Goal: Task Accomplishment & Management: Use online tool/utility

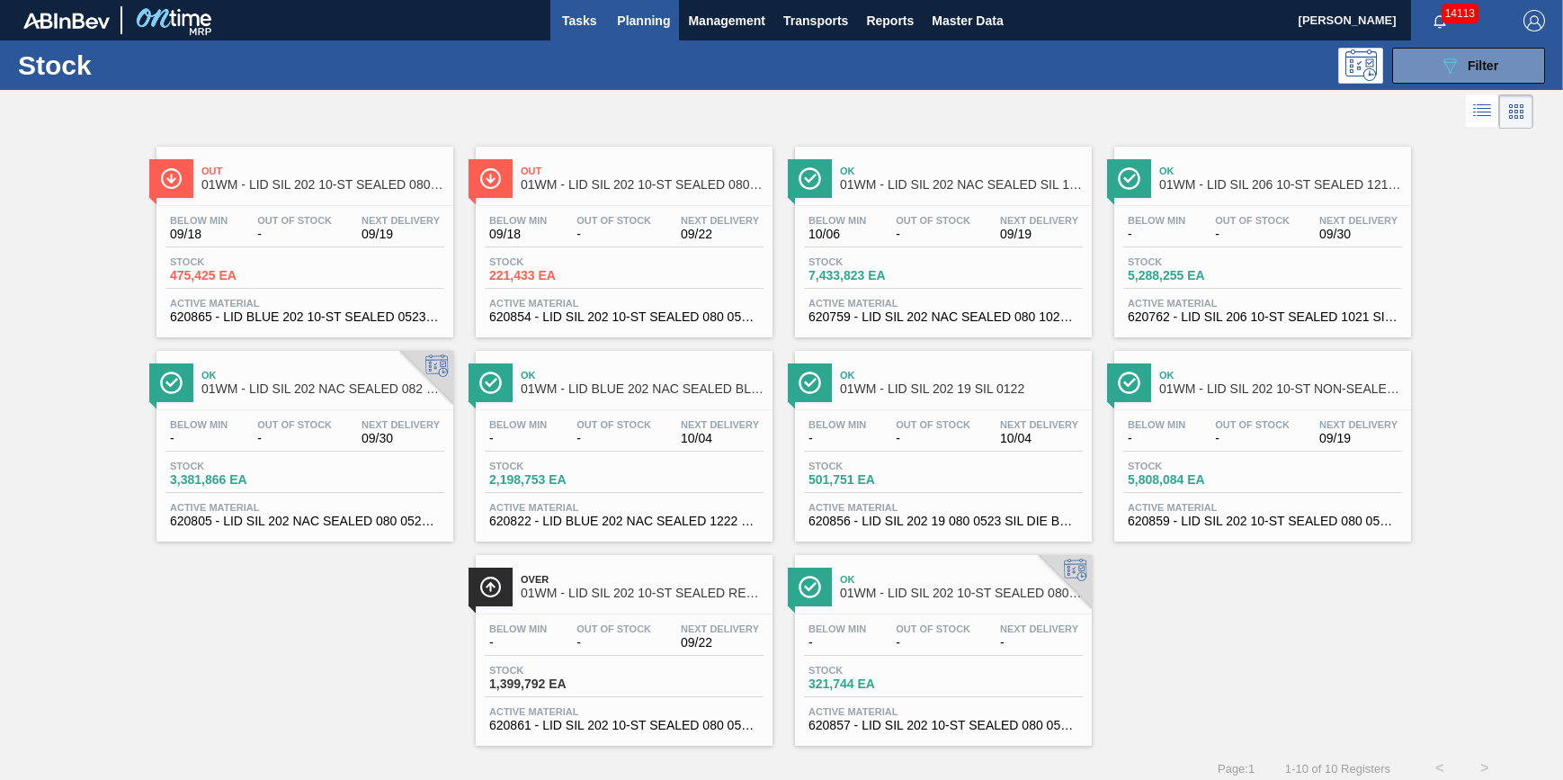
drag, startPoint x: 0, startPoint y: 0, endPoint x: 566, endPoint y: 28, distance: 566.3
click at [563, 26] on span "Tasks" at bounding box center [579, 21] width 40 height 22
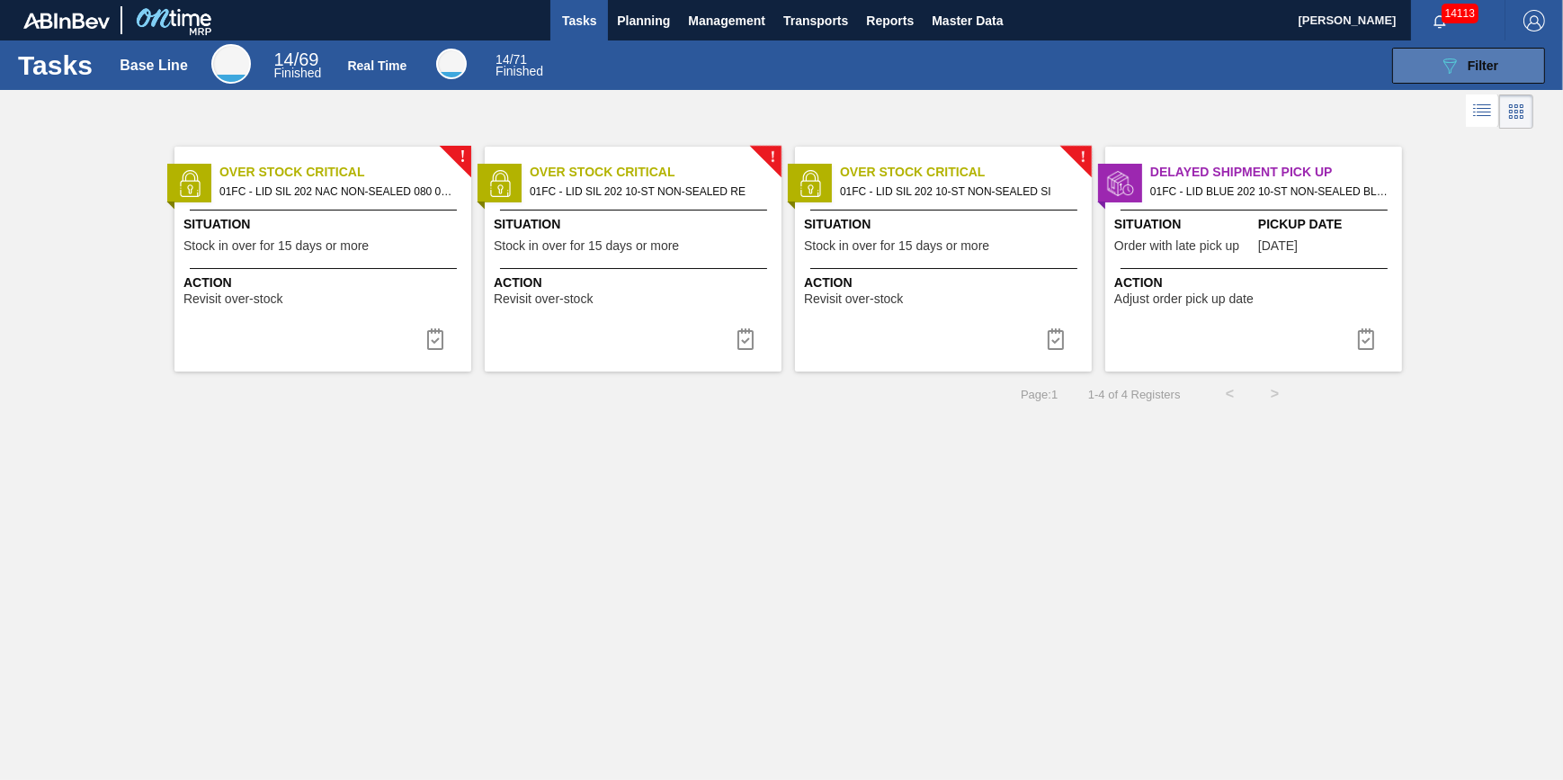
click at [1500, 75] on button "089F7B8B-B2A5-4AFE-B5C0-19BA573D28AC Filter" at bounding box center [1468, 66] width 153 height 36
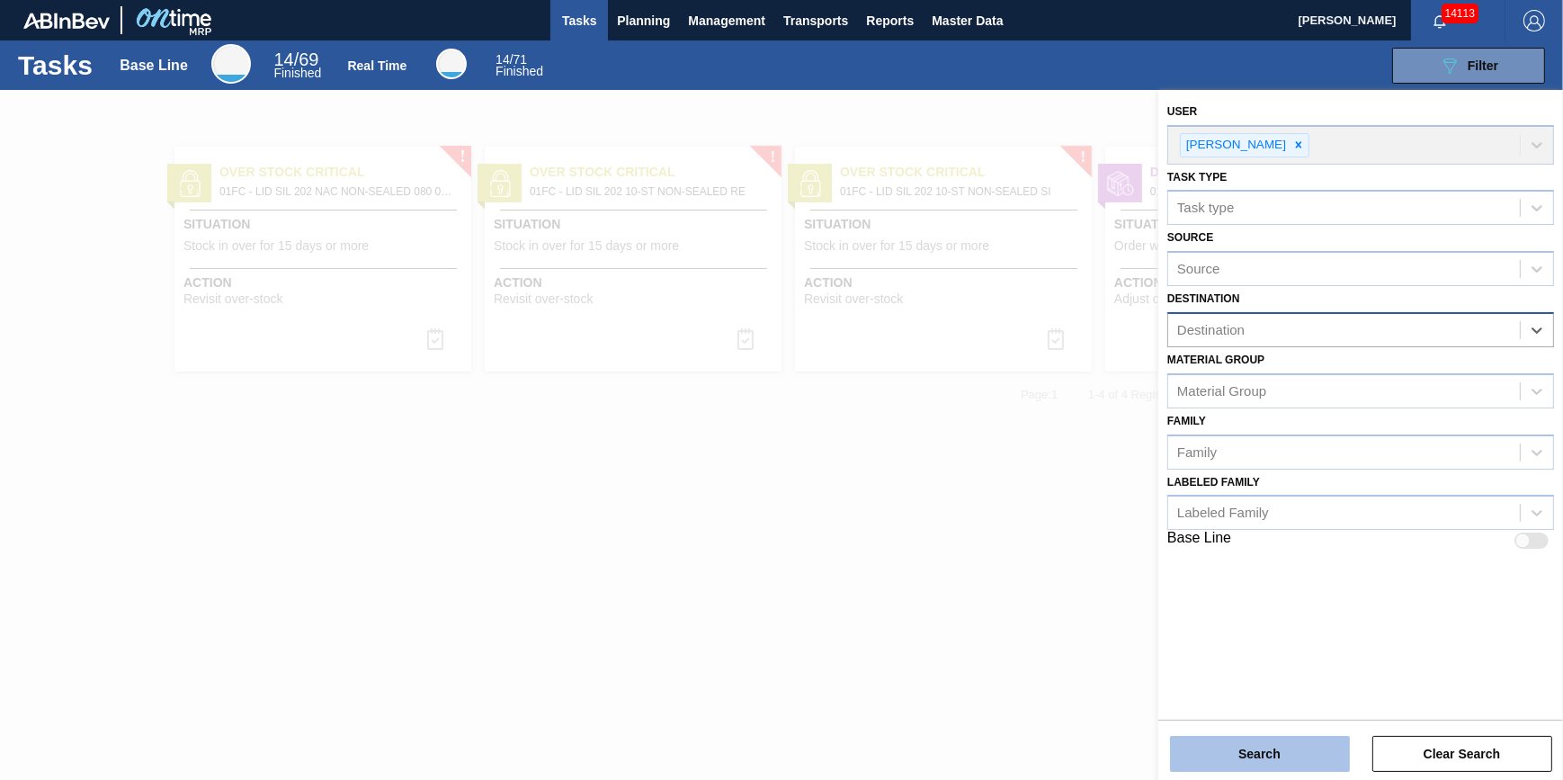
click at [1290, 737] on button "Search" at bounding box center [1260, 754] width 180 height 36
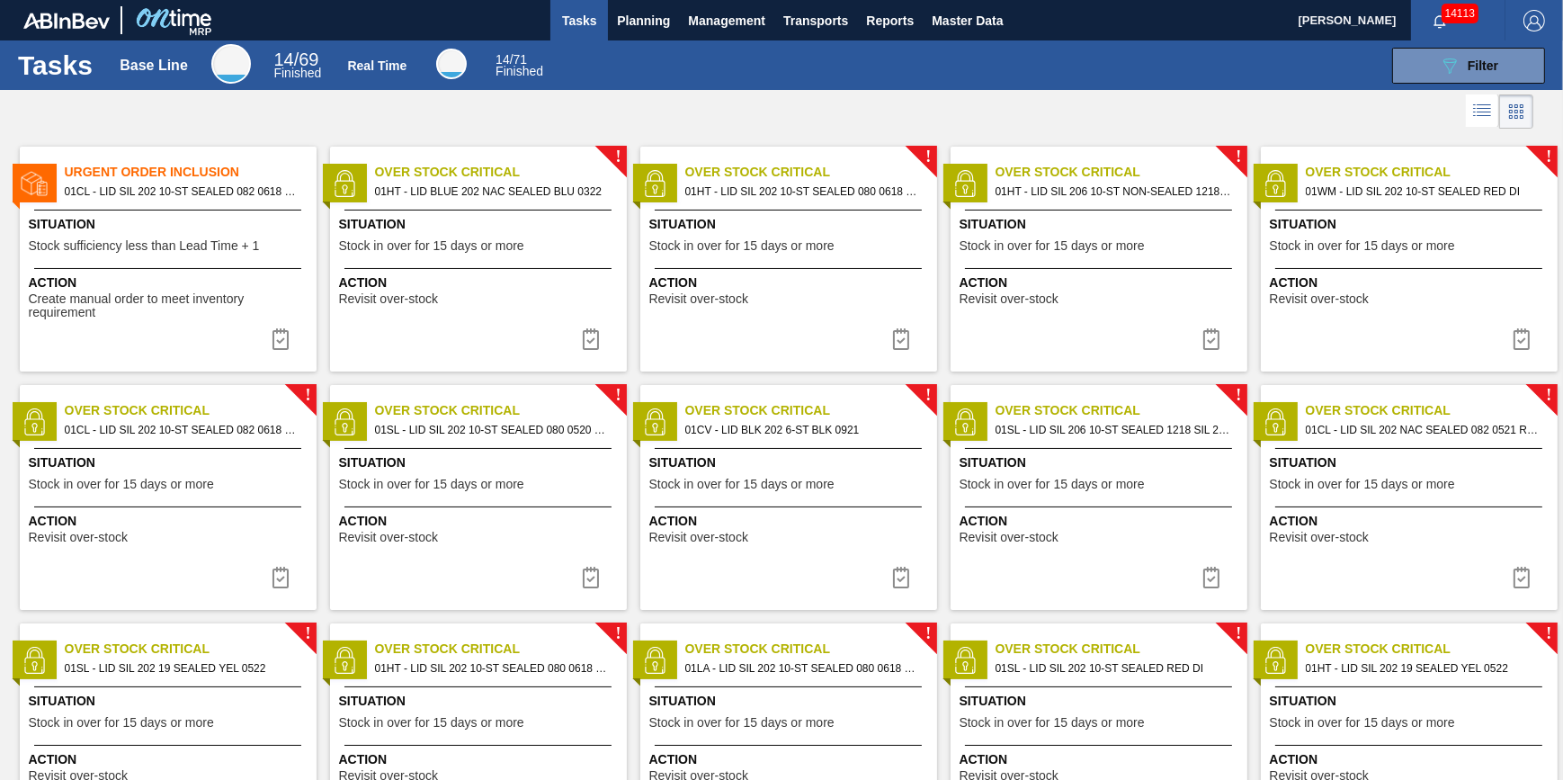
click at [160, 253] on div "Situation Stock sufficiency less than Lead Time + 1" at bounding box center [170, 237] width 283 height 44
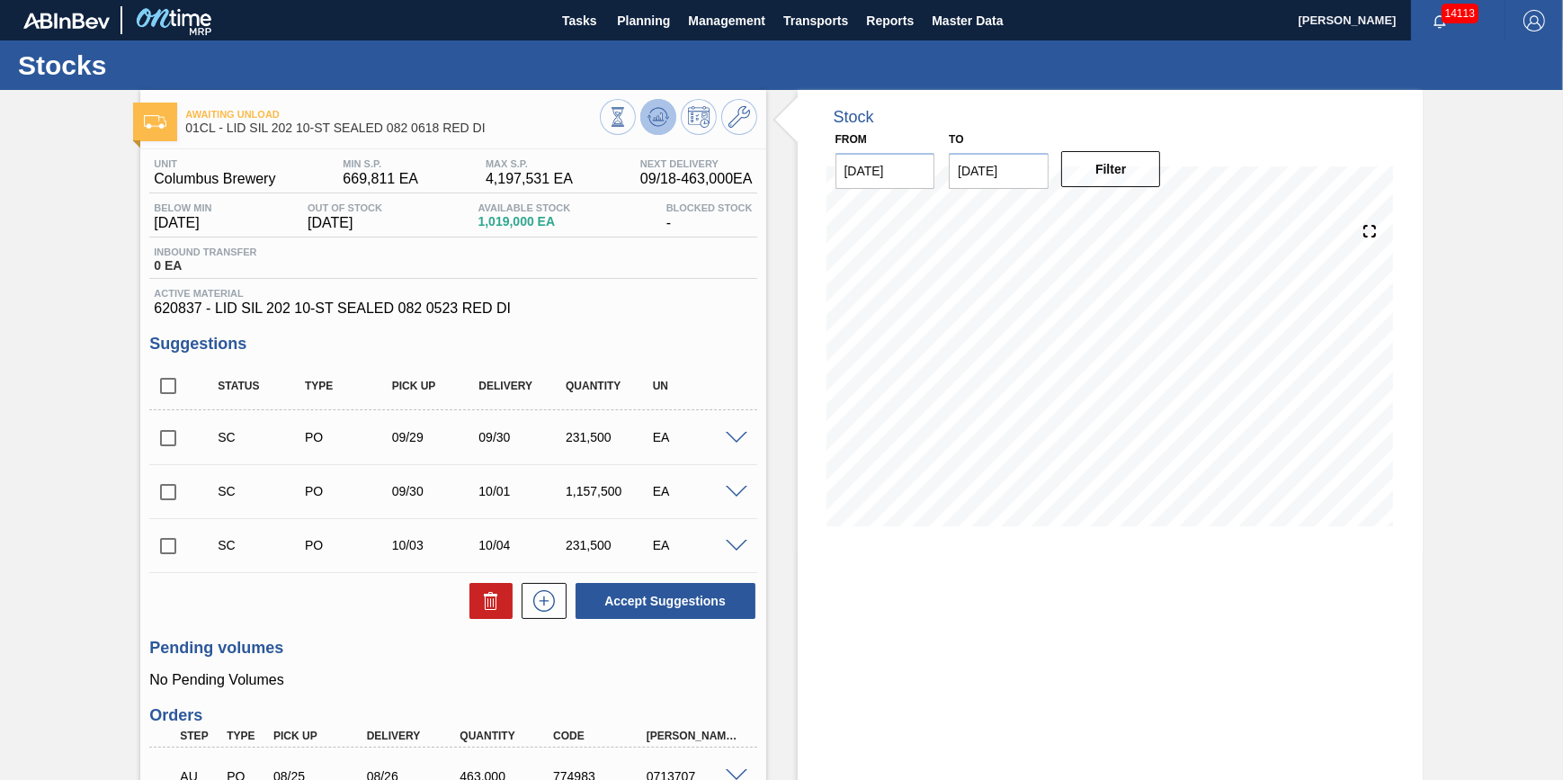
click at [648, 128] on button at bounding box center [658, 117] width 36 height 36
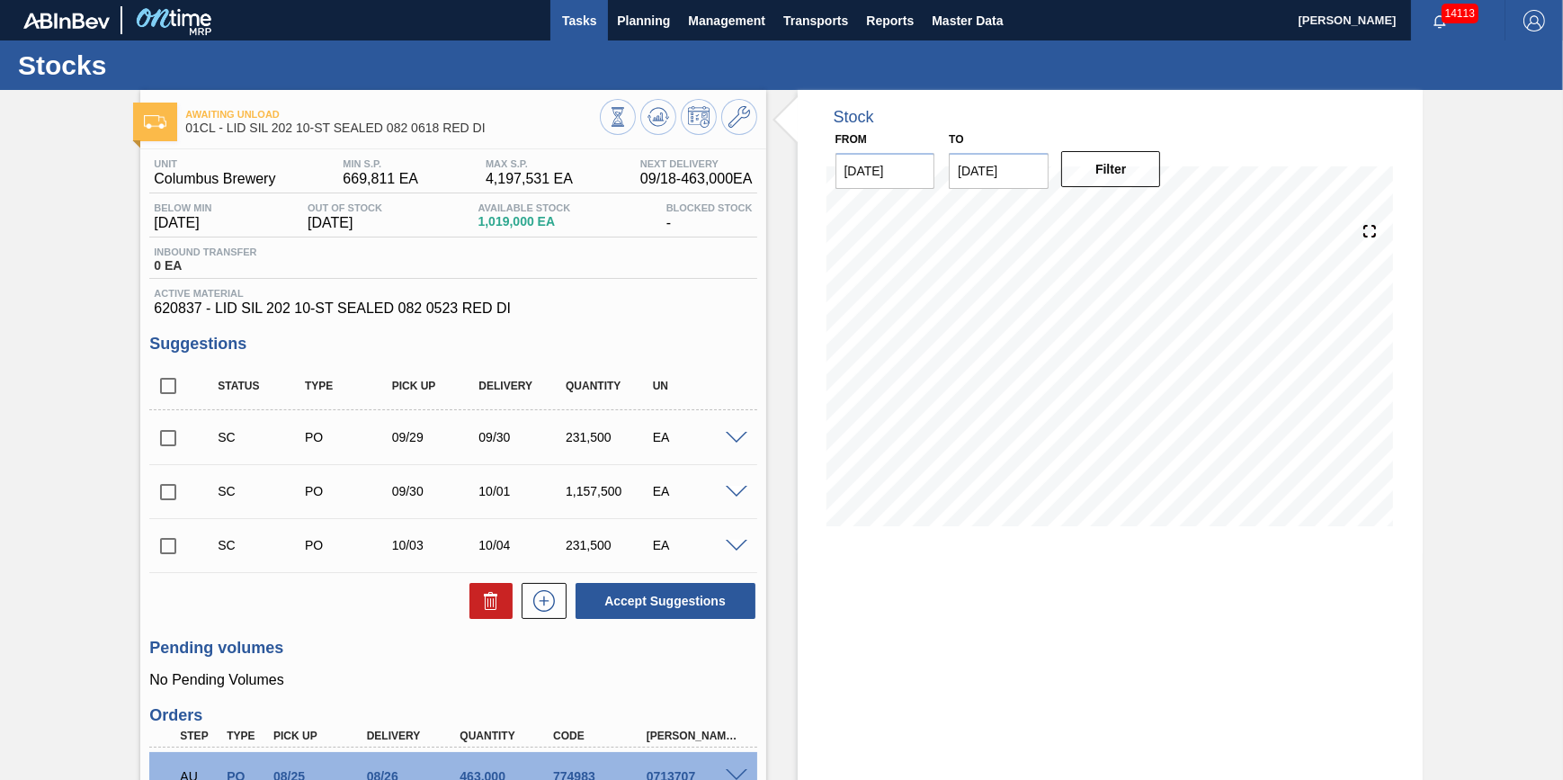
click at [593, 21] on span "Tasks" at bounding box center [579, 21] width 40 height 22
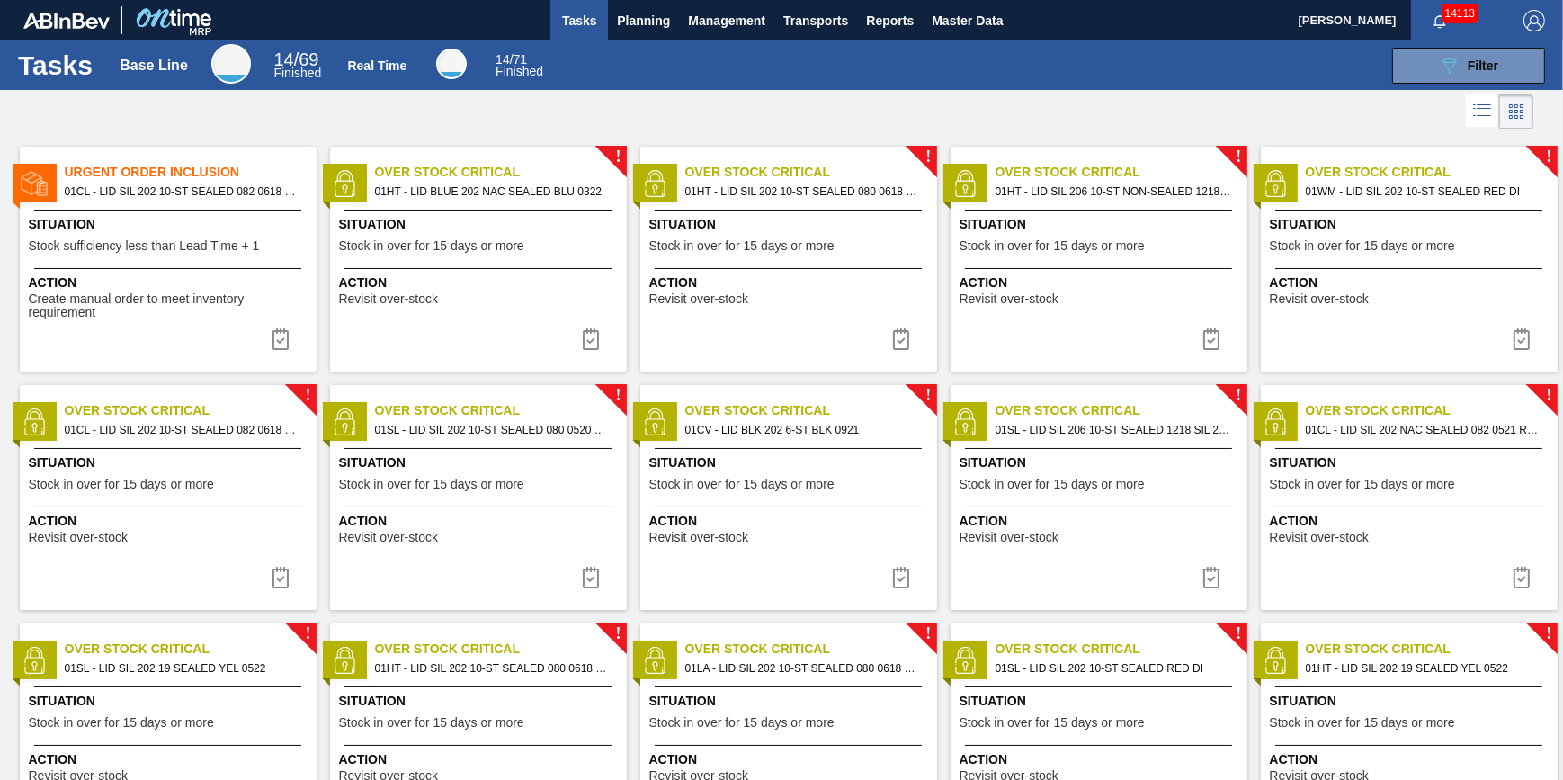
click at [211, 230] on span "Situation" at bounding box center [170, 224] width 283 height 19
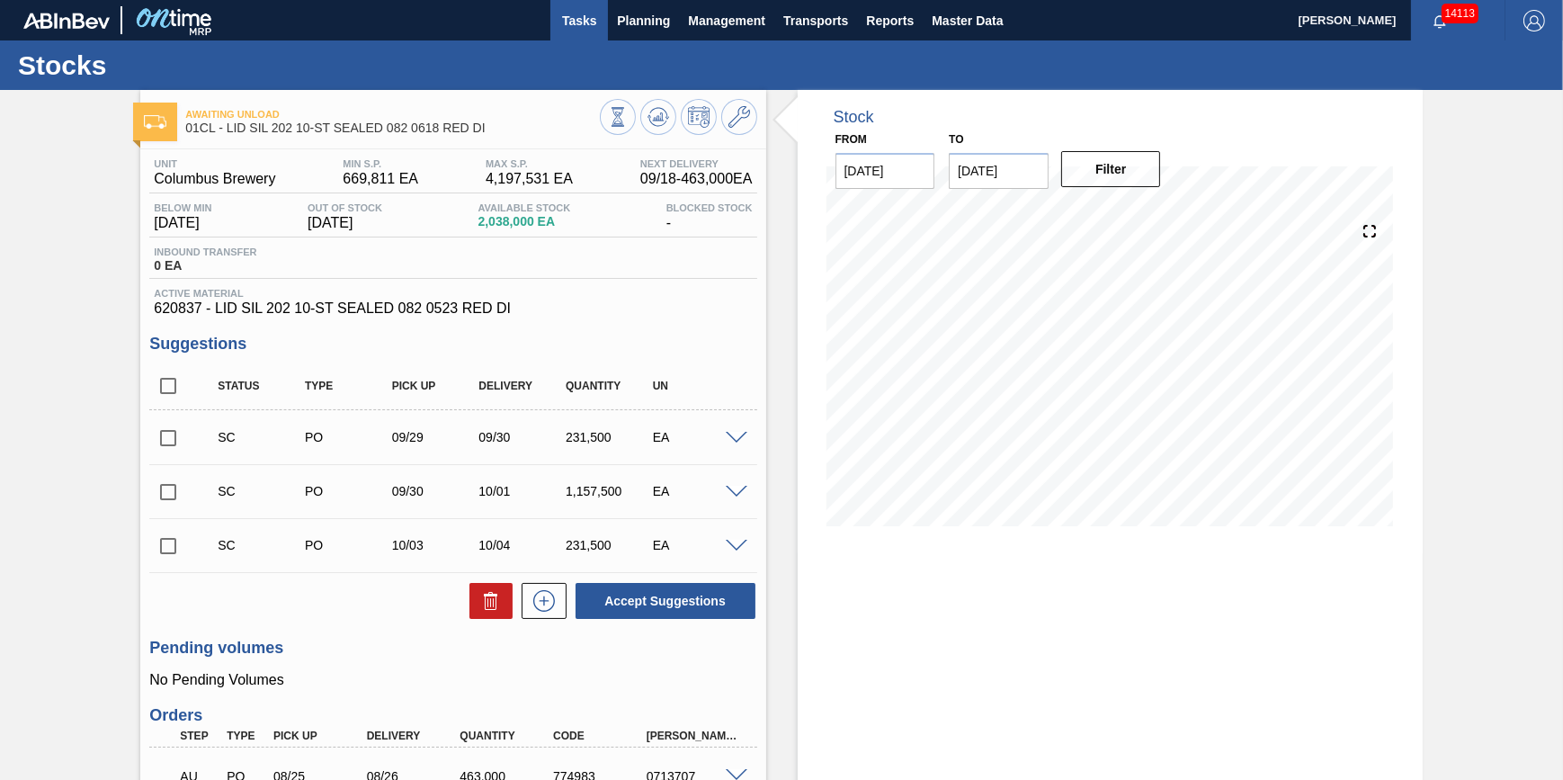
click at [559, 24] on span "Tasks" at bounding box center [579, 21] width 40 height 22
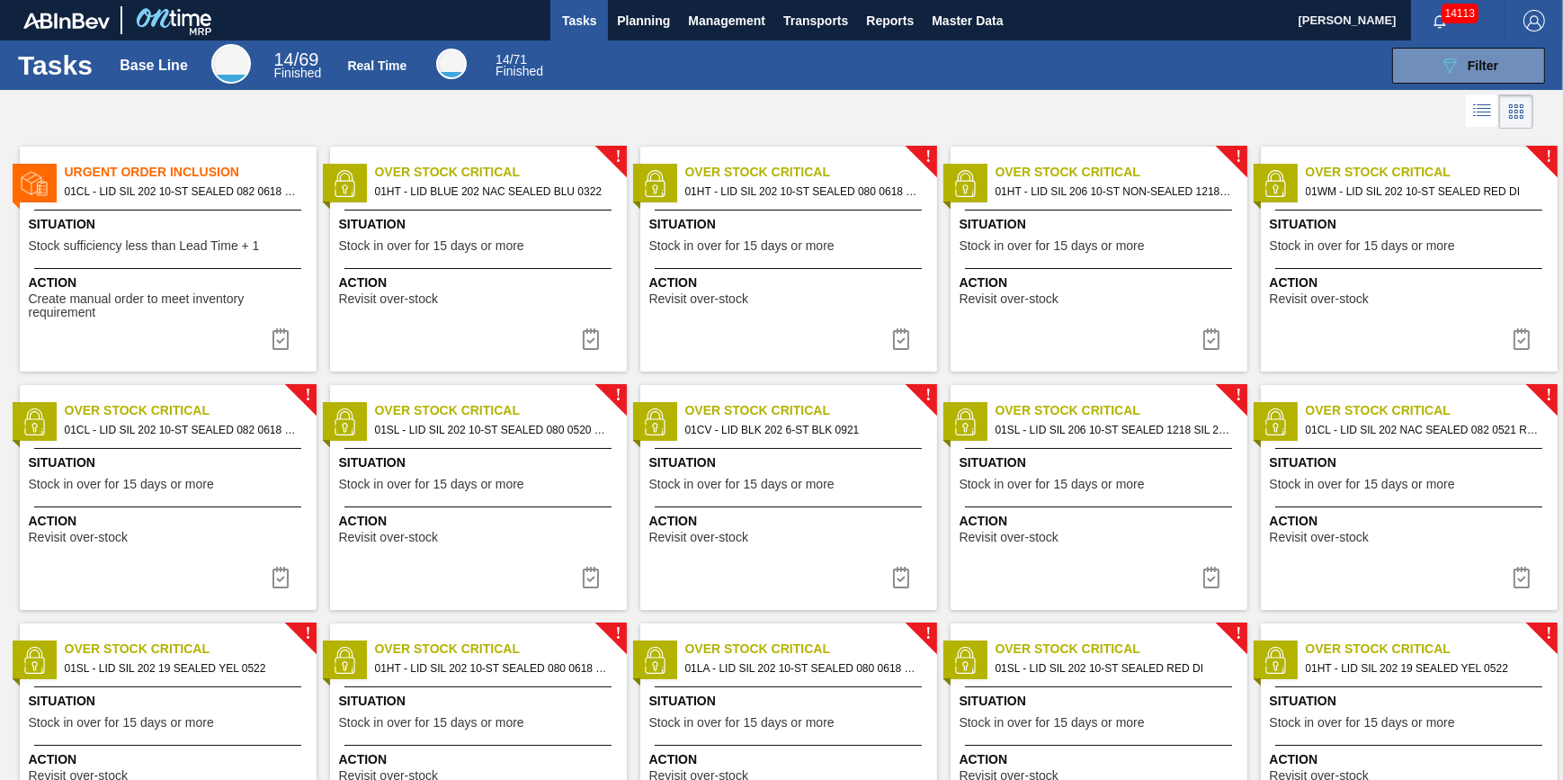
click at [187, 168] on span "Urgent Order Inclusion" at bounding box center [191, 172] width 252 height 19
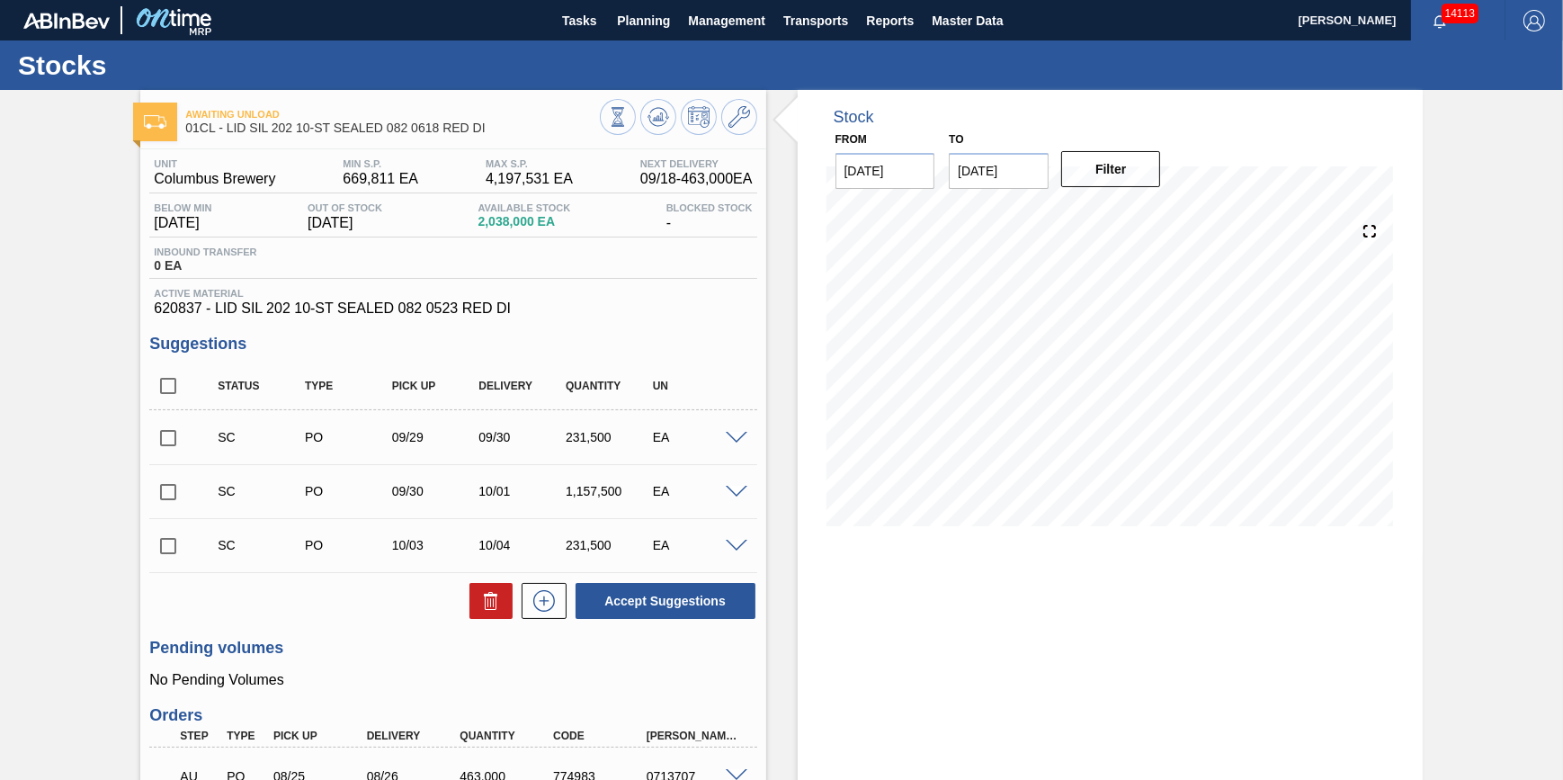
click at [181, 443] on input "checkbox" at bounding box center [168, 438] width 38 height 38
click at [513, 606] on div at bounding box center [540, 601] width 54 height 36
click at [495, 596] on icon at bounding box center [490, 594] width 13 height 3
checkbox input "false"
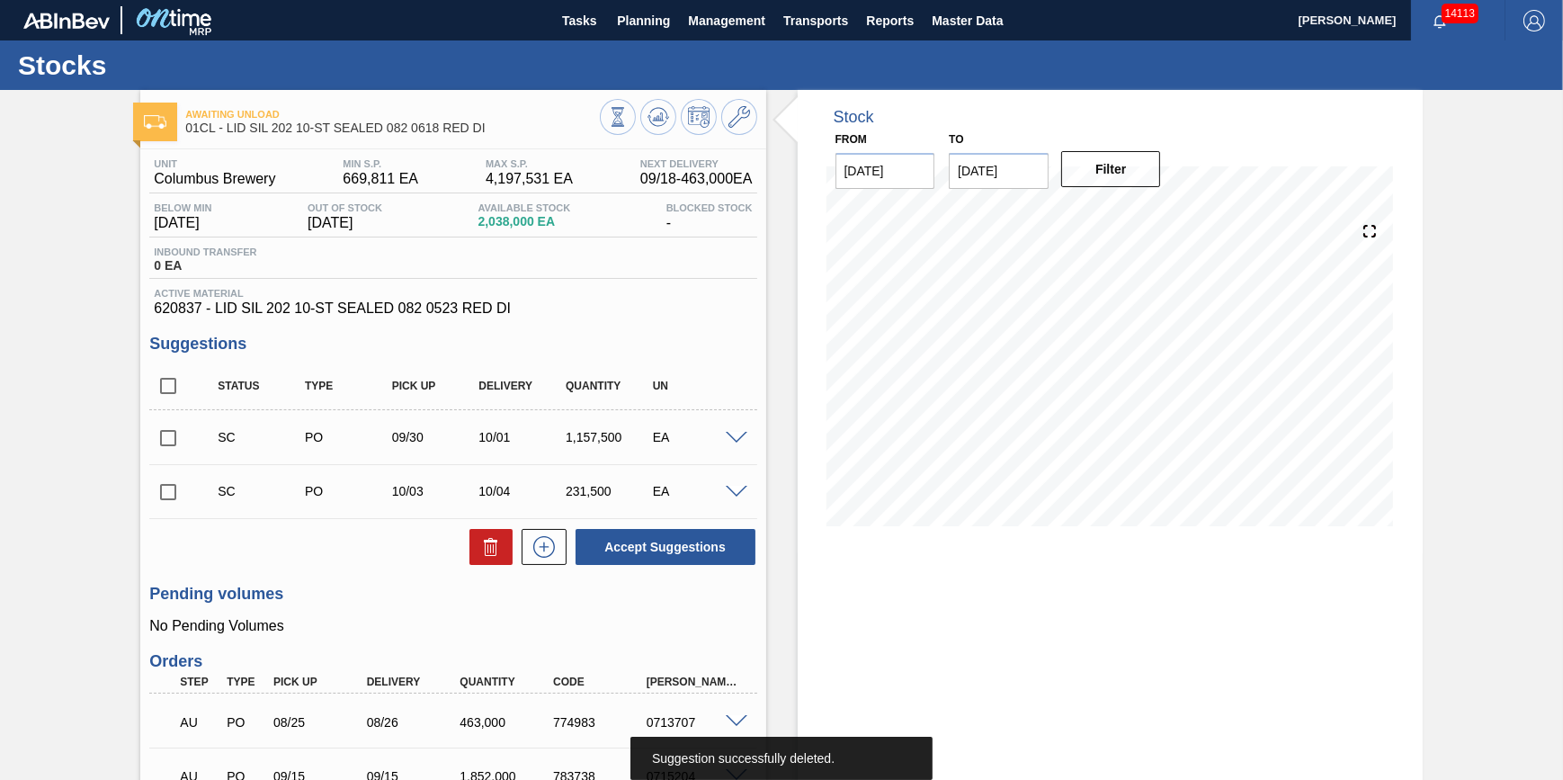
click at [156, 446] on input "checkbox" at bounding box center [168, 438] width 38 height 38
checkbox input "true"
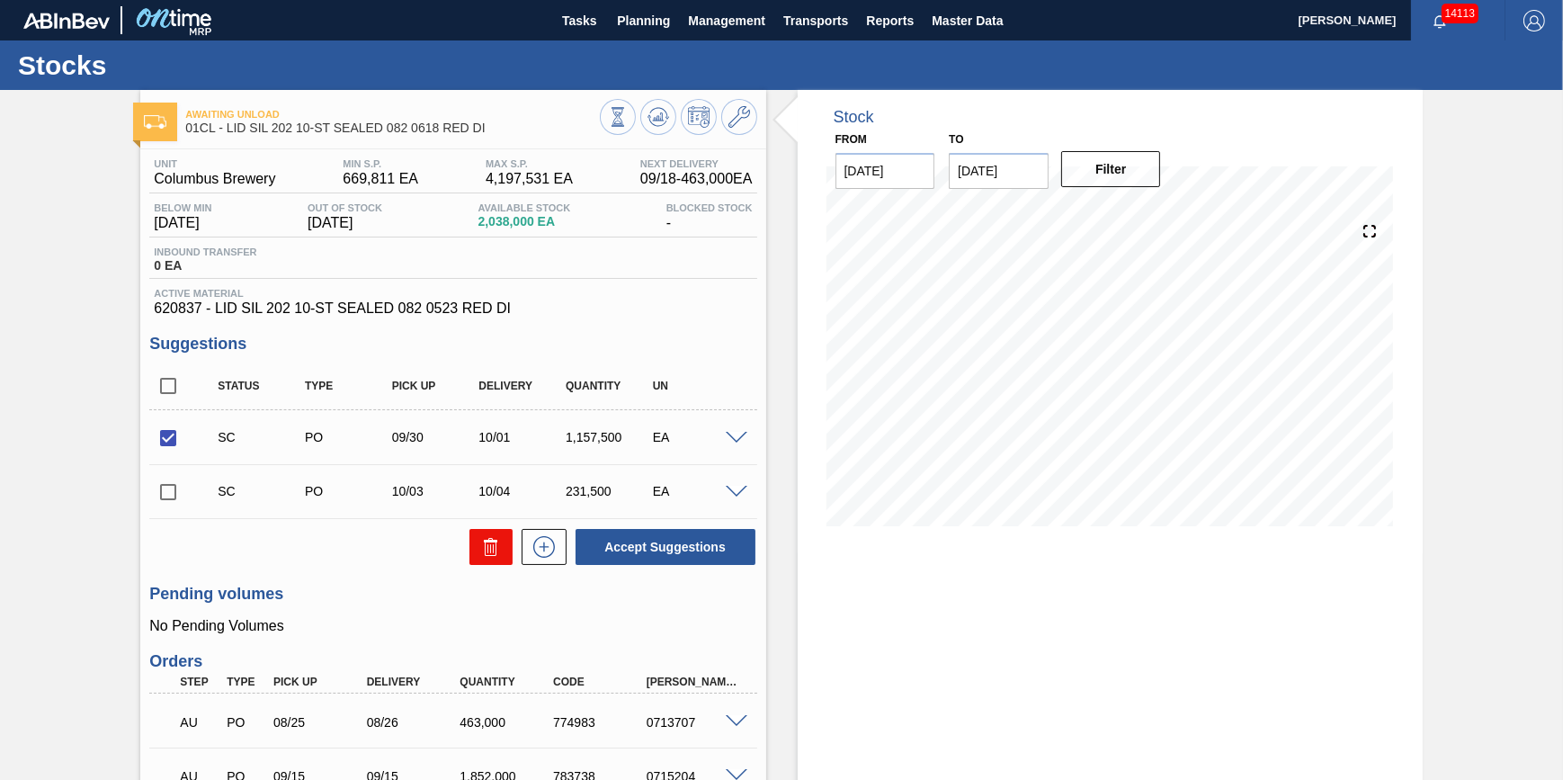
click at [480, 557] on icon at bounding box center [491, 547] width 22 height 22
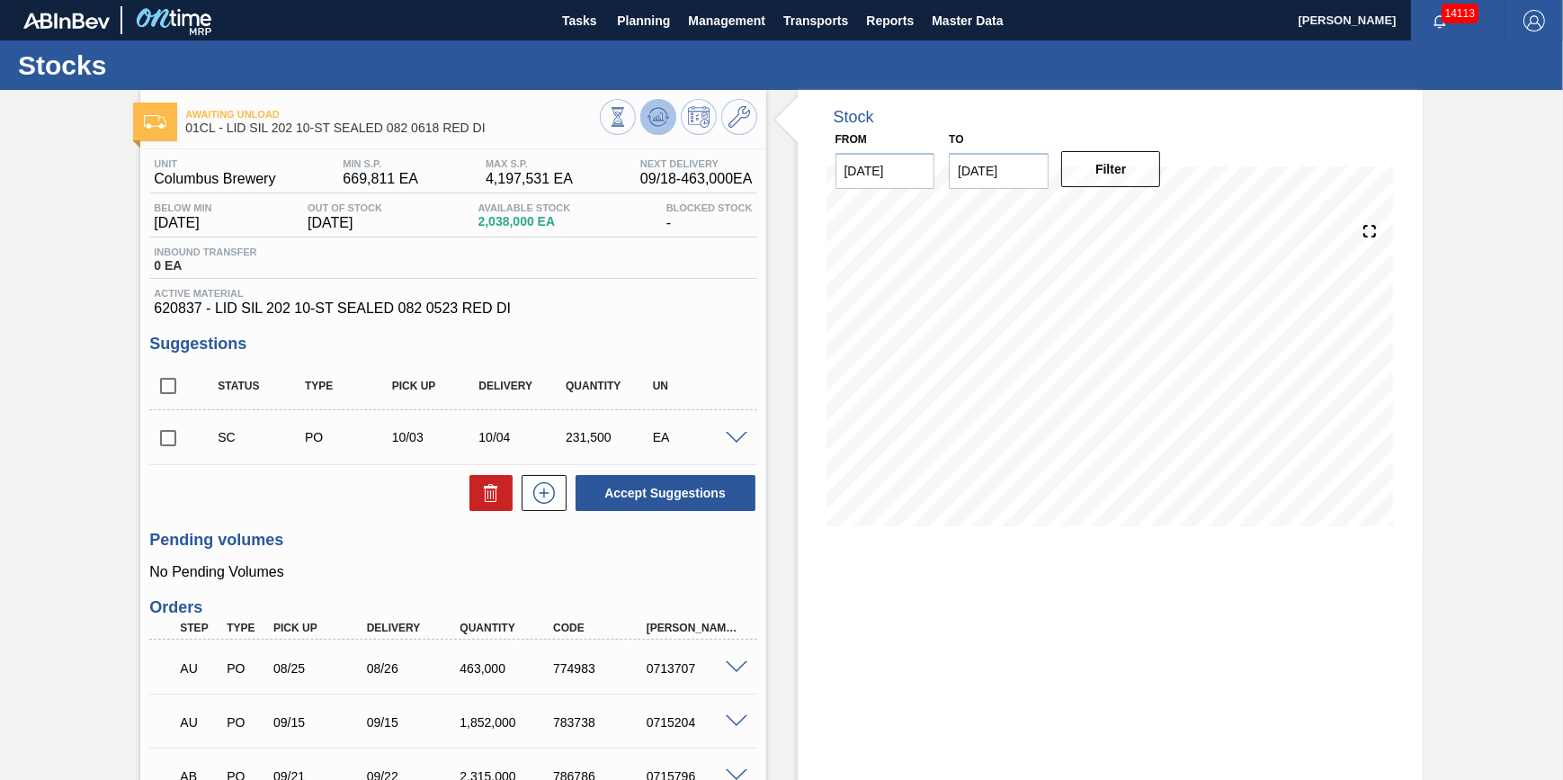
click at [647, 126] on icon at bounding box center [658, 117] width 22 height 22
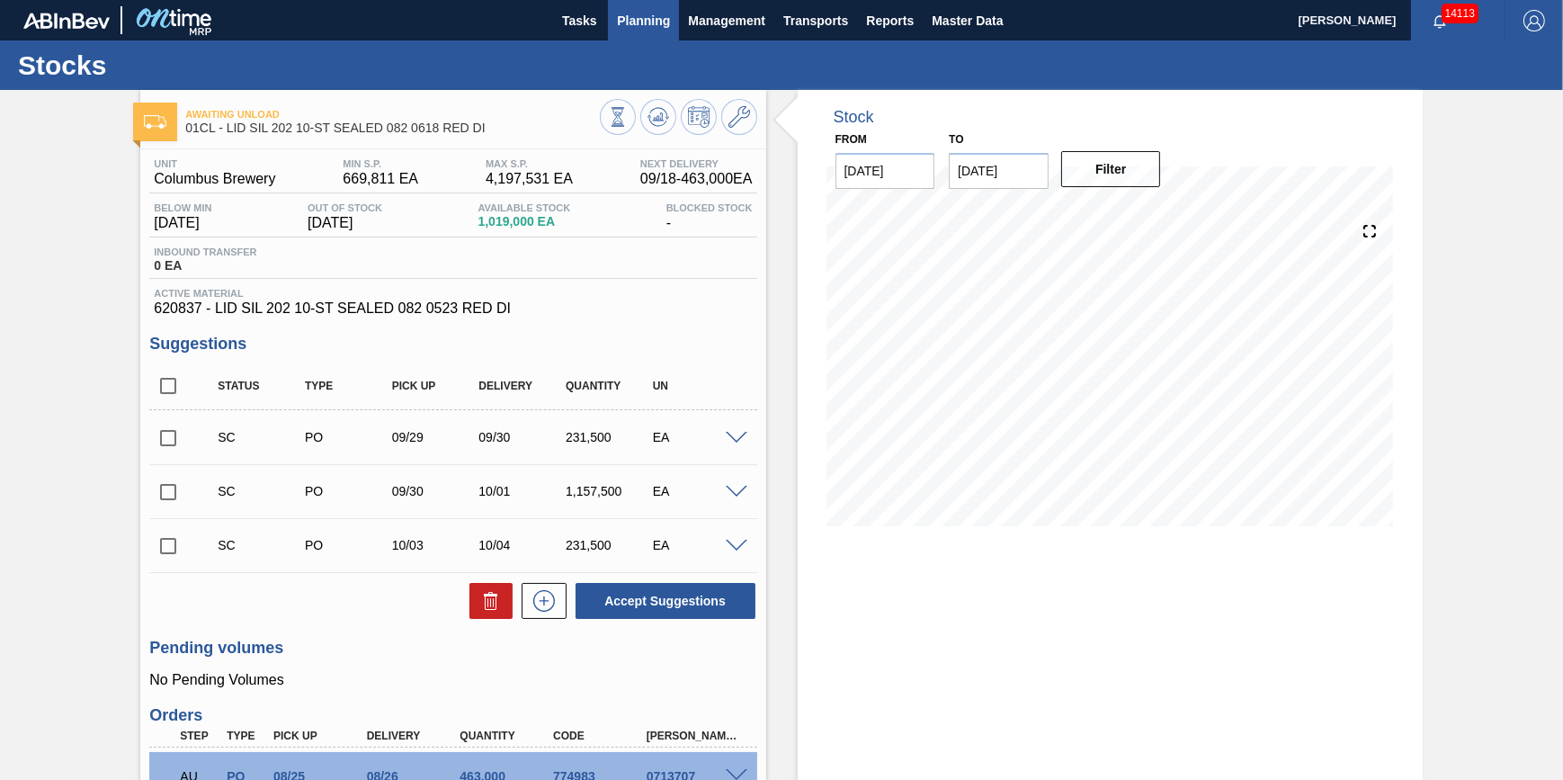
click at [609, 25] on button "Planning" at bounding box center [643, 20] width 71 height 40
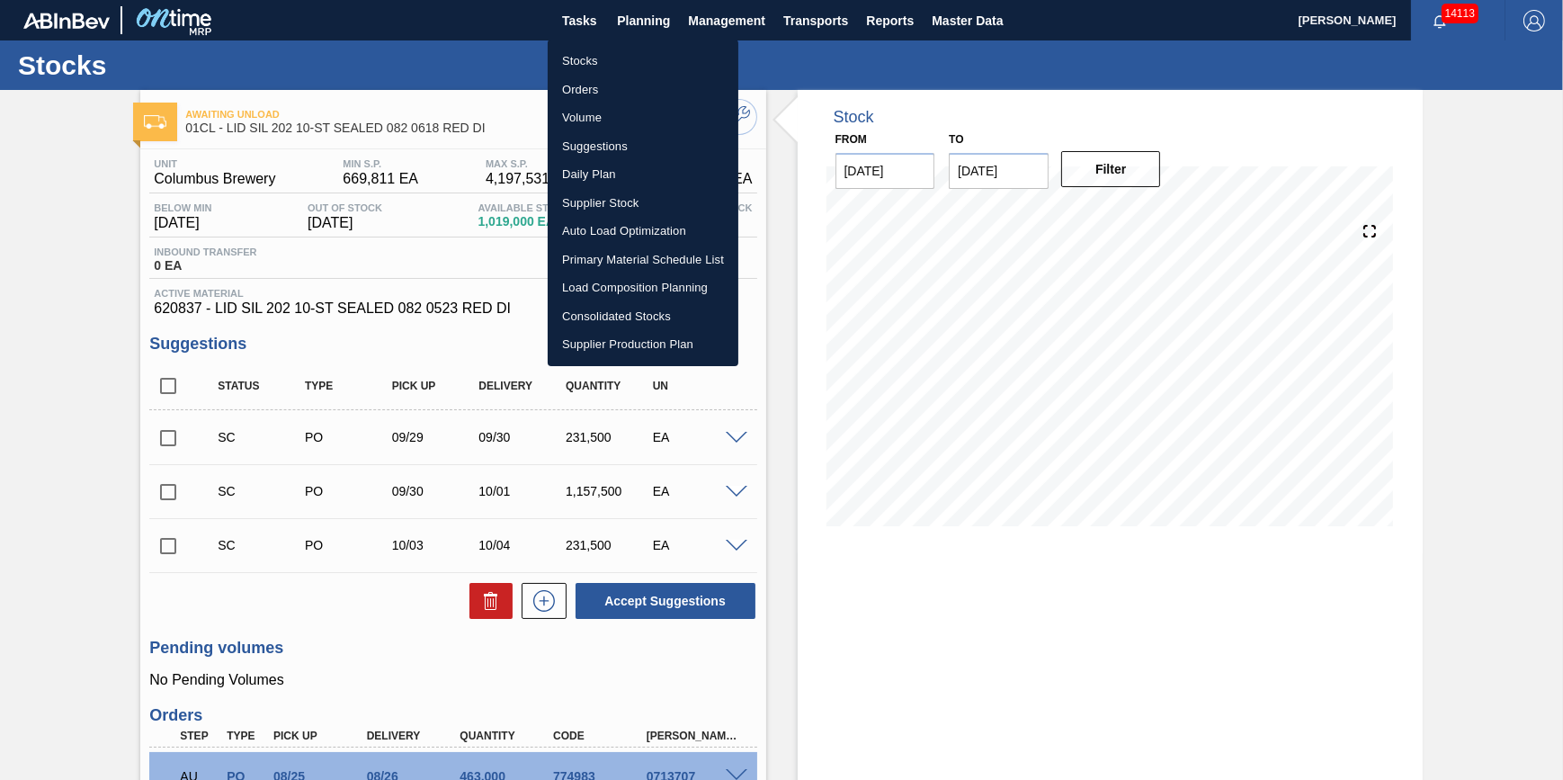
click at [575, 26] on div at bounding box center [781, 390] width 1563 height 780
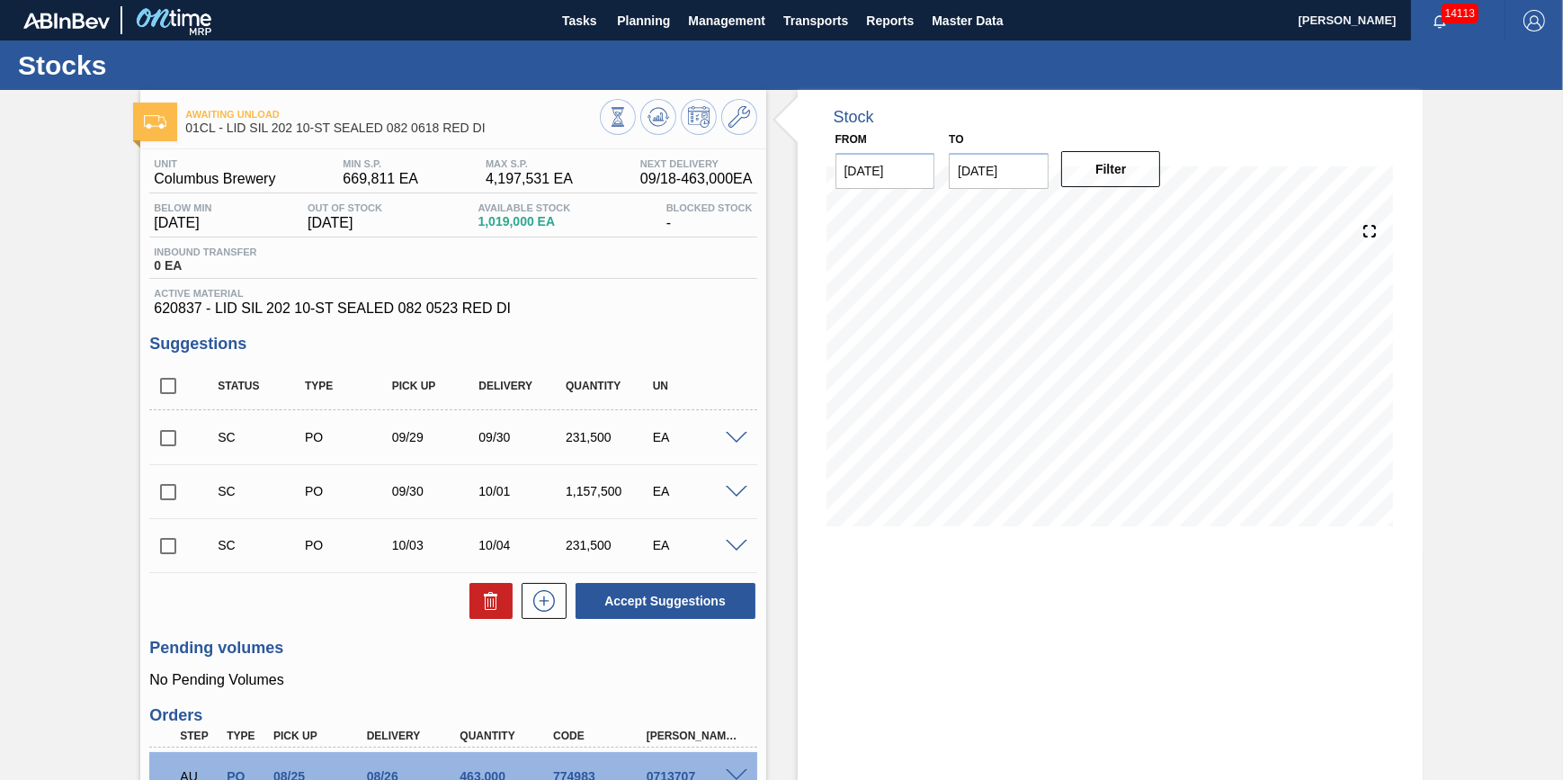
click at [575, 26] on div "Stocks Orders Volume Suggestions Daily Plan Supplier Stock Auto Load Optimizati…" at bounding box center [781, 390] width 1563 height 780
click at [575, 26] on span "Tasks" at bounding box center [579, 21] width 40 height 22
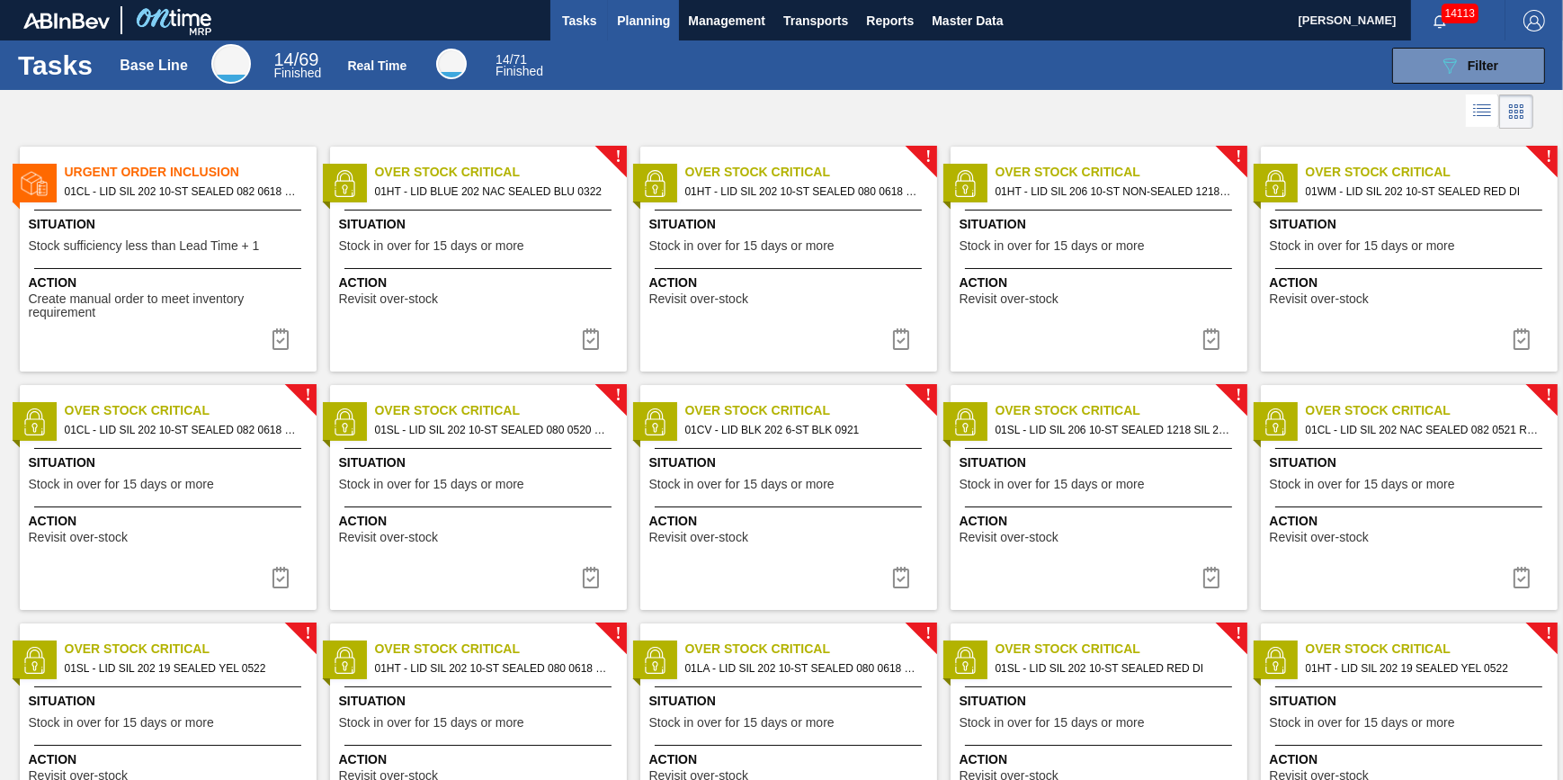
click at [644, 18] on span "Planning" at bounding box center [643, 21] width 53 height 22
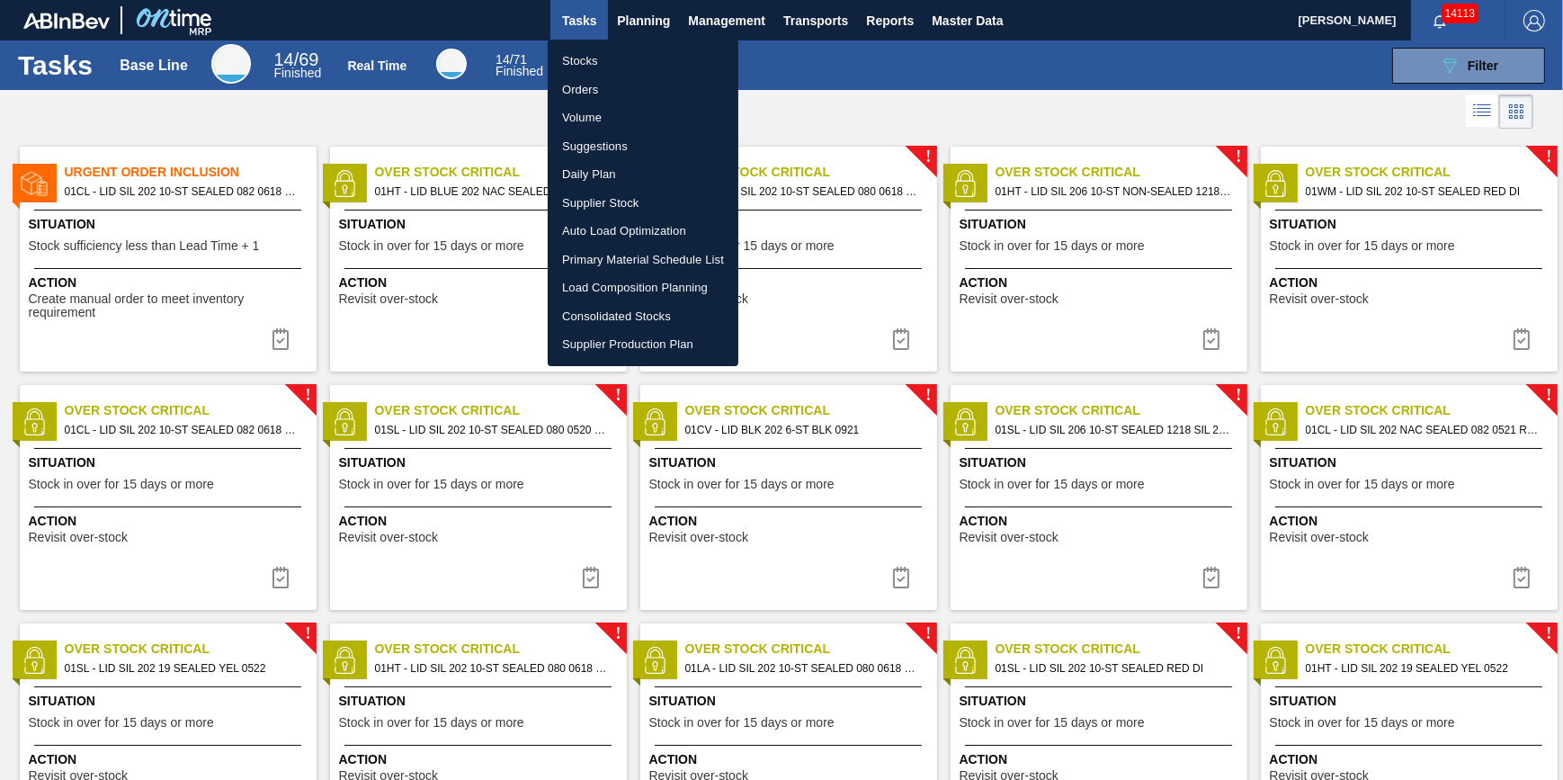
click at [651, 45] on ul "Stocks Orders Volume Suggestions Daily Plan Supplier Stock Auto Load Optimizati…" at bounding box center [643, 203] width 191 height 326
click at [652, 54] on li "Stocks" at bounding box center [643, 61] width 191 height 29
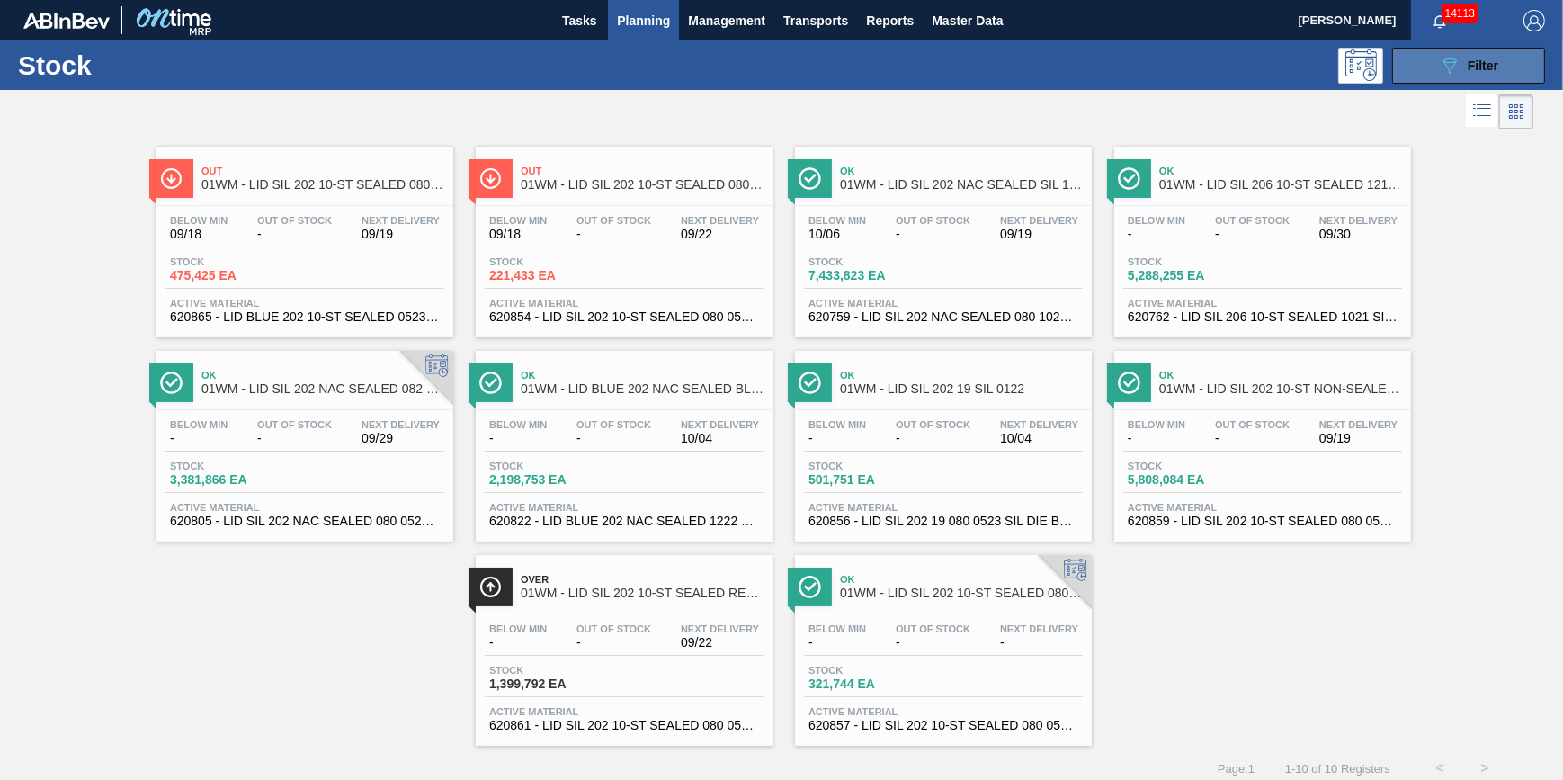
click at [1440, 61] on icon "089F7B8B-B2A5-4AFE-B5C0-19BA573D28AC" at bounding box center [1450, 66] width 22 height 22
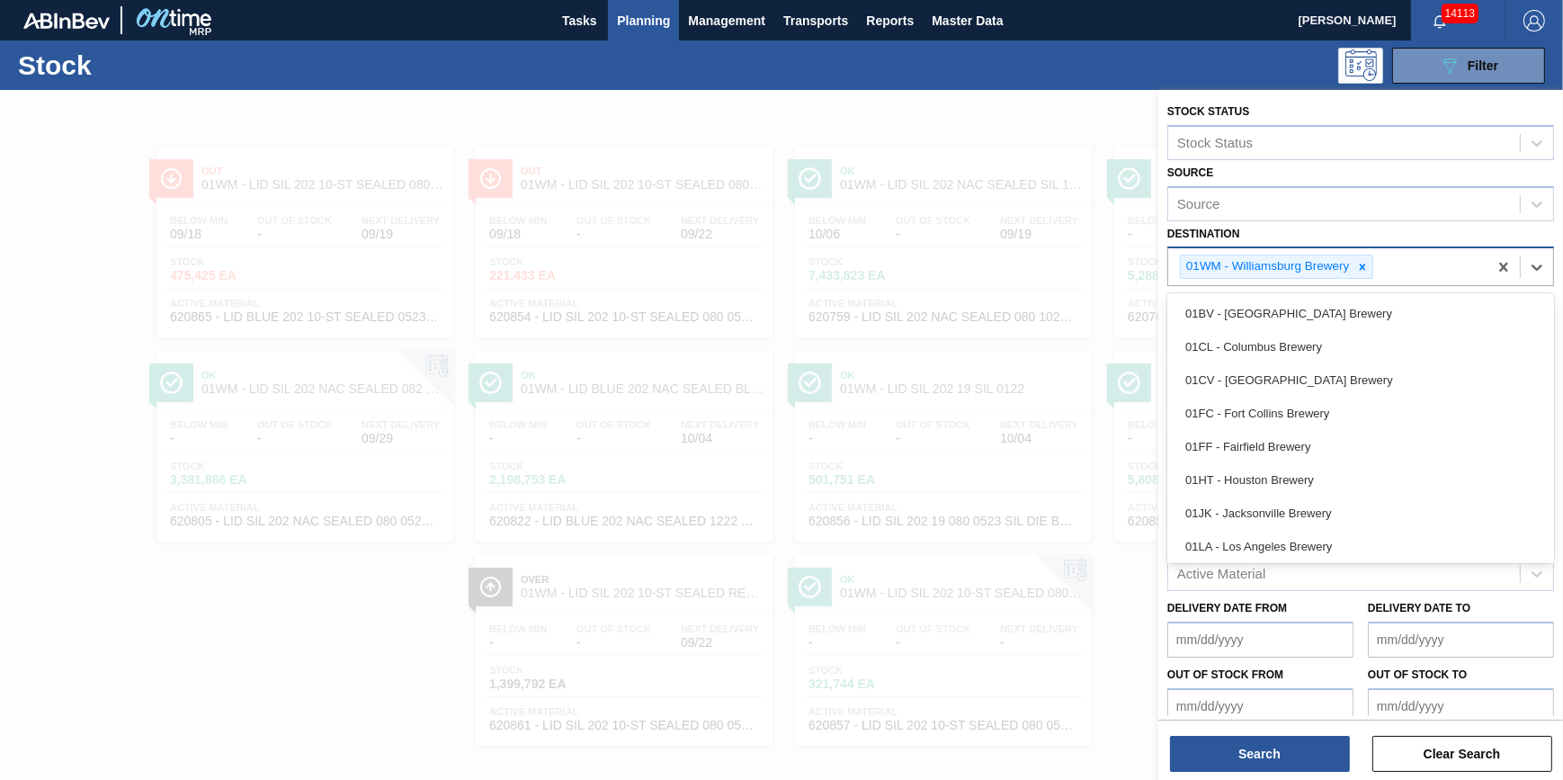
click at [1375, 263] on div "01WM - Williamsburg Brewery" at bounding box center [1327, 266] width 319 height 37
click at [1368, 271] on div at bounding box center [1362, 266] width 20 height 22
click at [1366, 271] on div "Destination" at bounding box center [1344, 265] width 352 height 26
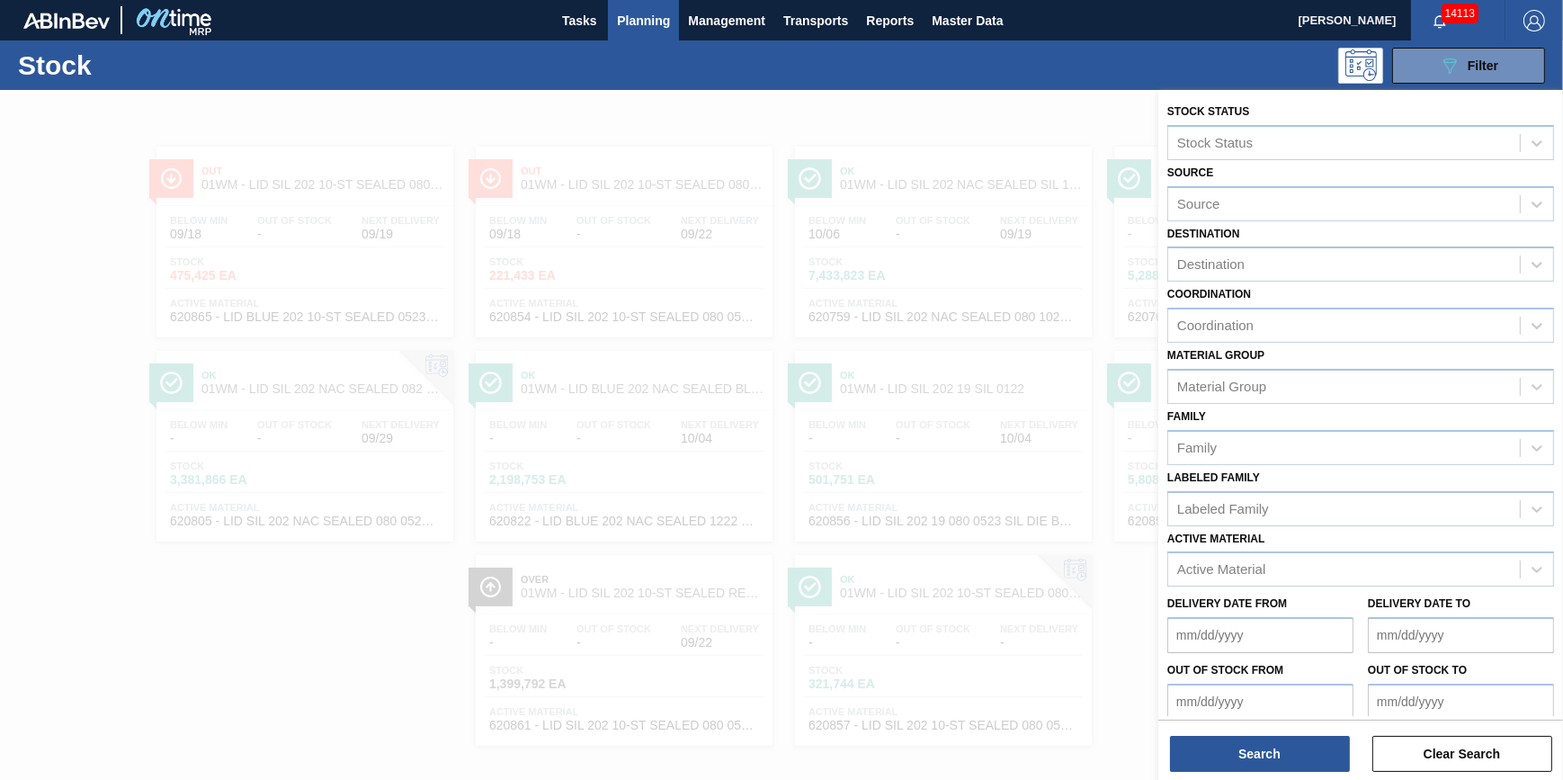
click at [1361, 243] on div "Destination Destination" at bounding box center [1360, 251] width 387 height 61
click at [1361, 261] on div "Destination" at bounding box center [1344, 265] width 352 height 26
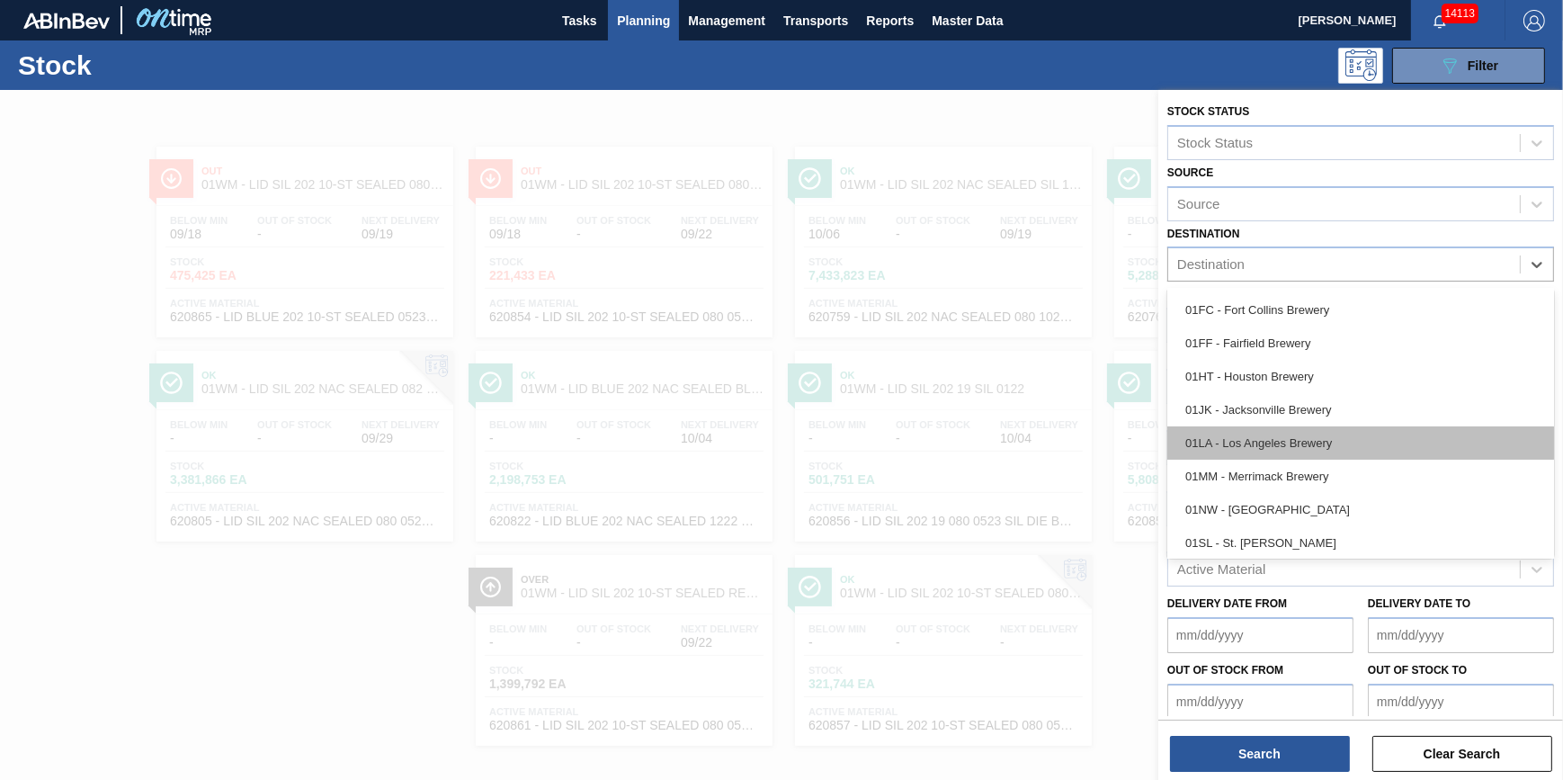
scroll to position [136, 0]
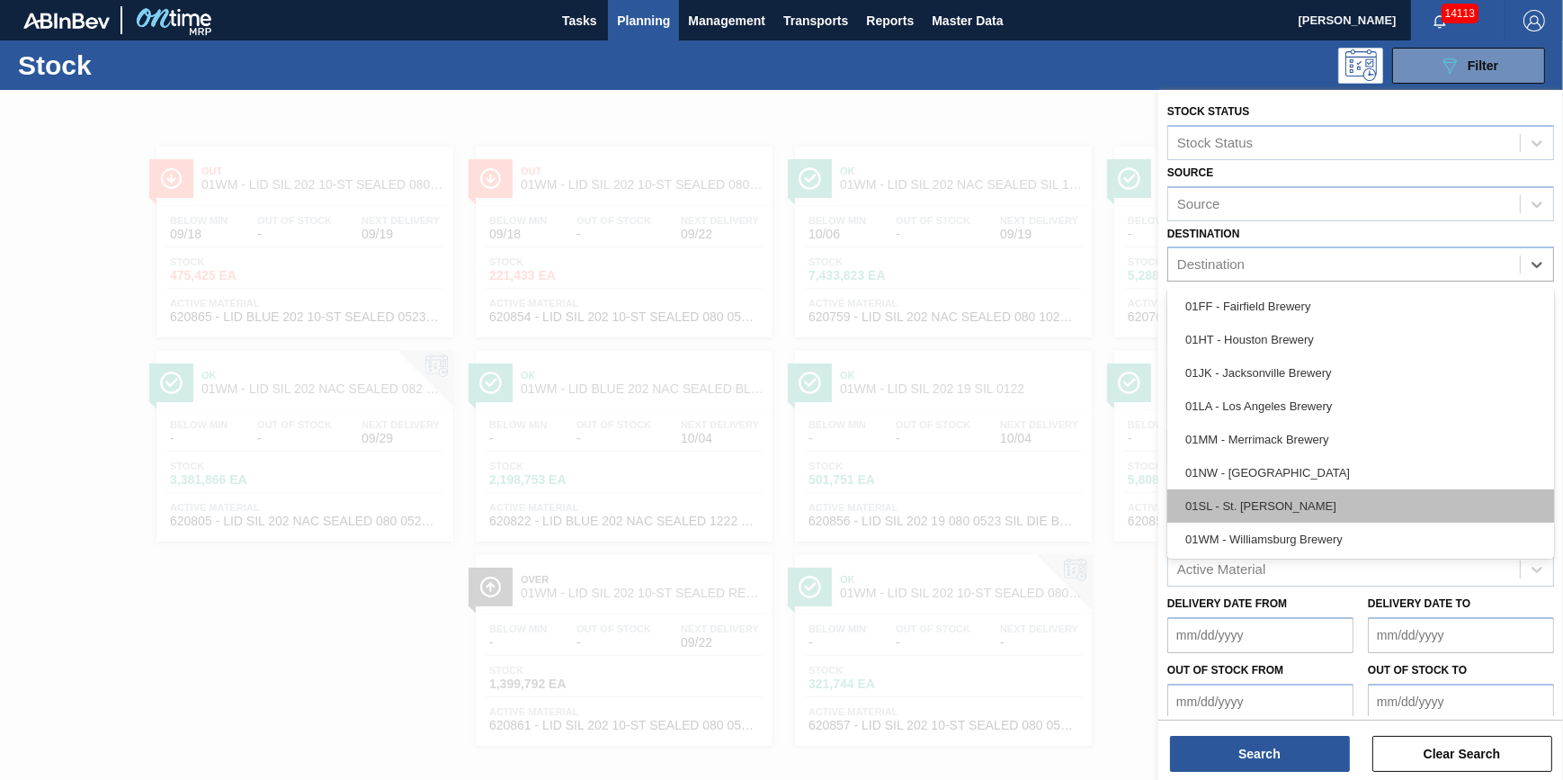
click at [1317, 495] on div "01SL - St. Louis Brewery" at bounding box center [1360, 505] width 387 height 33
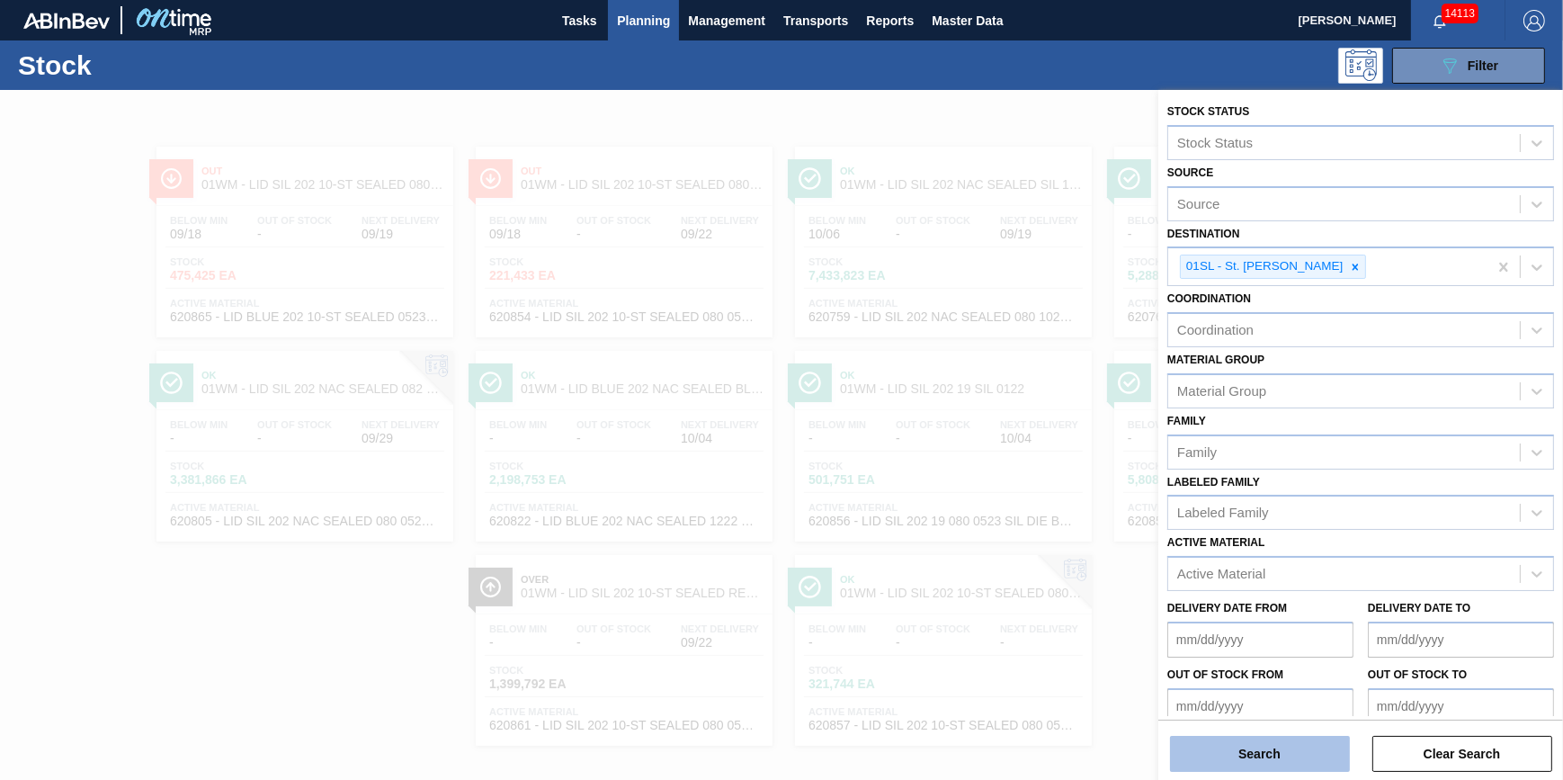
click at [1237, 762] on button "Search" at bounding box center [1260, 754] width 180 height 36
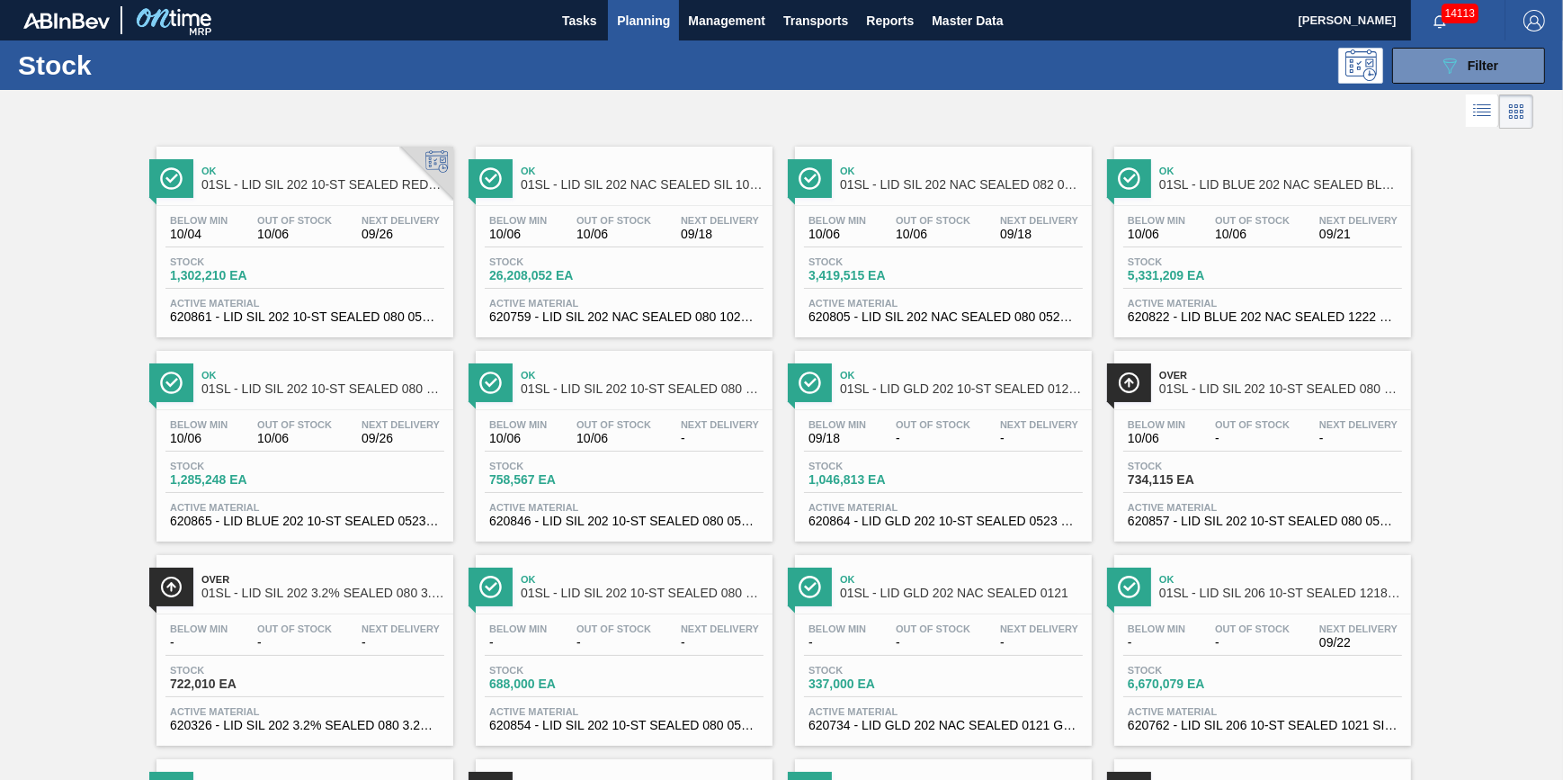
click at [600, 261] on span "Stock" at bounding box center [552, 261] width 126 height 11
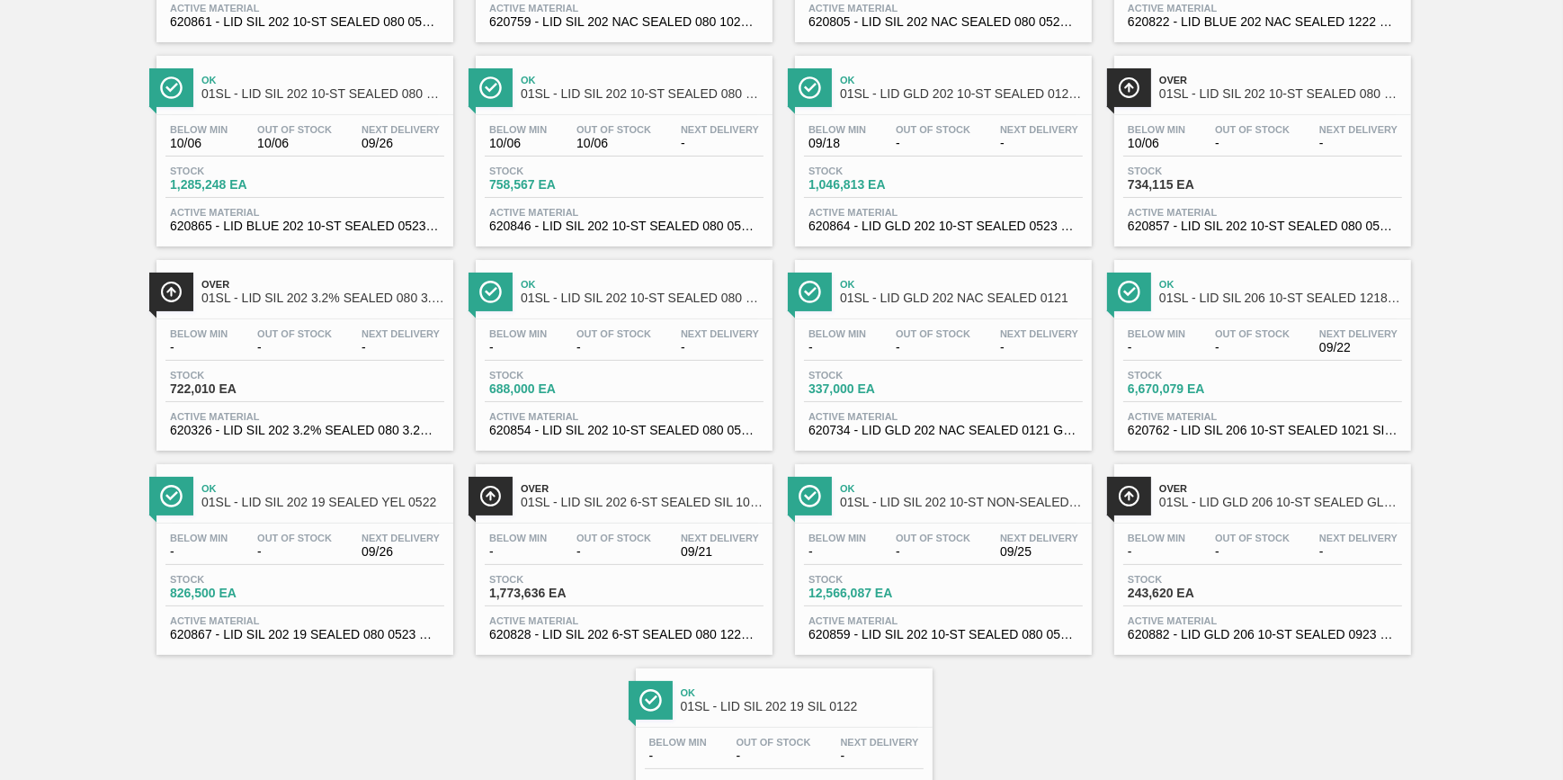
scroll to position [163, 0]
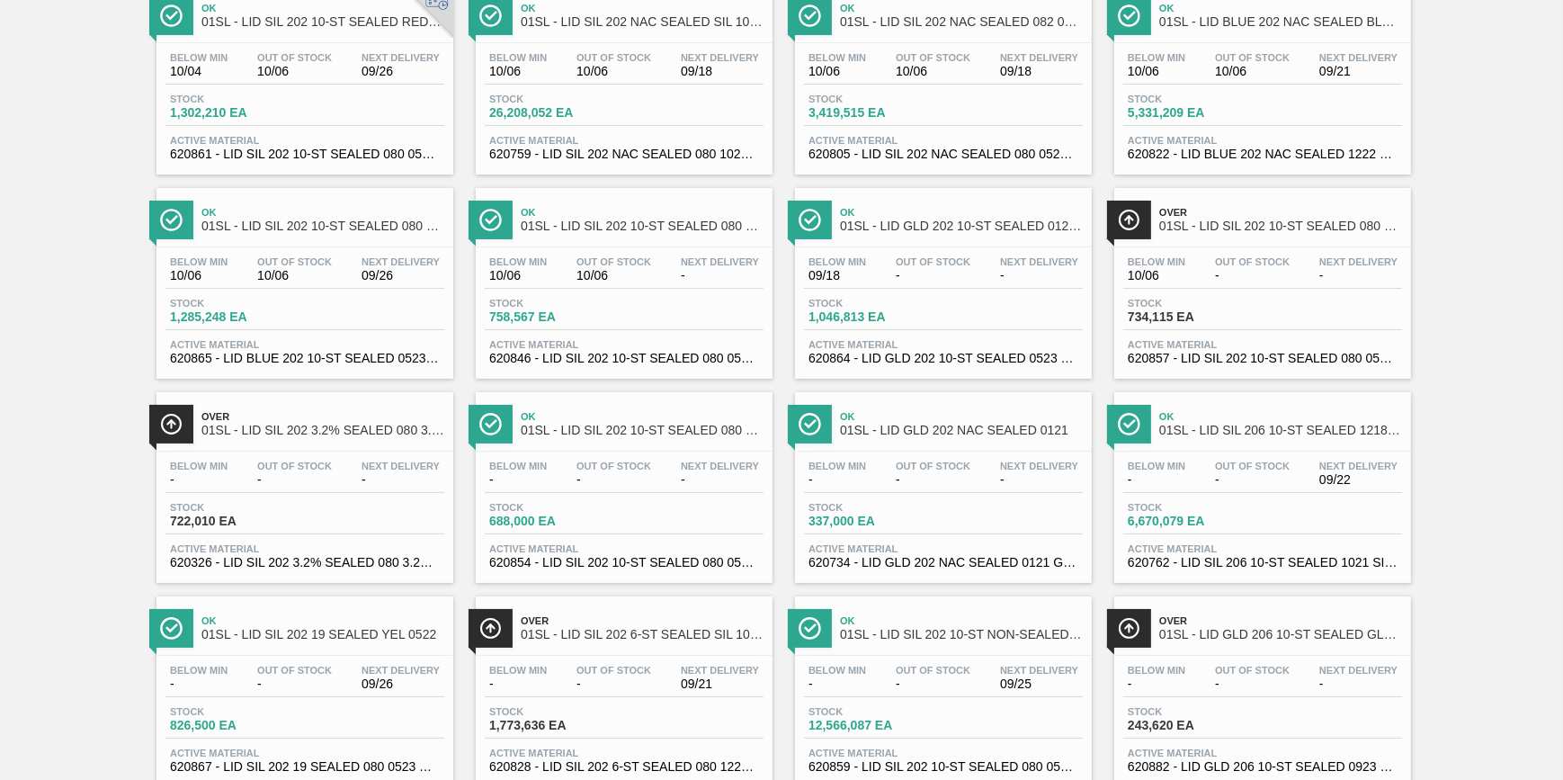
click at [950, 97] on div "Stock 3,419,515 EA" at bounding box center [943, 110] width 279 height 32
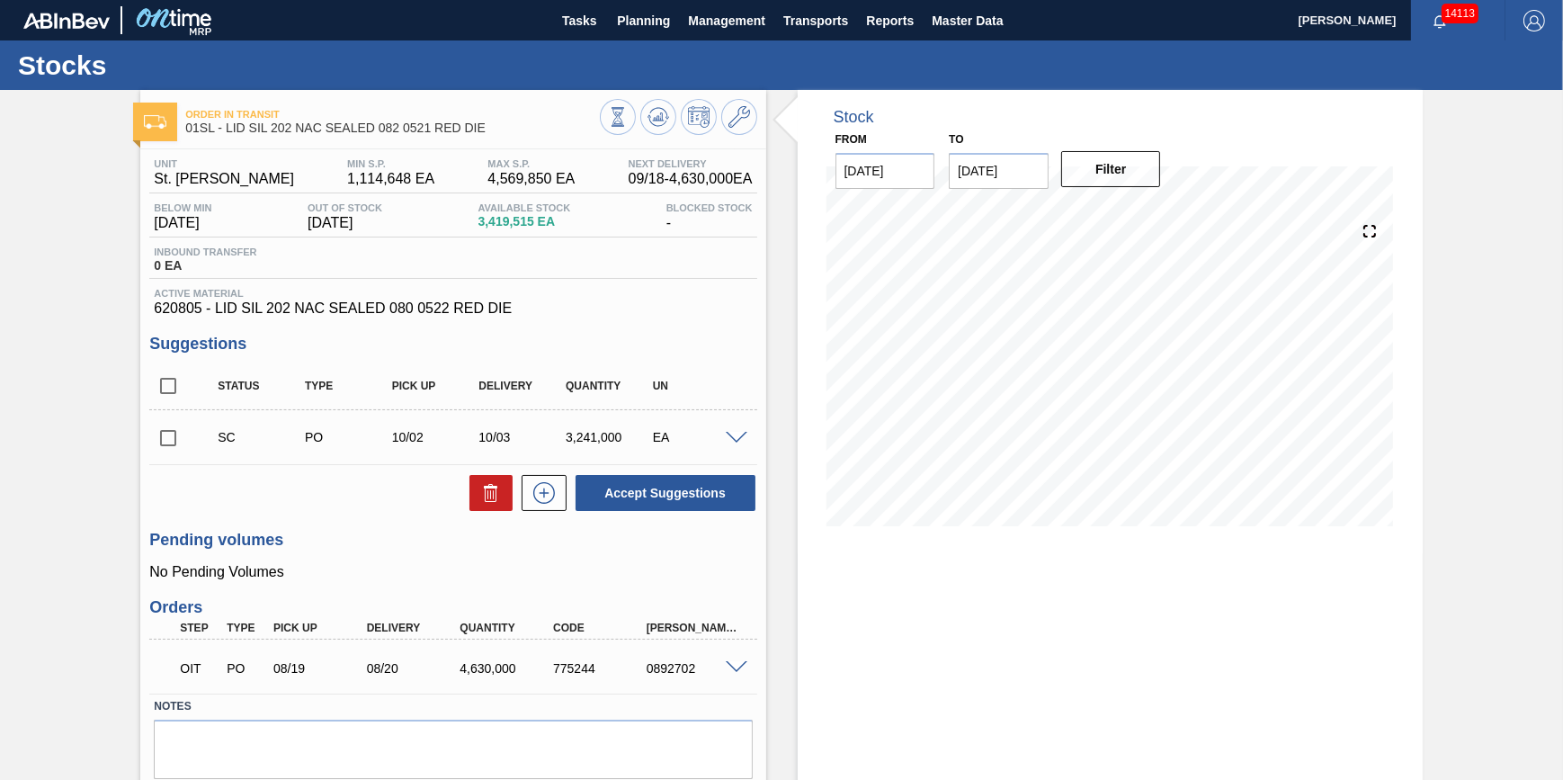
click at [742, 440] on span at bounding box center [737, 438] width 22 height 13
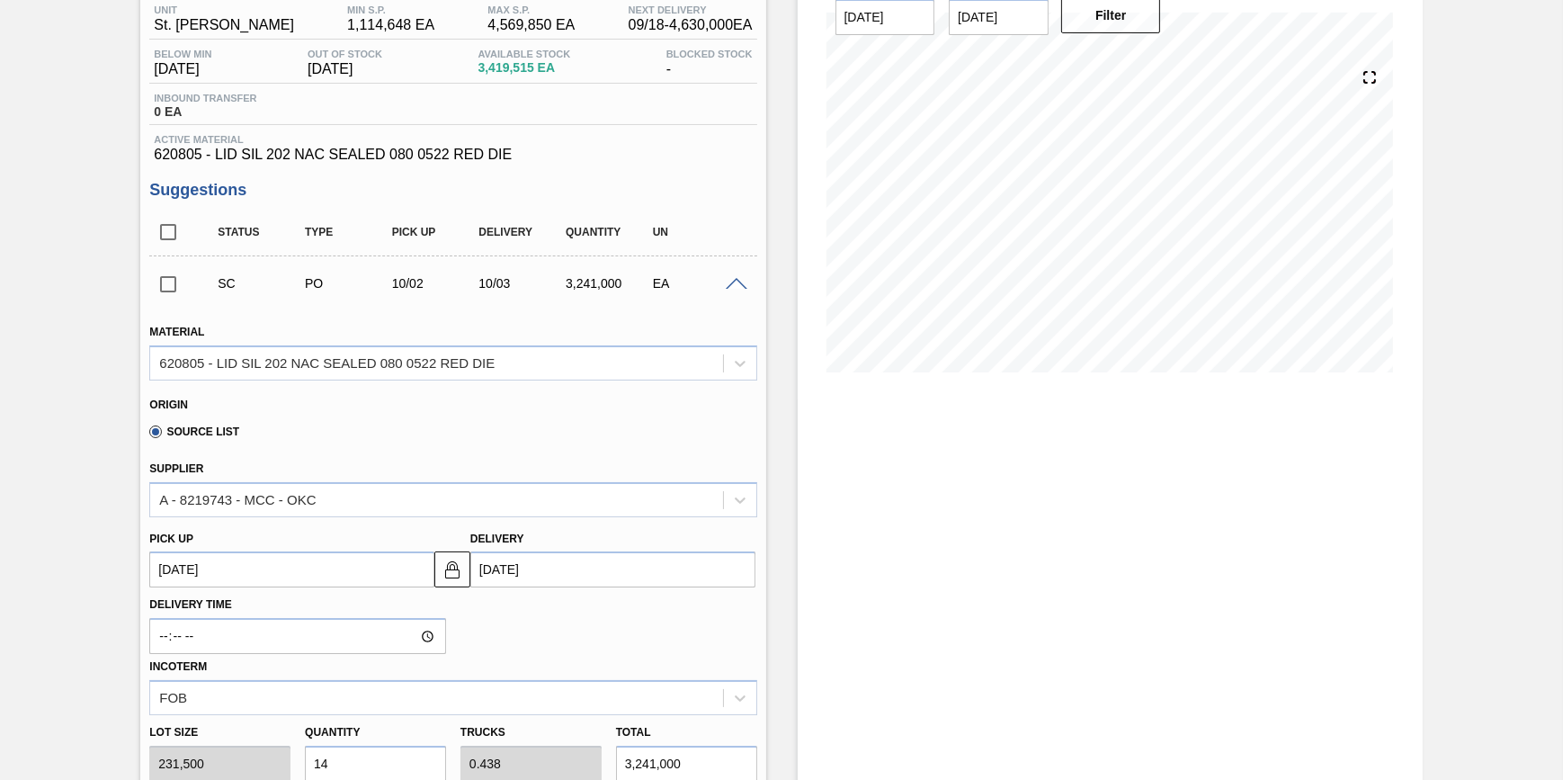
scroll to position [81, 0]
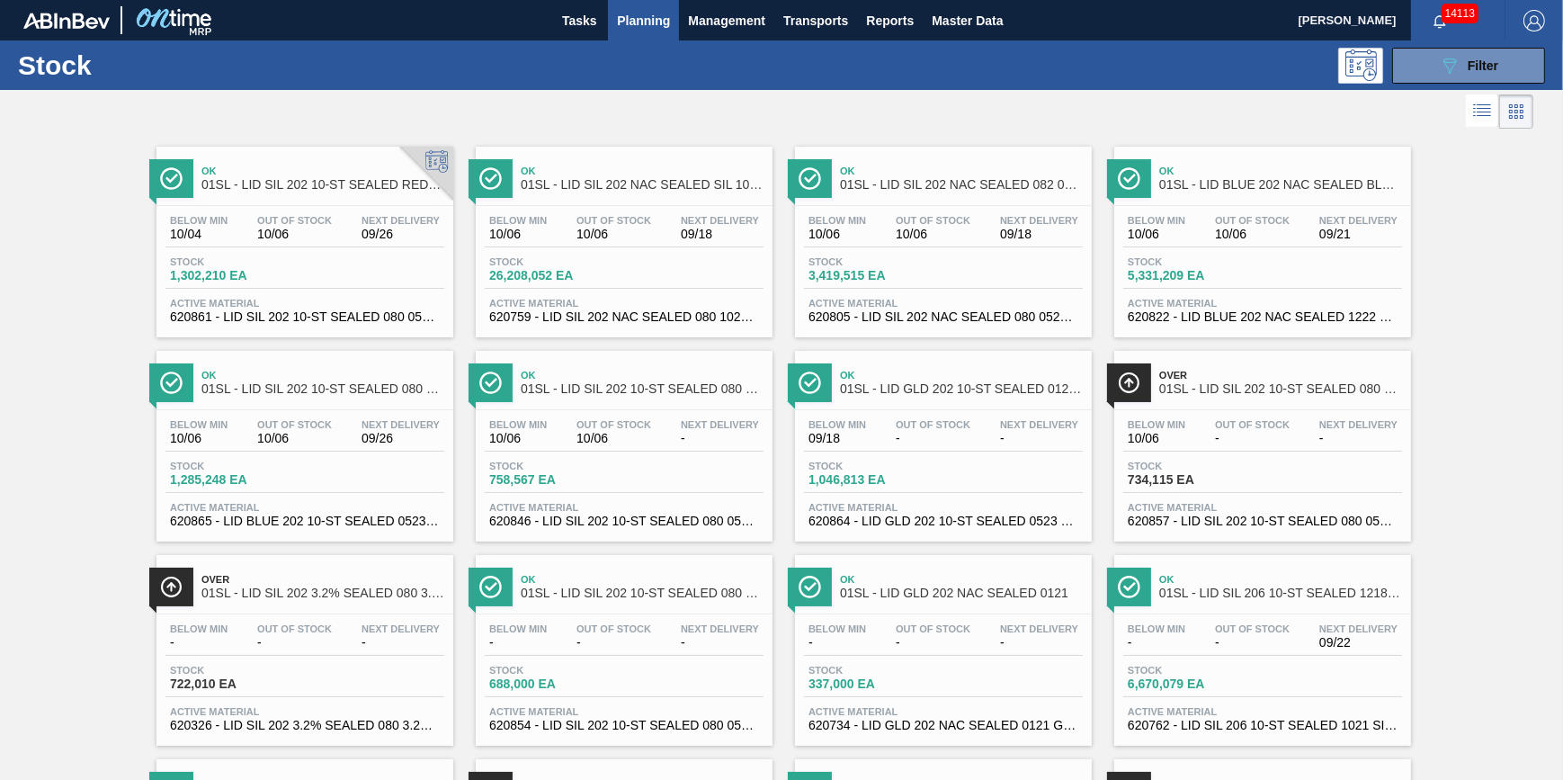
click at [629, 245] on div "Below Min 10/06 Out Of Stock 10/06 Next Delivery 09/18" at bounding box center [624, 231] width 279 height 32
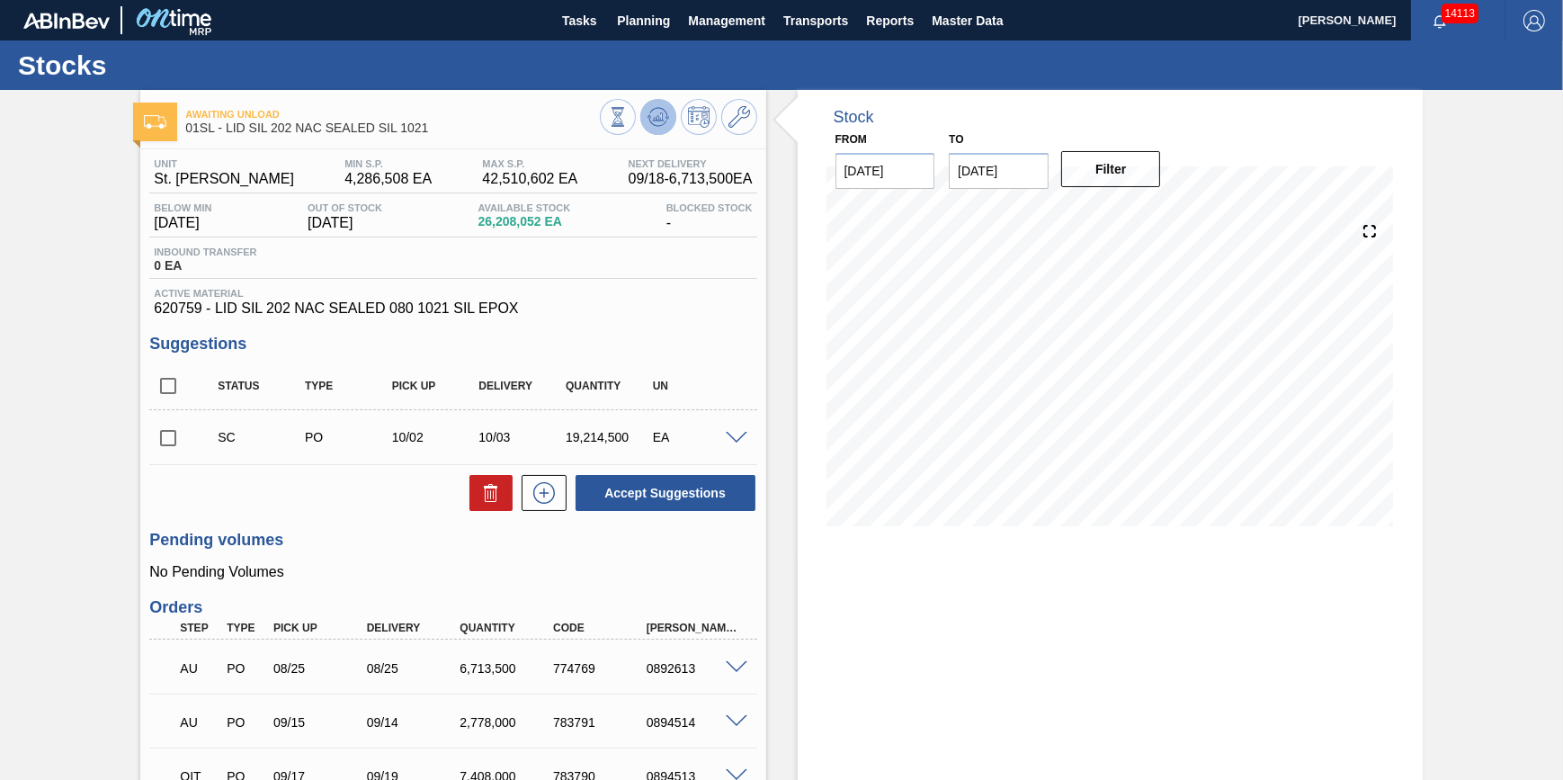
click at [652, 111] on icon at bounding box center [658, 117] width 22 height 22
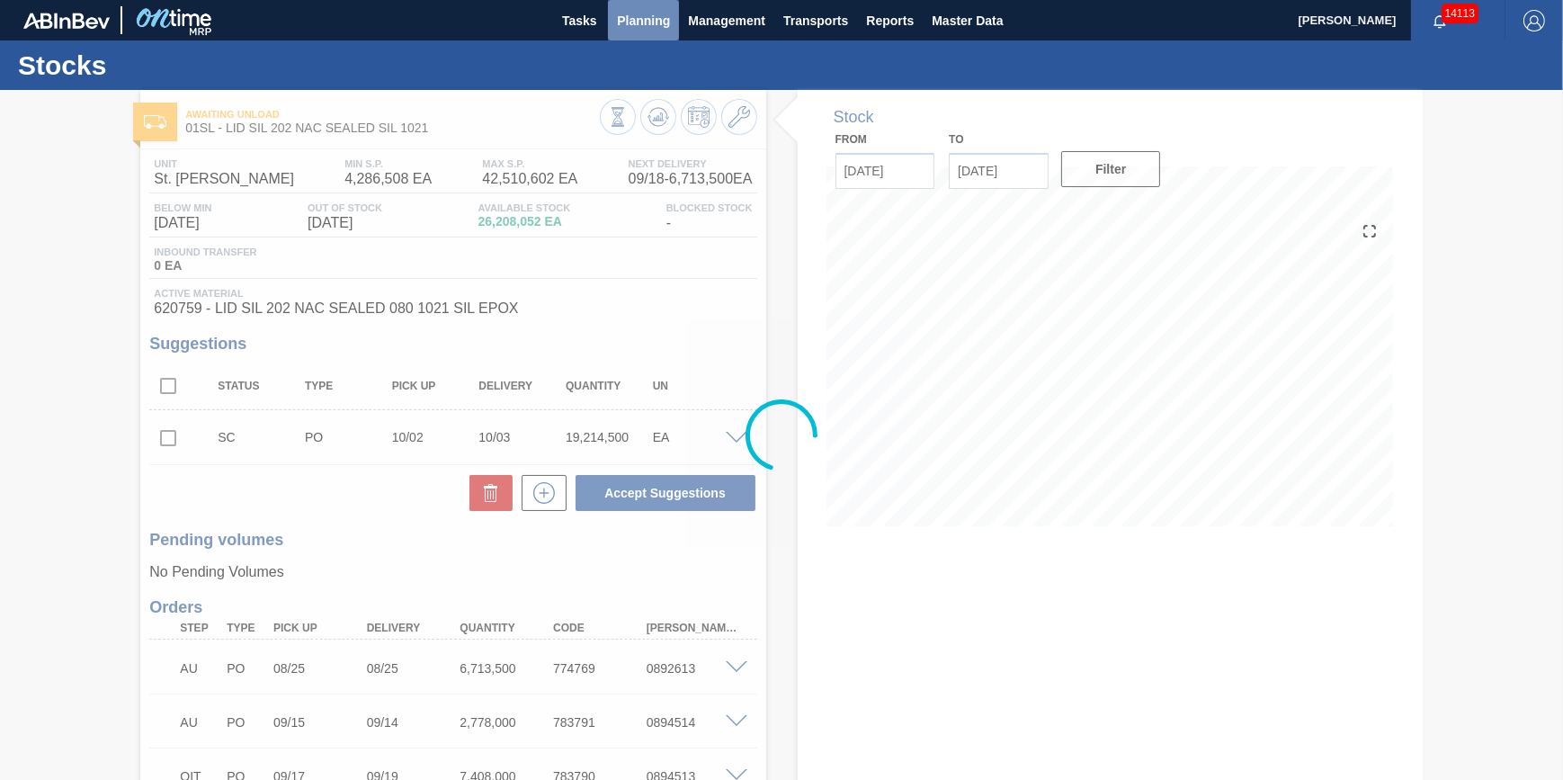
click at [647, 30] on span "Planning" at bounding box center [643, 21] width 53 height 22
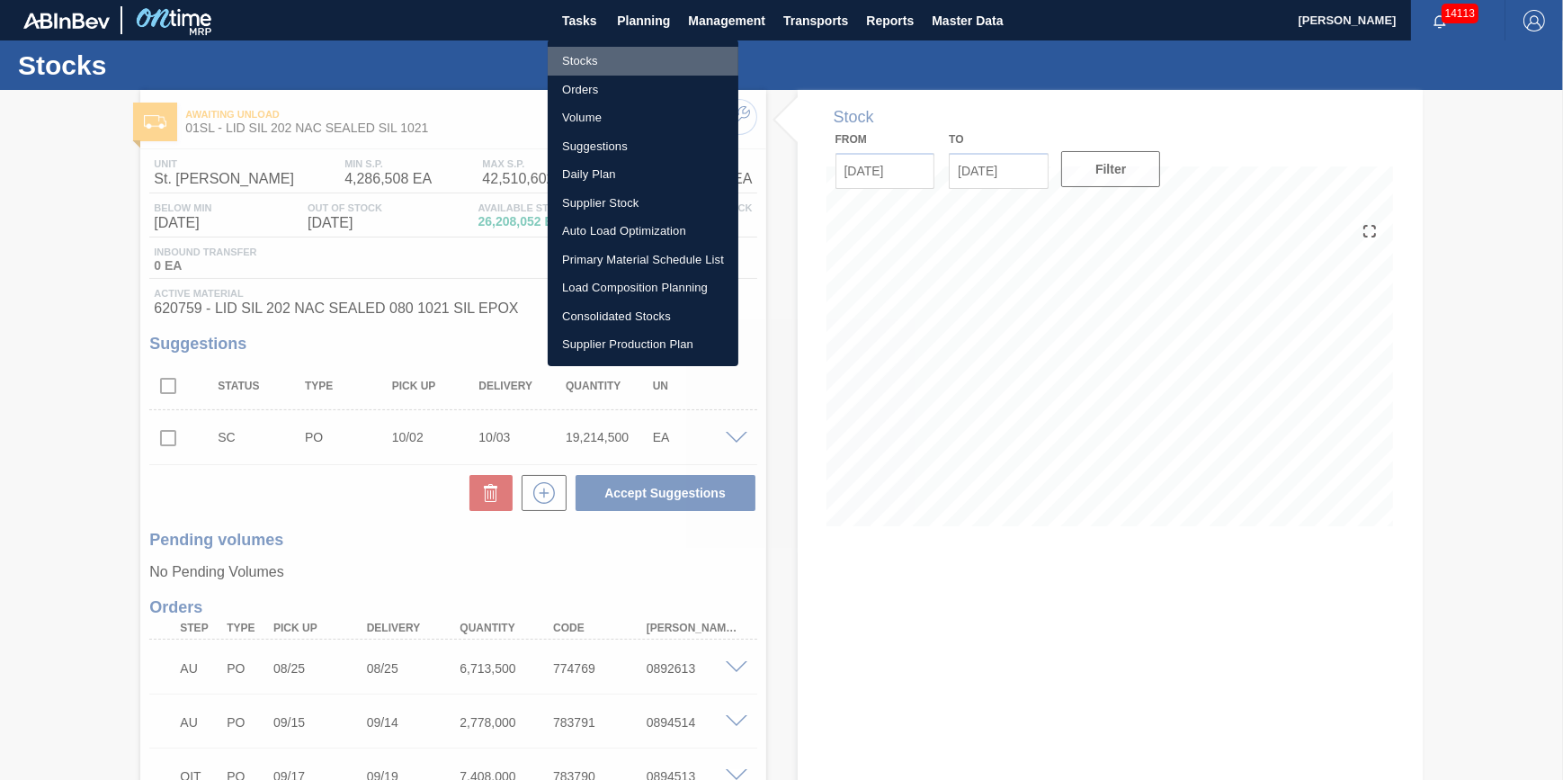
click at [633, 58] on li "Stocks" at bounding box center [643, 61] width 191 height 29
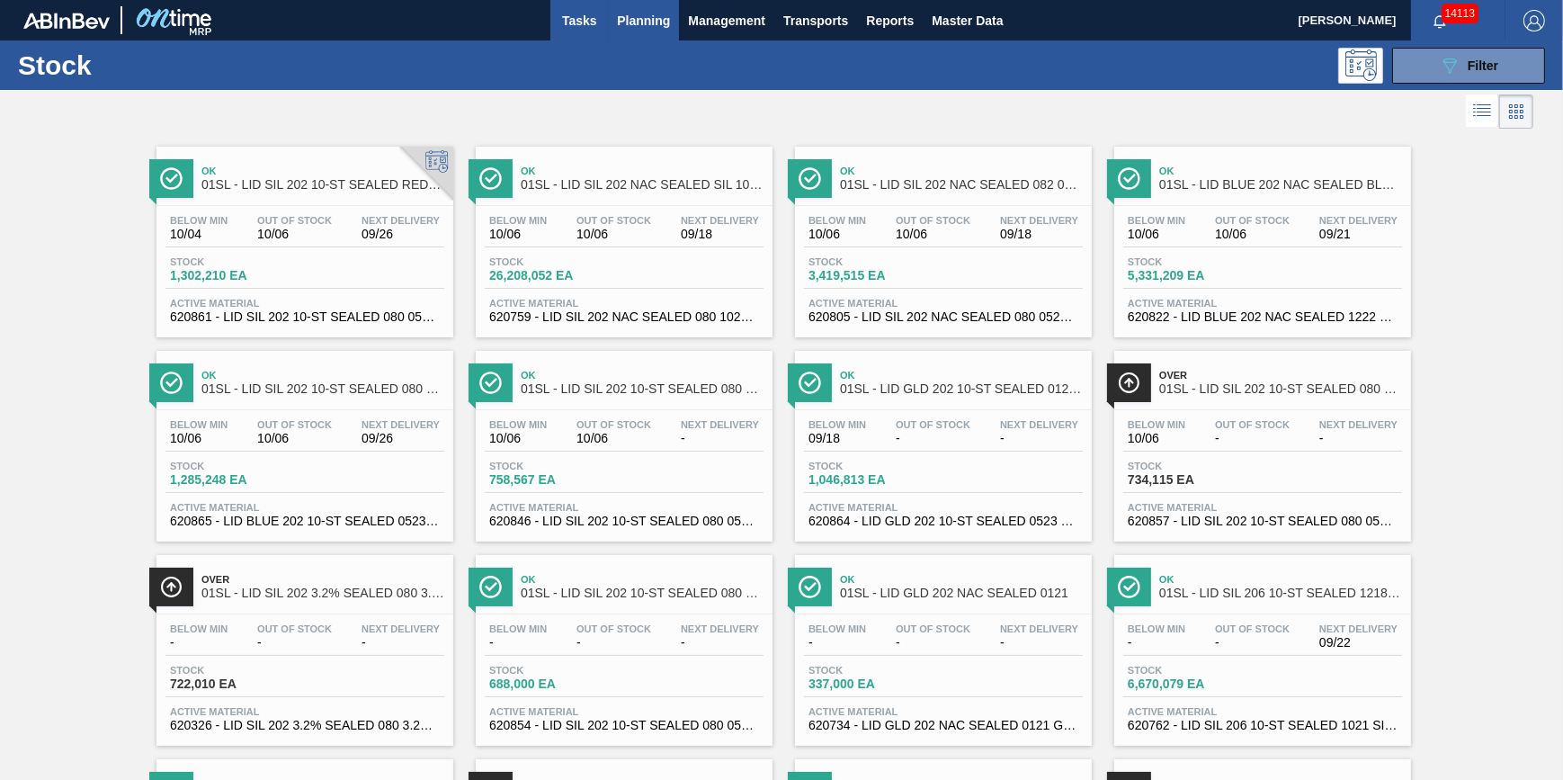
click at [569, 18] on span "Tasks" at bounding box center [579, 21] width 40 height 22
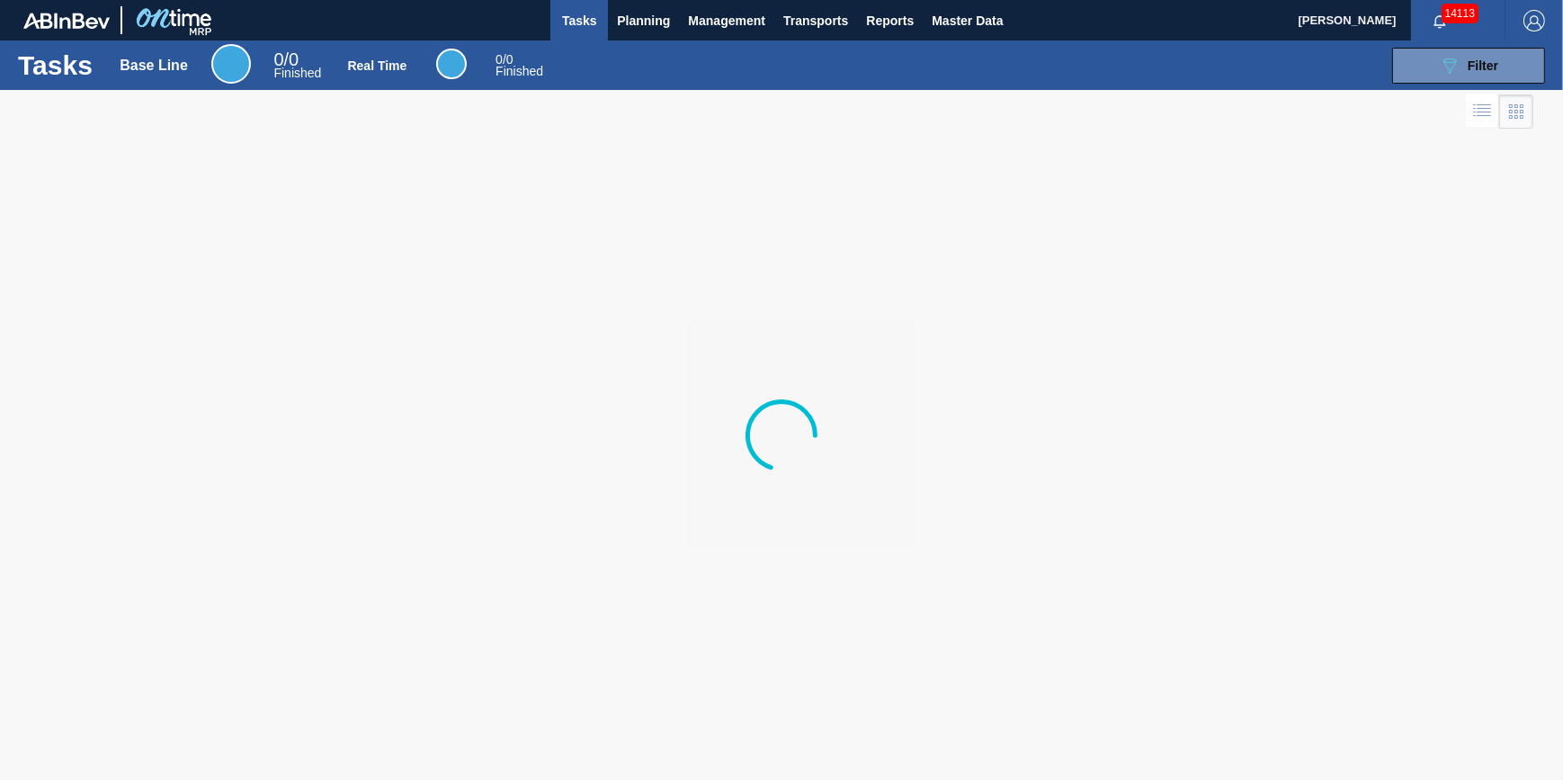
click at [642, 41] on div "Tasks Base Line 0 / 0 Finished Real Time 0 / 0 Finished 089F7B8B-B2A5-4AFE-B5C0…" at bounding box center [781, 64] width 1563 height 49
click at [646, 33] on button "Planning" at bounding box center [643, 20] width 71 height 40
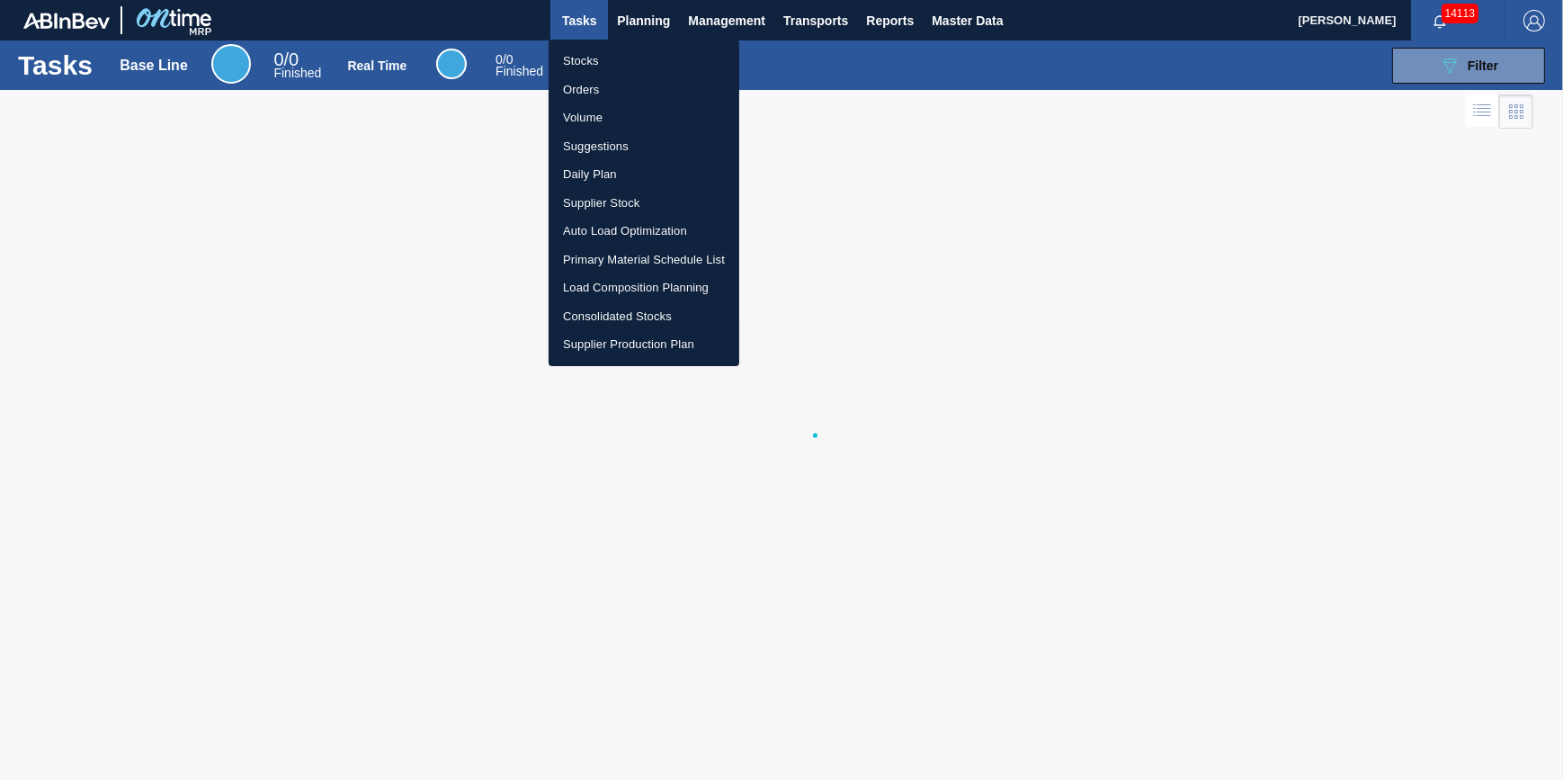
click at [639, 63] on li "Stocks" at bounding box center [644, 61] width 191 height 29
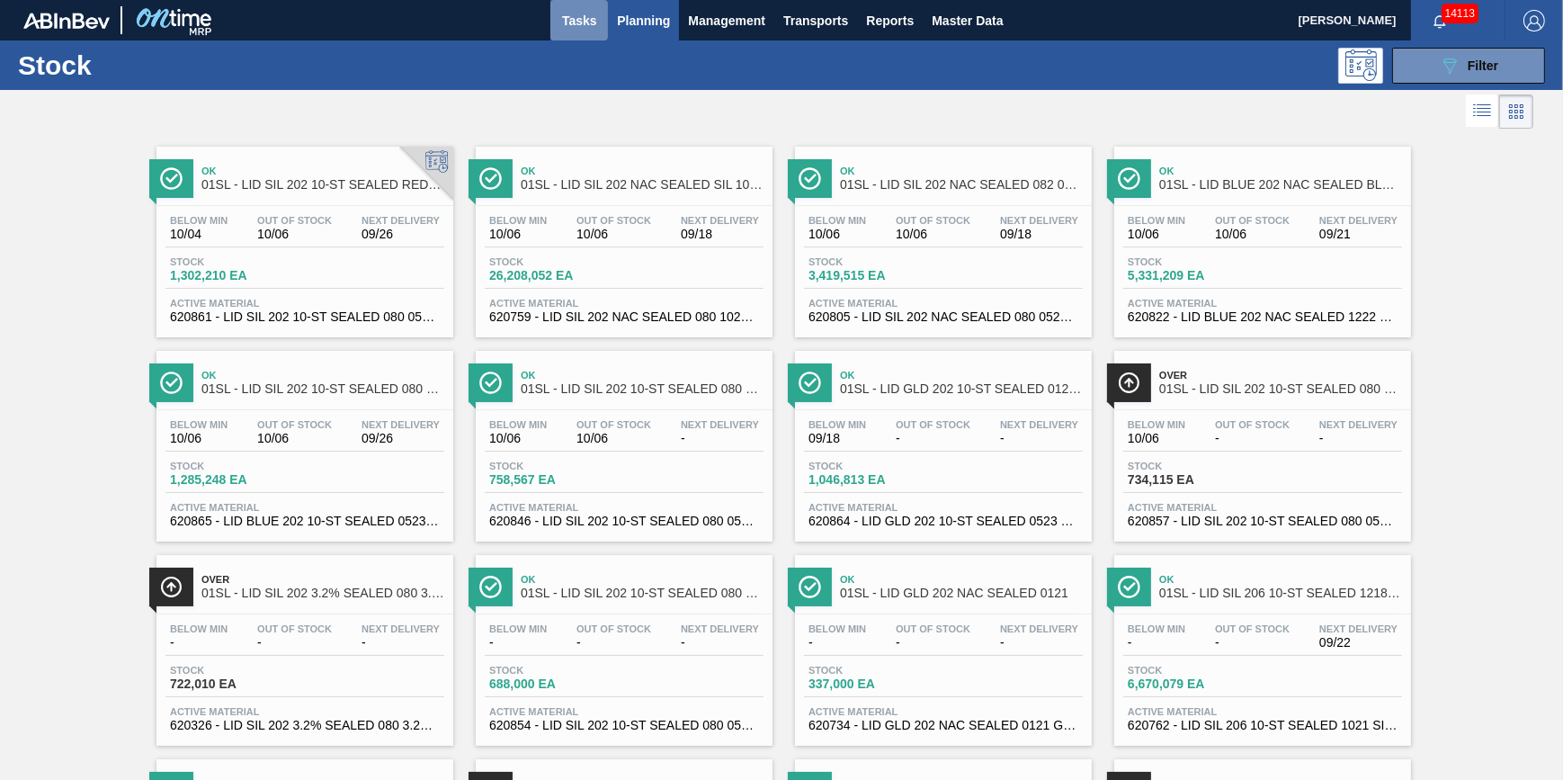
click at [573, 10] on span "Tasks" at bounding box center [579, 21] width 40 height 22
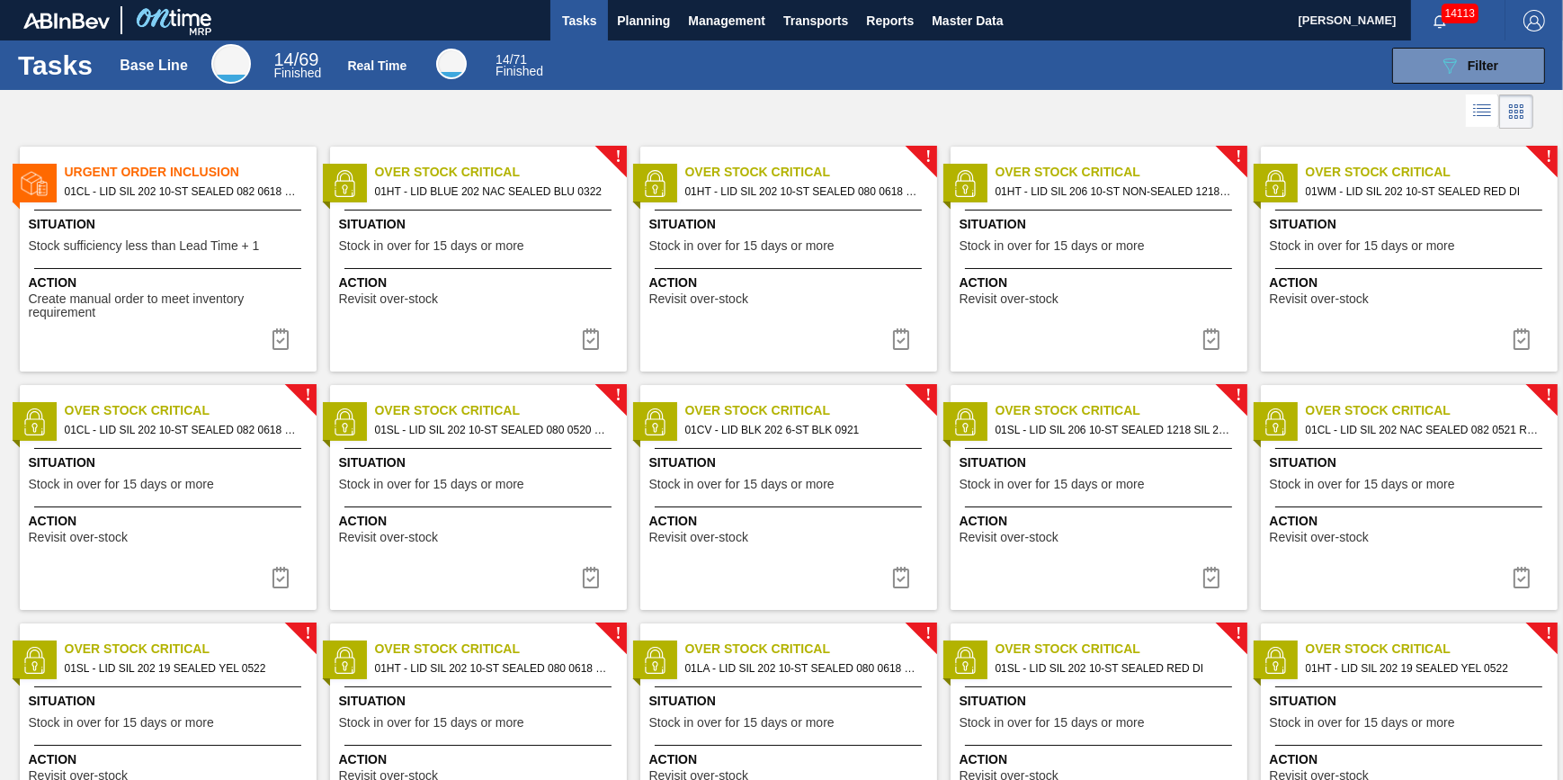
click at [98, 251] on span "Stock sufficiency less than Lead Time + 1" at bounding box center [144, 245] width 231 height 13
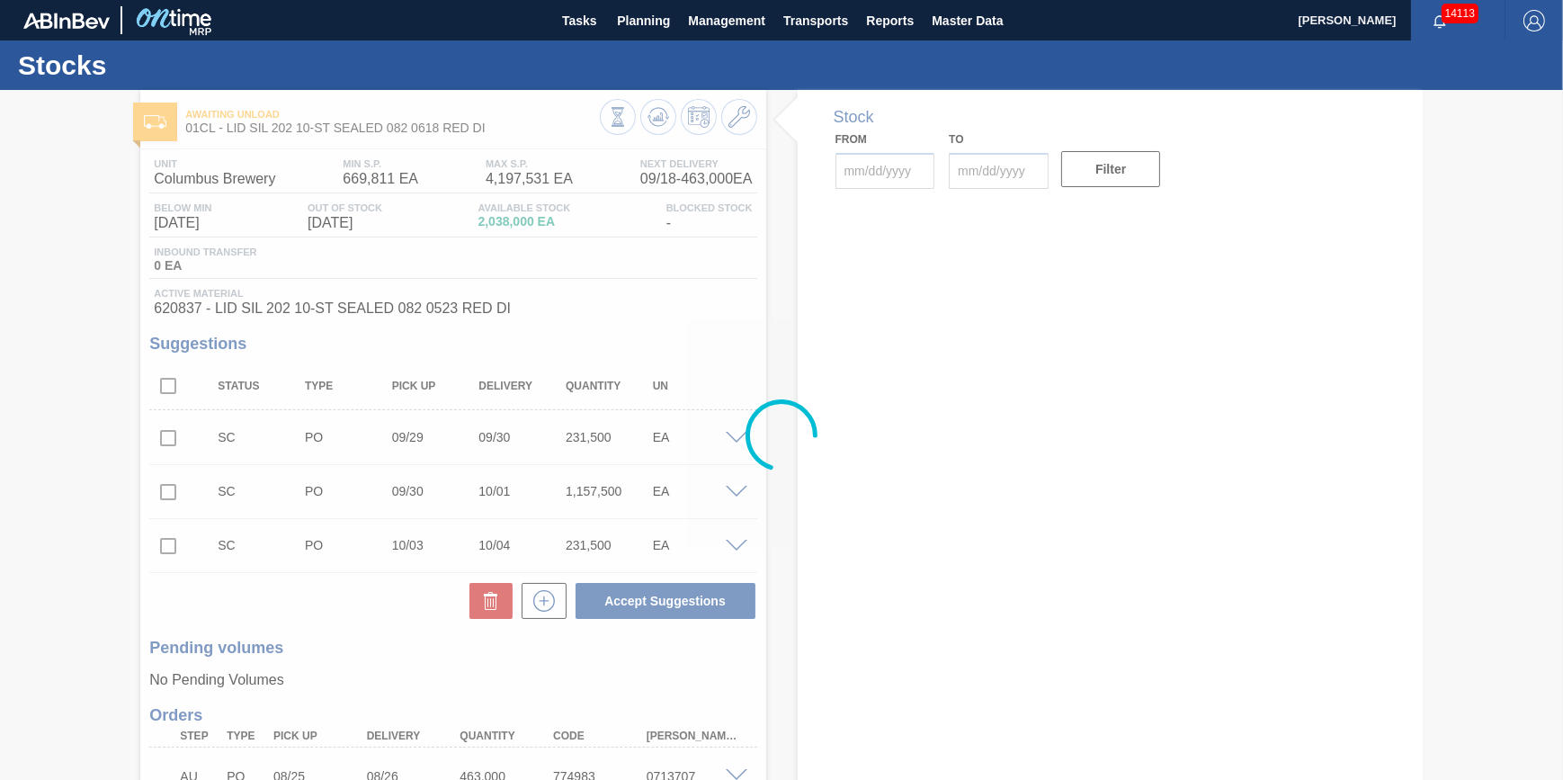
type input "09/18/2025"
type input "11/01/2025"
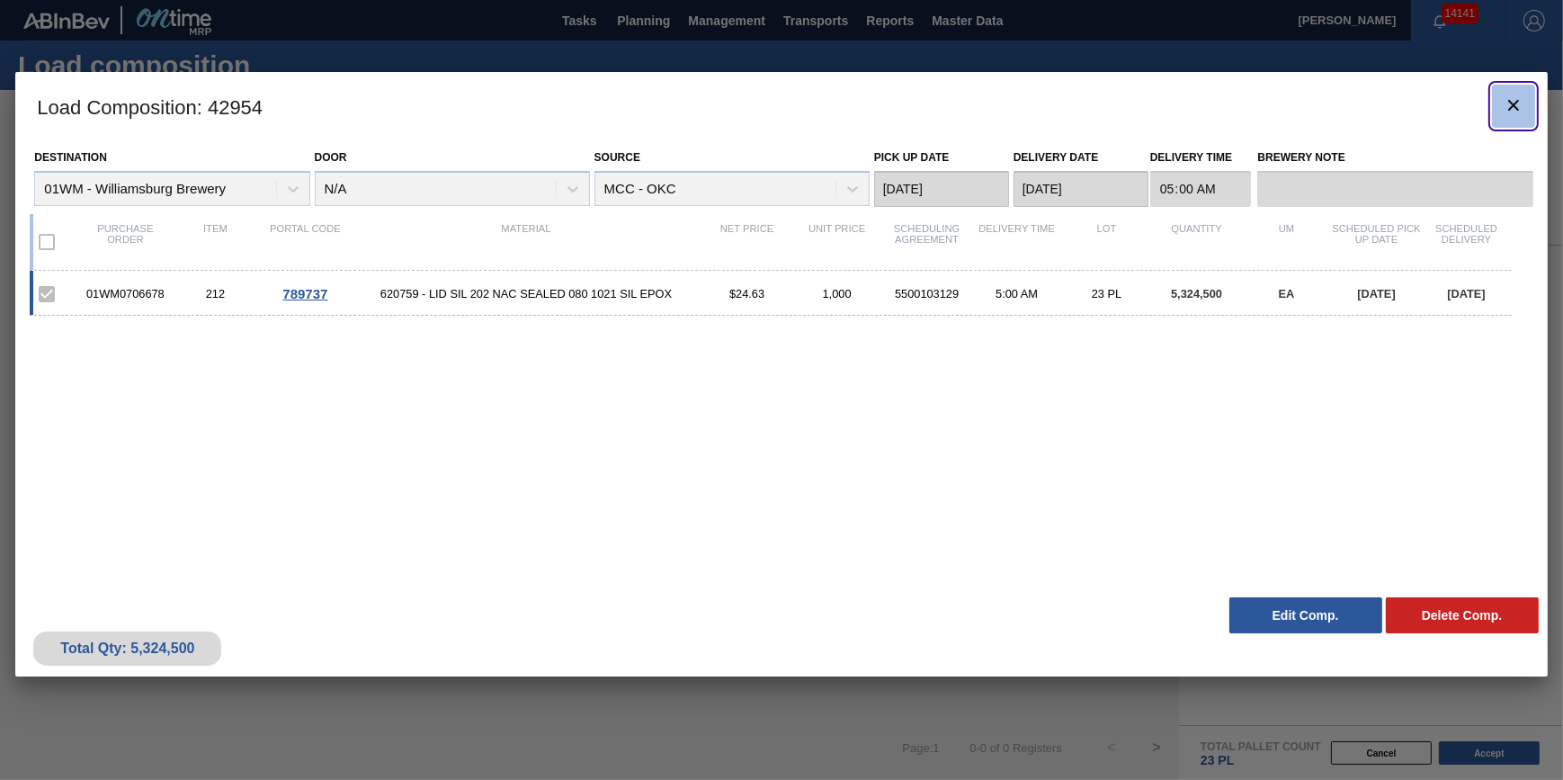
click at [1520, 111] on icon "botão de ícone" at bounding box center [1514, 105] width 22 height 22
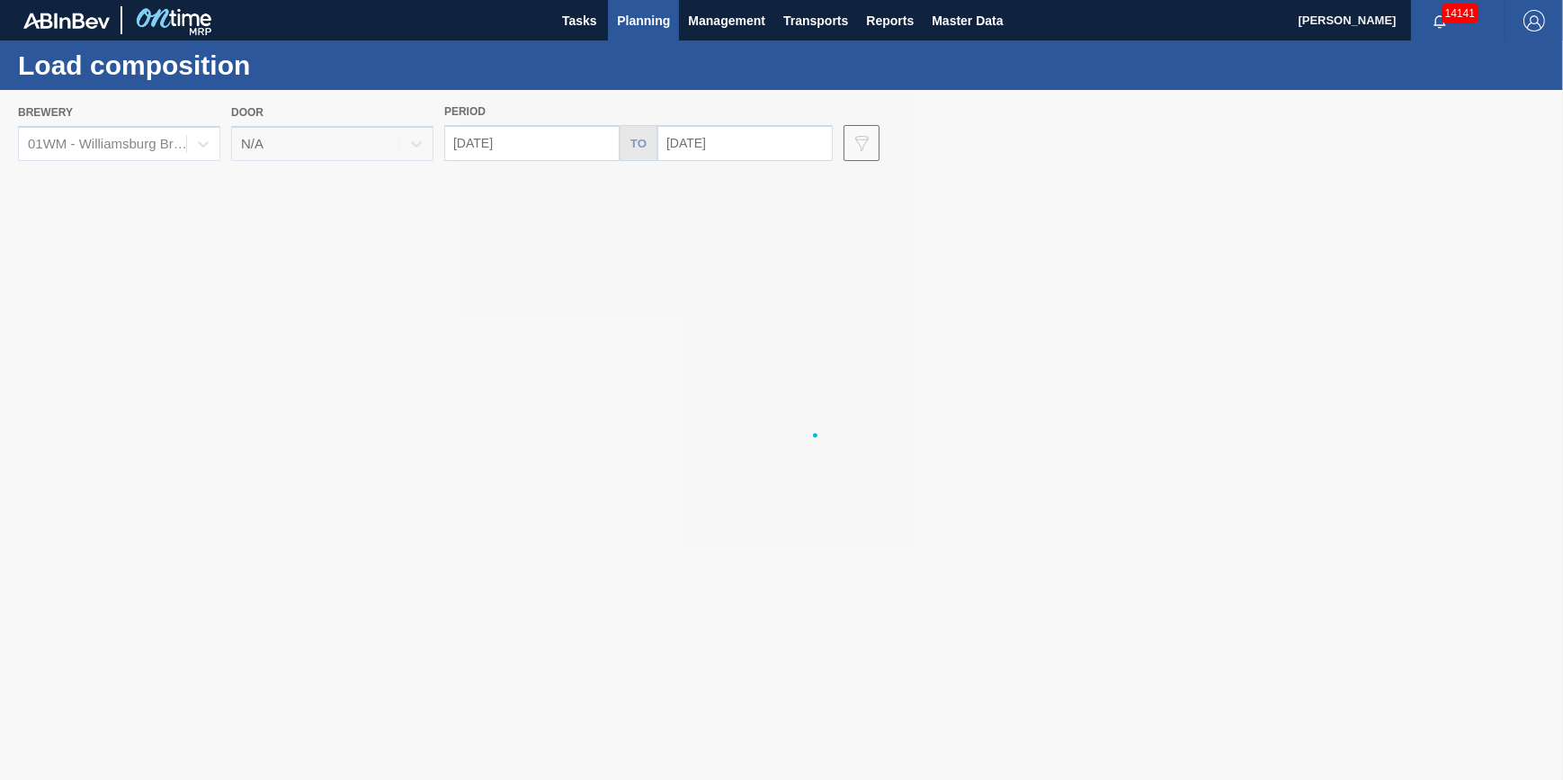
click at [154, 149] on div at bounding box center [781, 435] width 1563 height 690
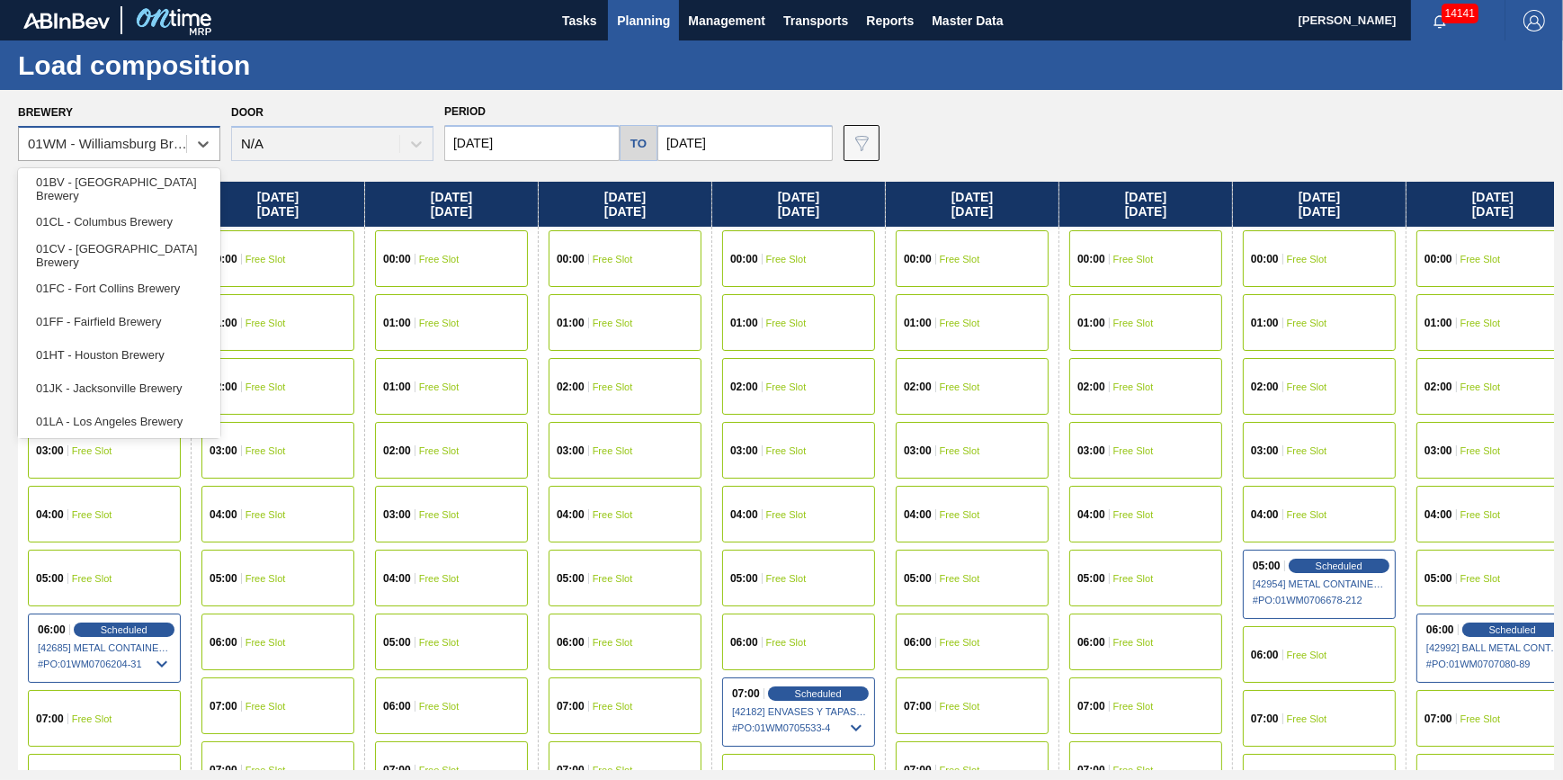
click at [174, 145] on div "01WM - Williamsburg Brewery" at bounding box center [108, 144] width 160 height 15
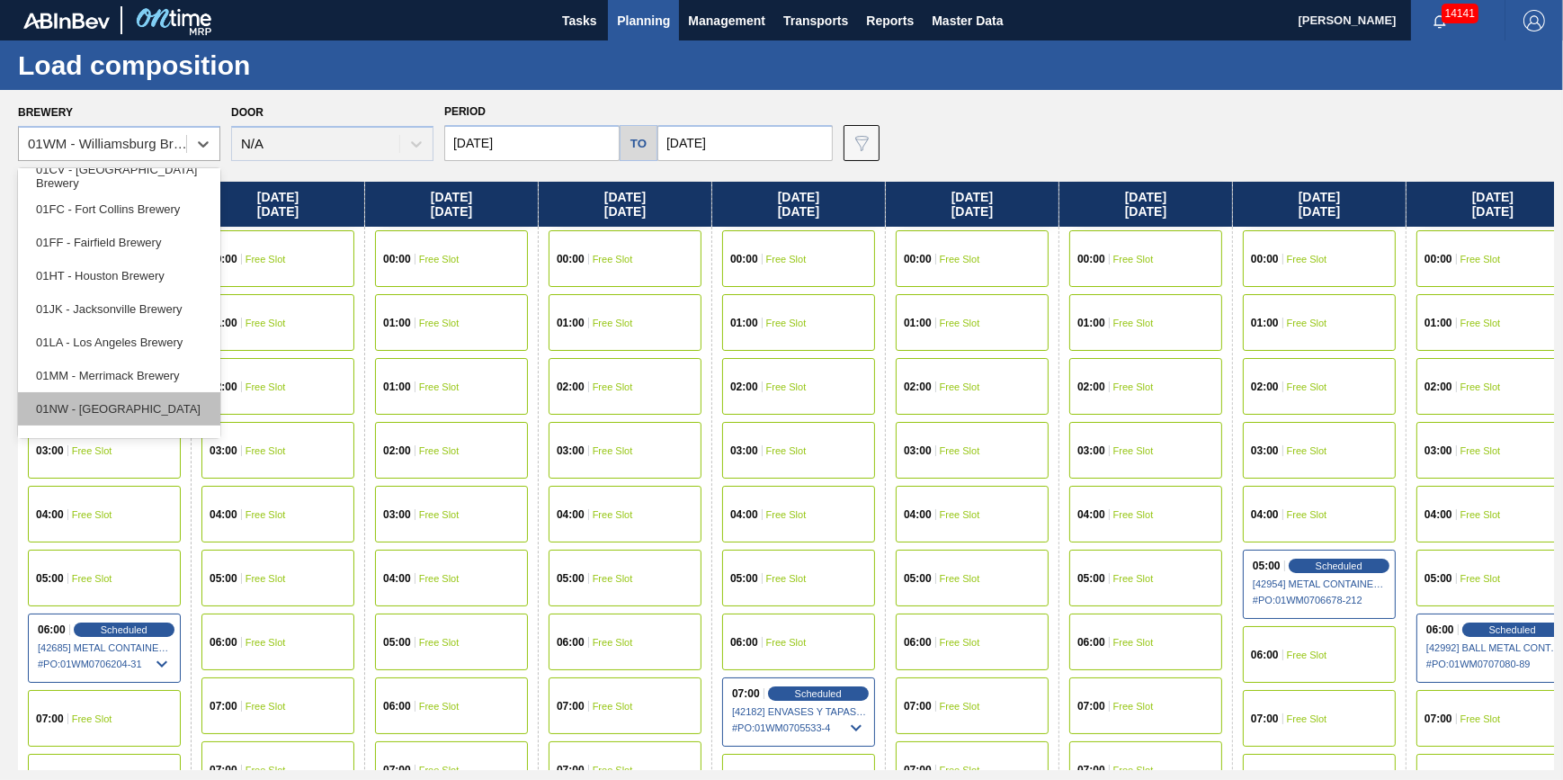
scroll to position [136, 0]
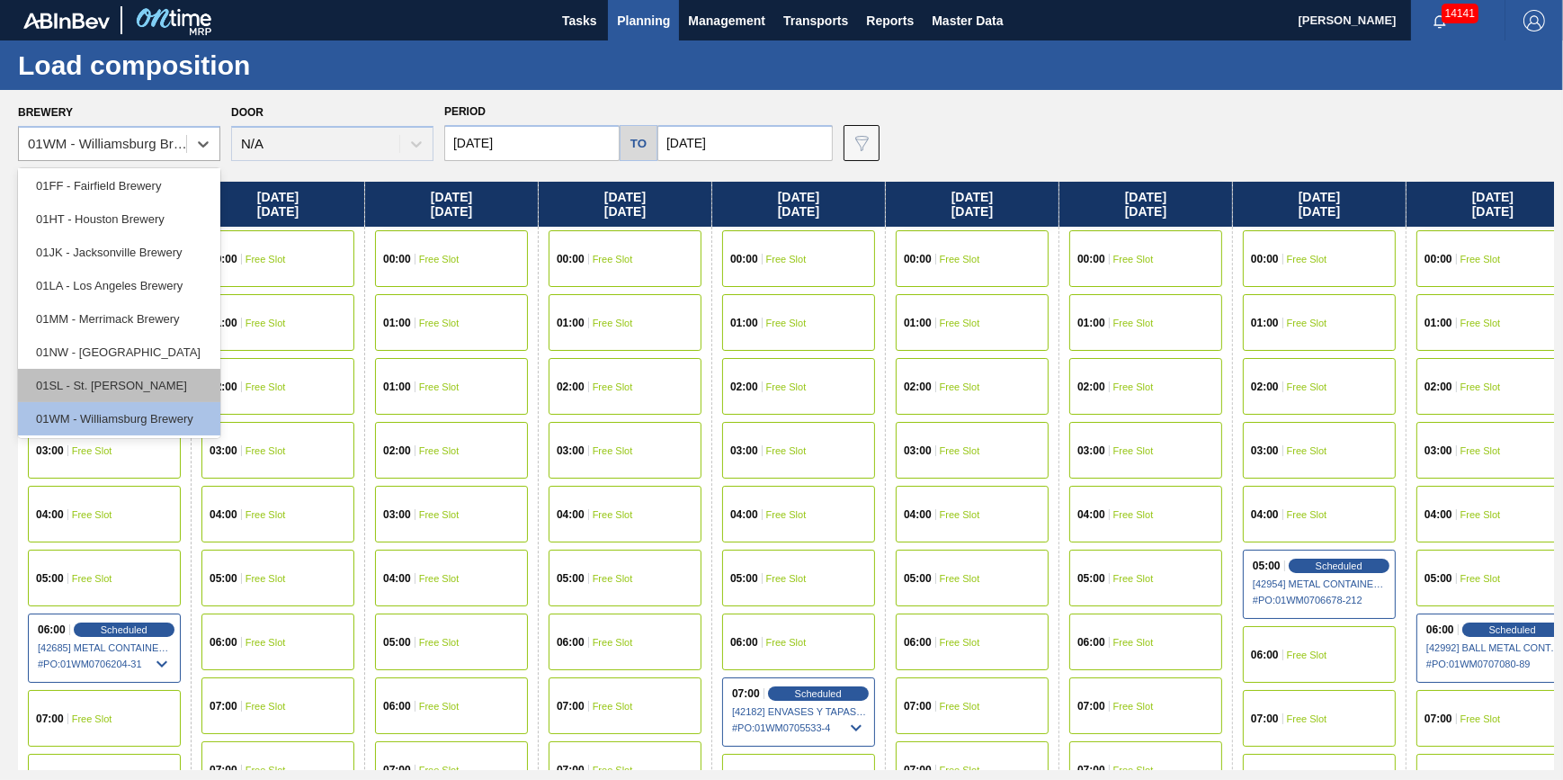
click at [157, 387] on div "01SL - St. Louis Brewery" at bounding box center [119, 385] width 202 height 33
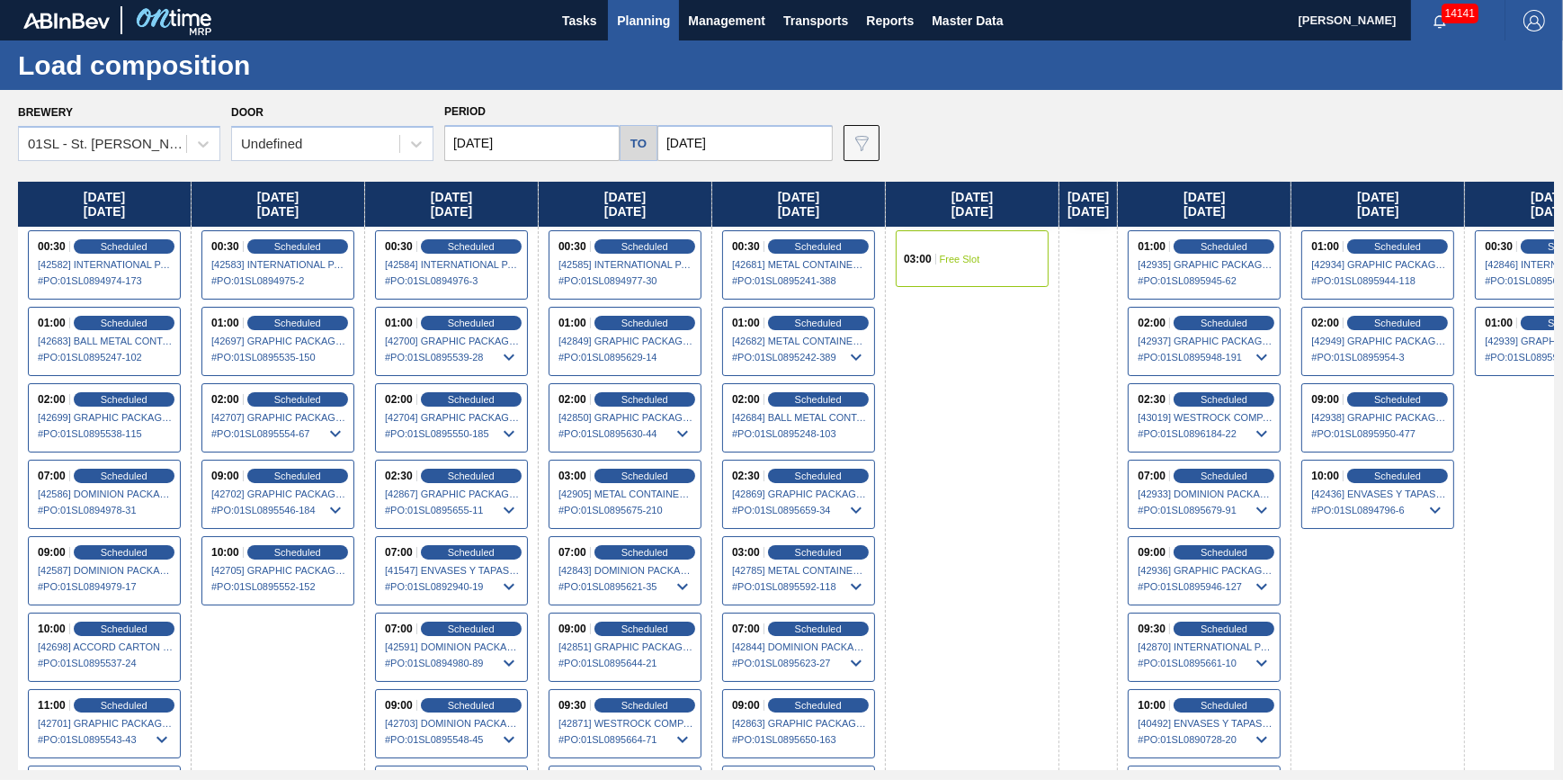
drag, startPoint x: 299, startPoint y: 135, endPoint x: 305, endPoint y: 162, distance: 27.7
click at [299, 135] on div "Undefined" at bounding box center [315, 144] width 167 height 26
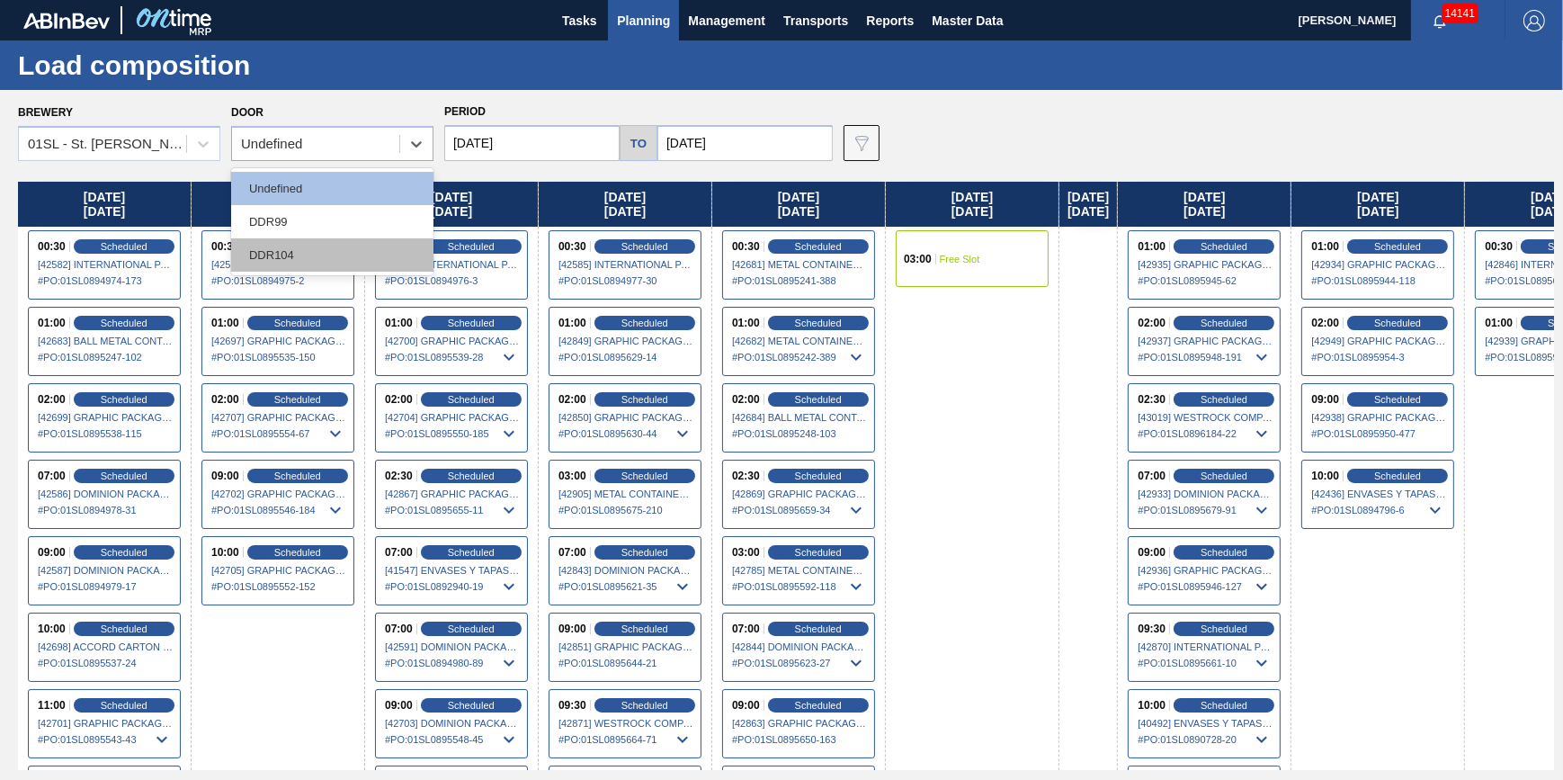
click at [333, 245] on div "DDR104" at bounding box center [332, 254] width 202 height 33
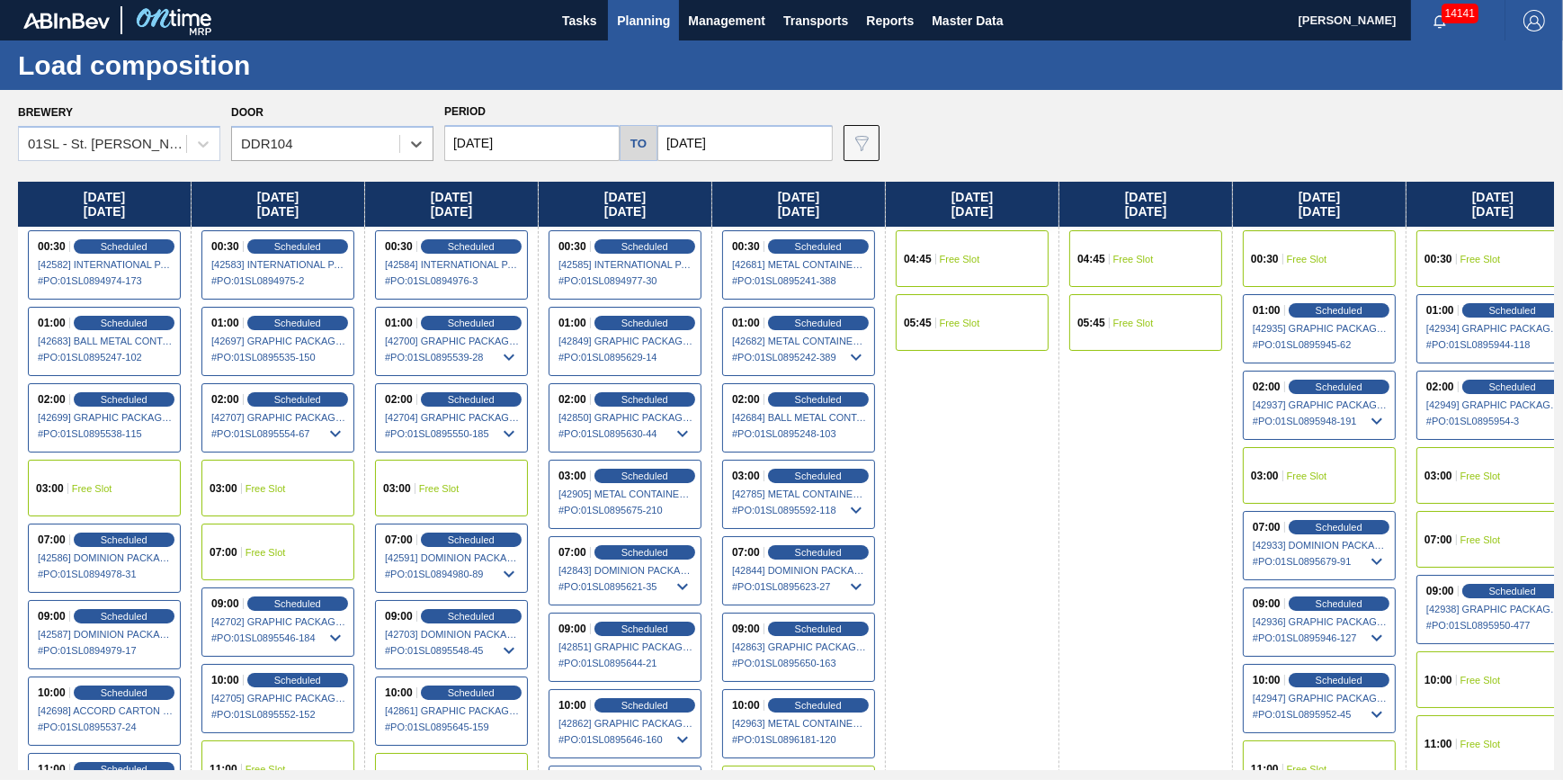
scroll to position [0, 371]
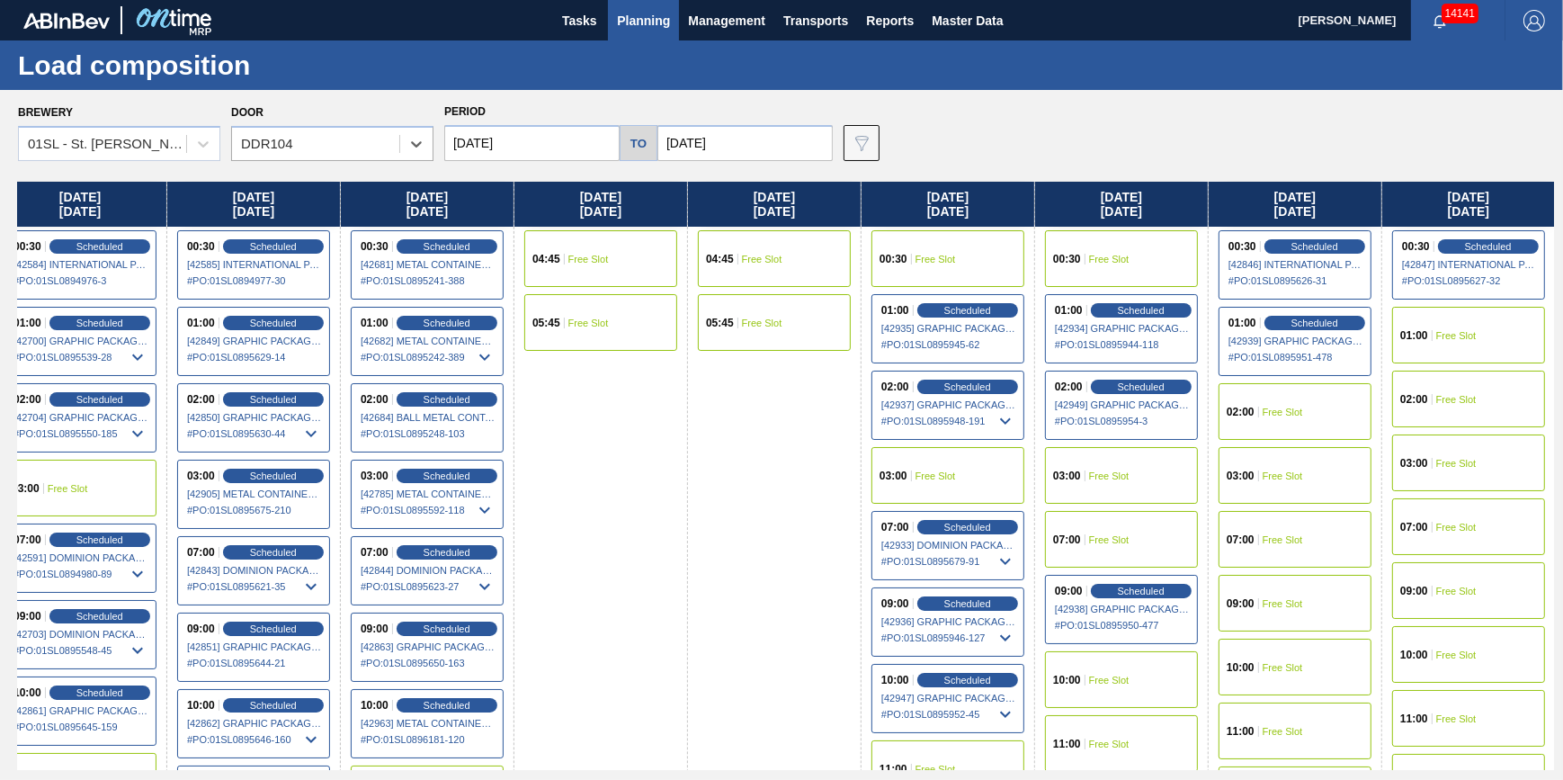
drag, startPoint x: 1245, startPoint y: 395, endPoint x: -164, endPoint y: 517, distance: 1413.5
click at [0, 0] on html "Tasks Planning Management Transports Reports Master Data Jack Schuld 14141 Mark…" at bounding box center [781, 0] width 1563 height 0
click at [965, 475] on div "03:00 Free Slot" at bounding box center [947, 475] width 153 height 57
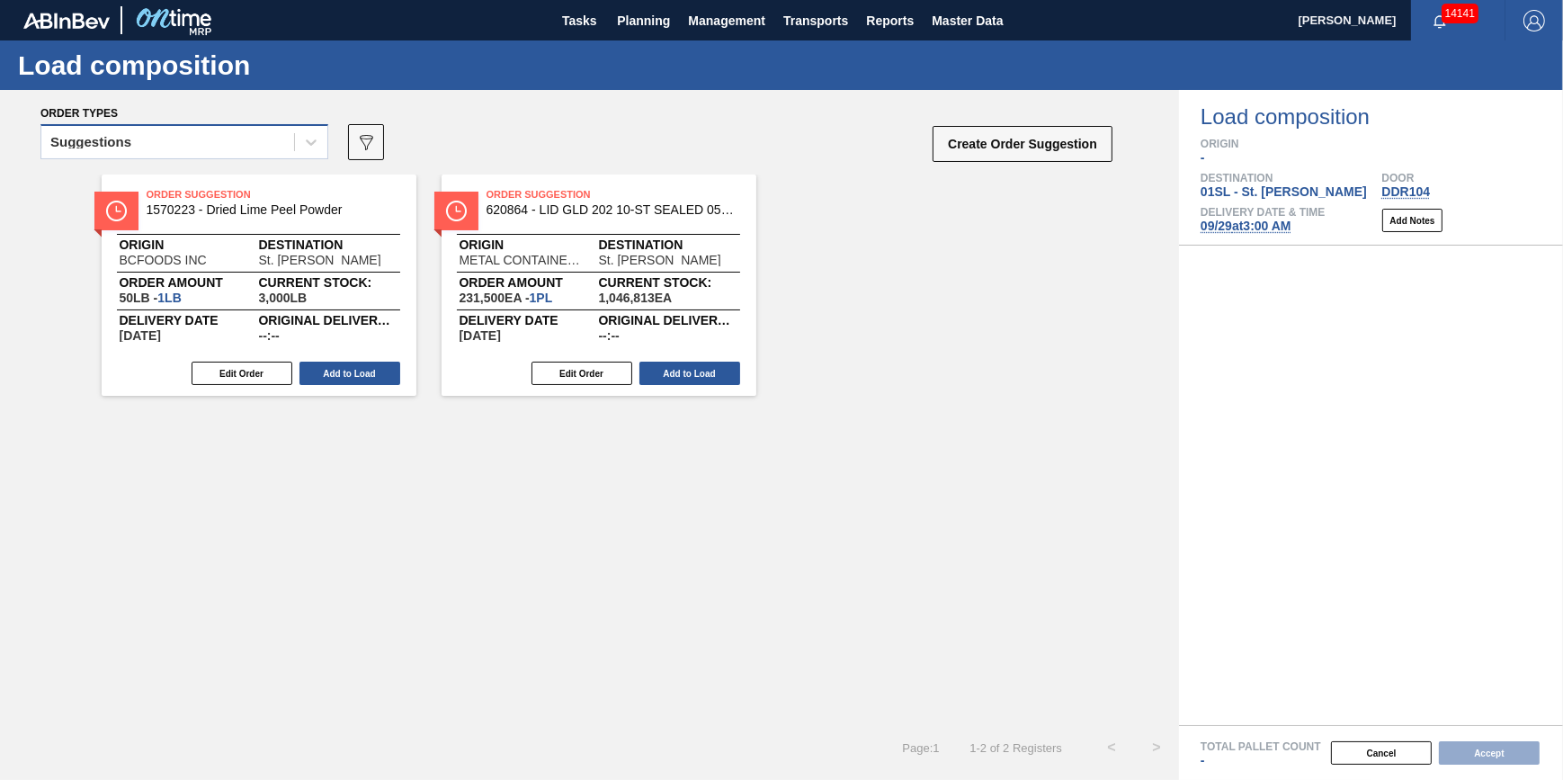
click at [252, 155] on div "Suggestions" at bounding box center [167, 142] width 253 height 26
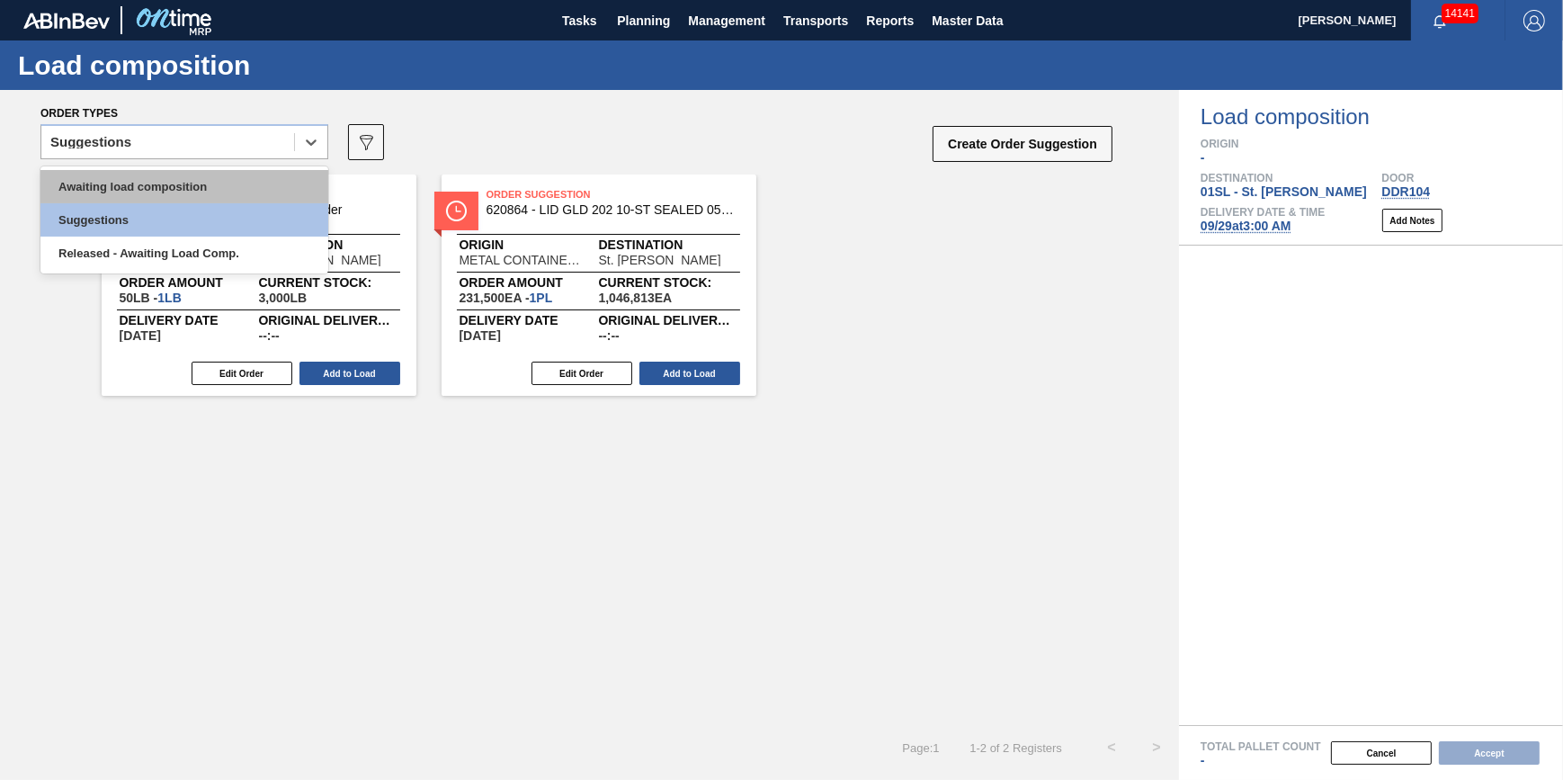
click at [247, 192] on div "Awaiting load composition" at bounding box center [184, 186] width 288 height 33
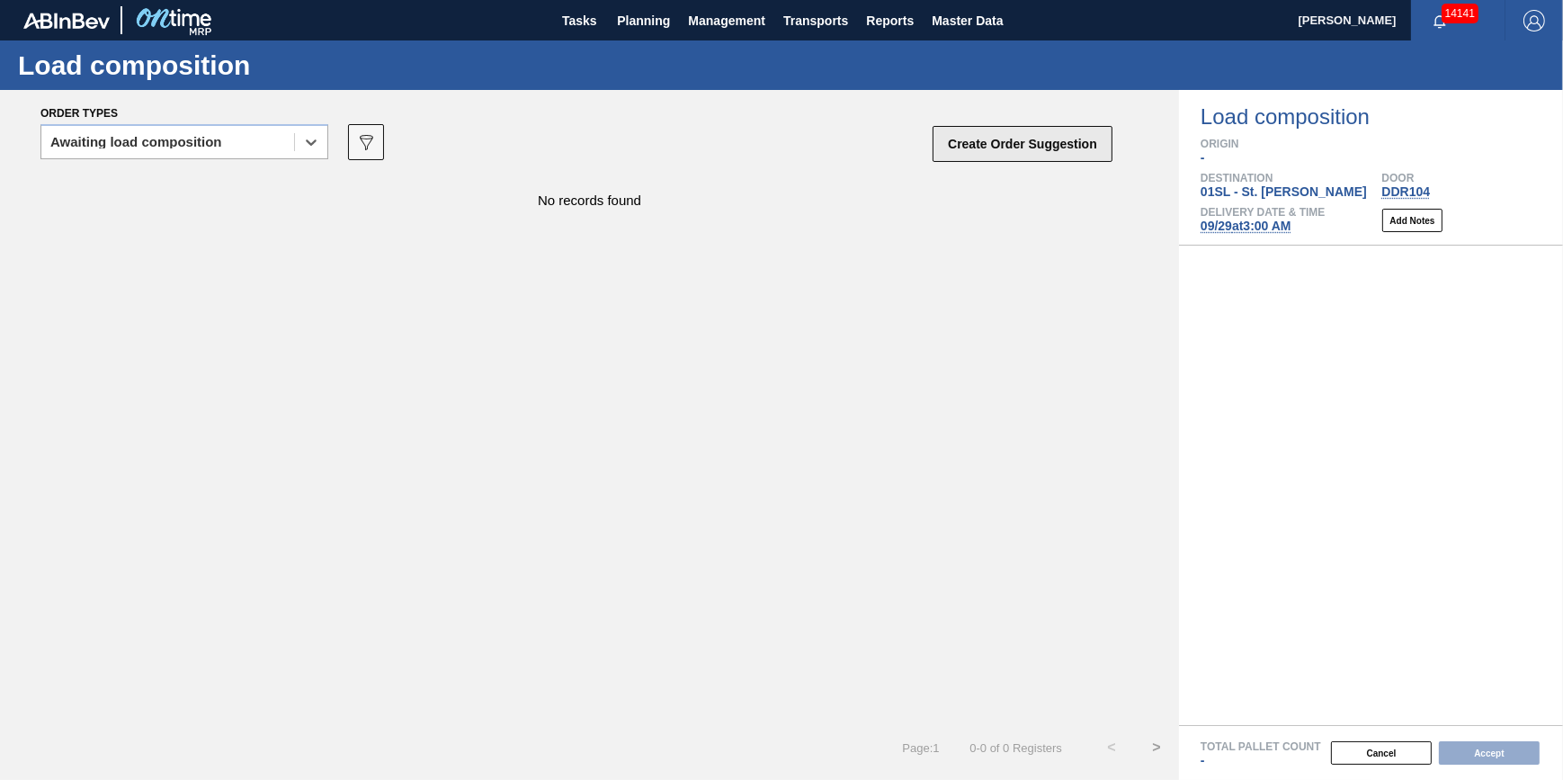
click at [1010, 138] on button "Create Order Suggestion" at bounding box center [1022, 144] width 180 height 36
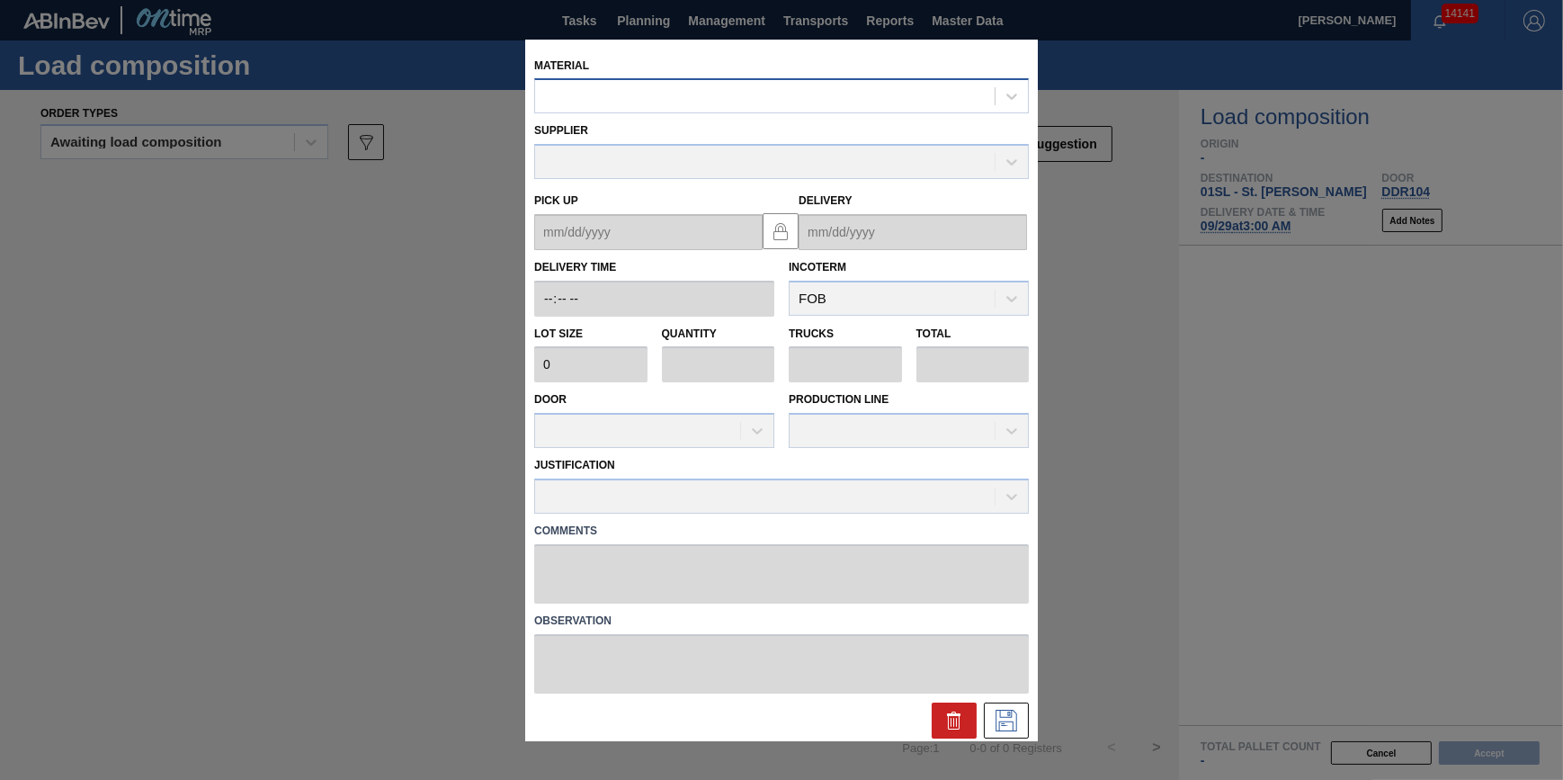
click at [861, 85] on div at bounding box center [765, 97] width 460 height 26
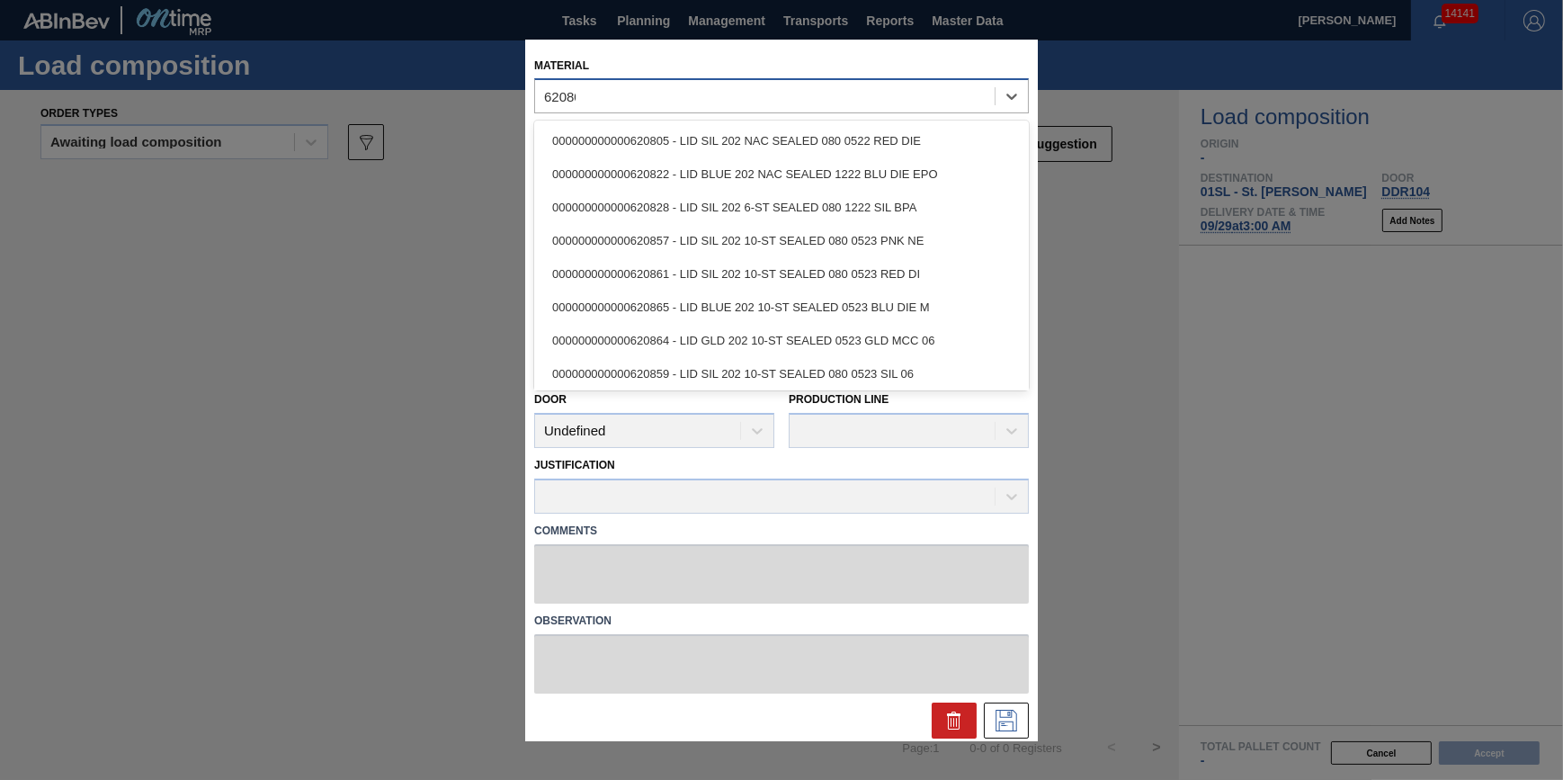
type input "620805"
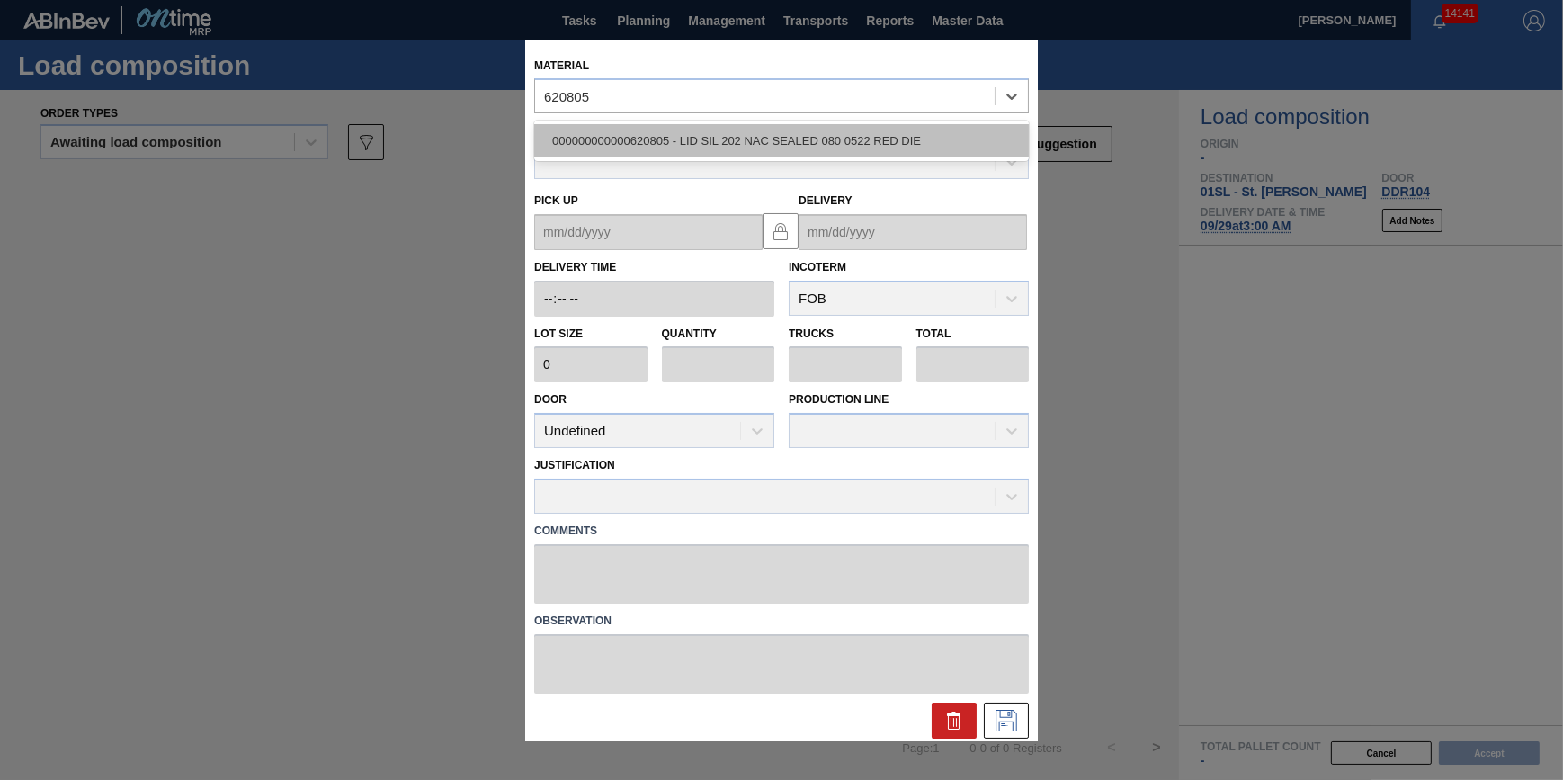
click at [841, 131] on div "000000000000620805 - LID SIL 202 NAC SEALED 080 0522 RED DIE" at bounding box center [781, 140] width 495 height 33
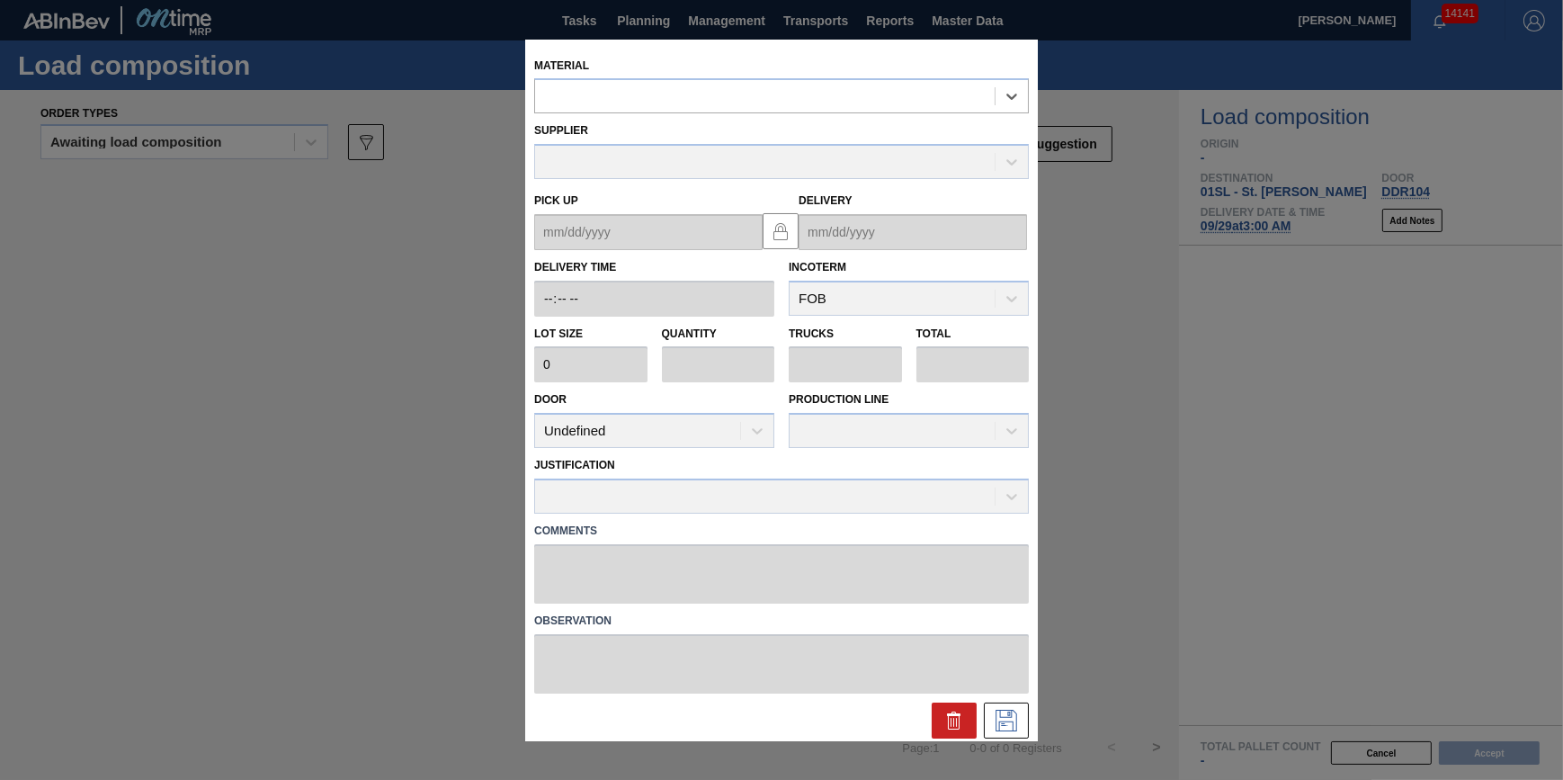
type input "231,500"
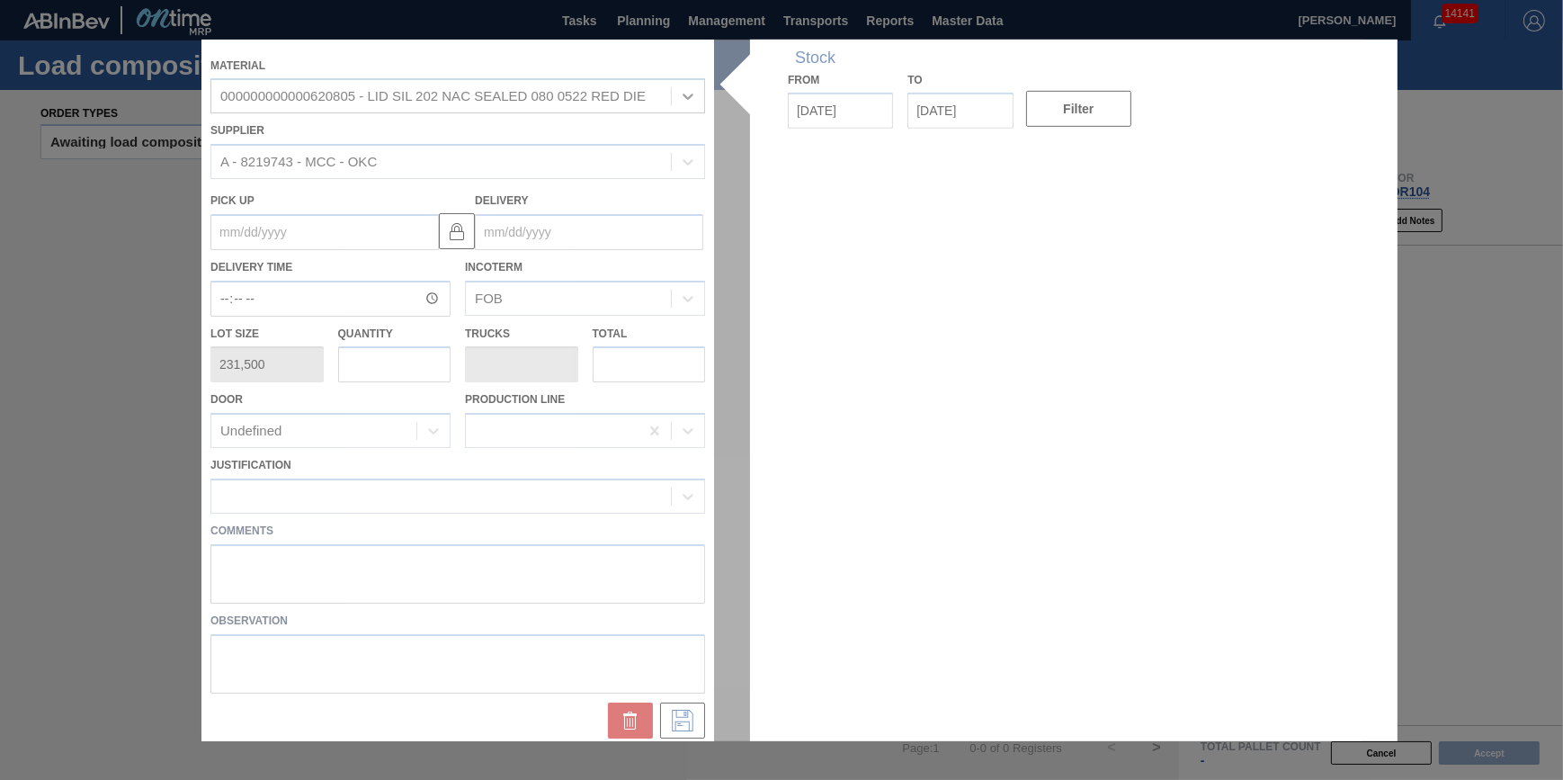
click at [382, 371] on div at bounding box center [781, 389] width 1160 height 701
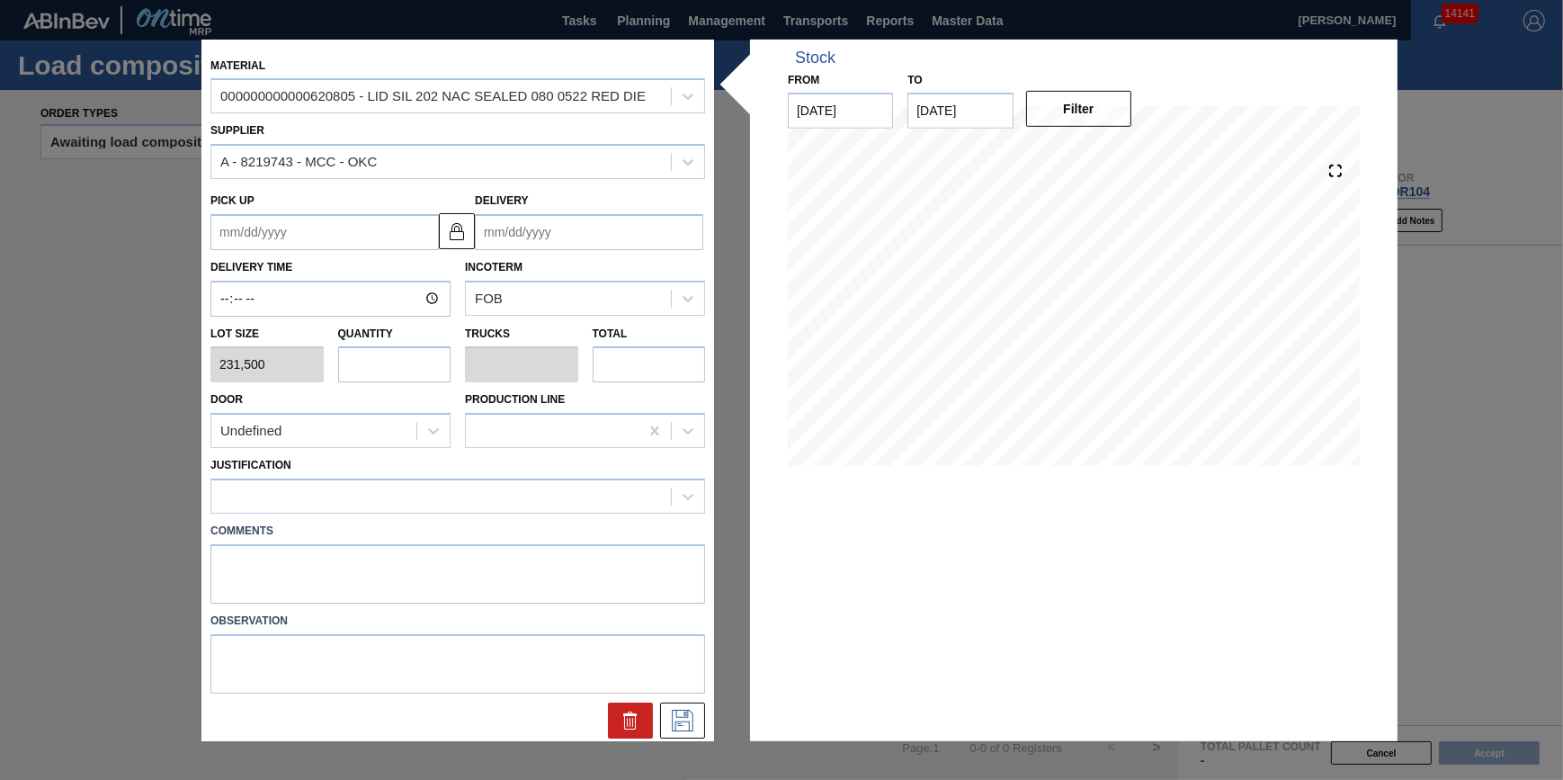
click at [370, 375] on input "text" at bounding box center [394, 364] width 113 height 36
type input "1"
type input "0.031"
type input "231,500"
type input "14"
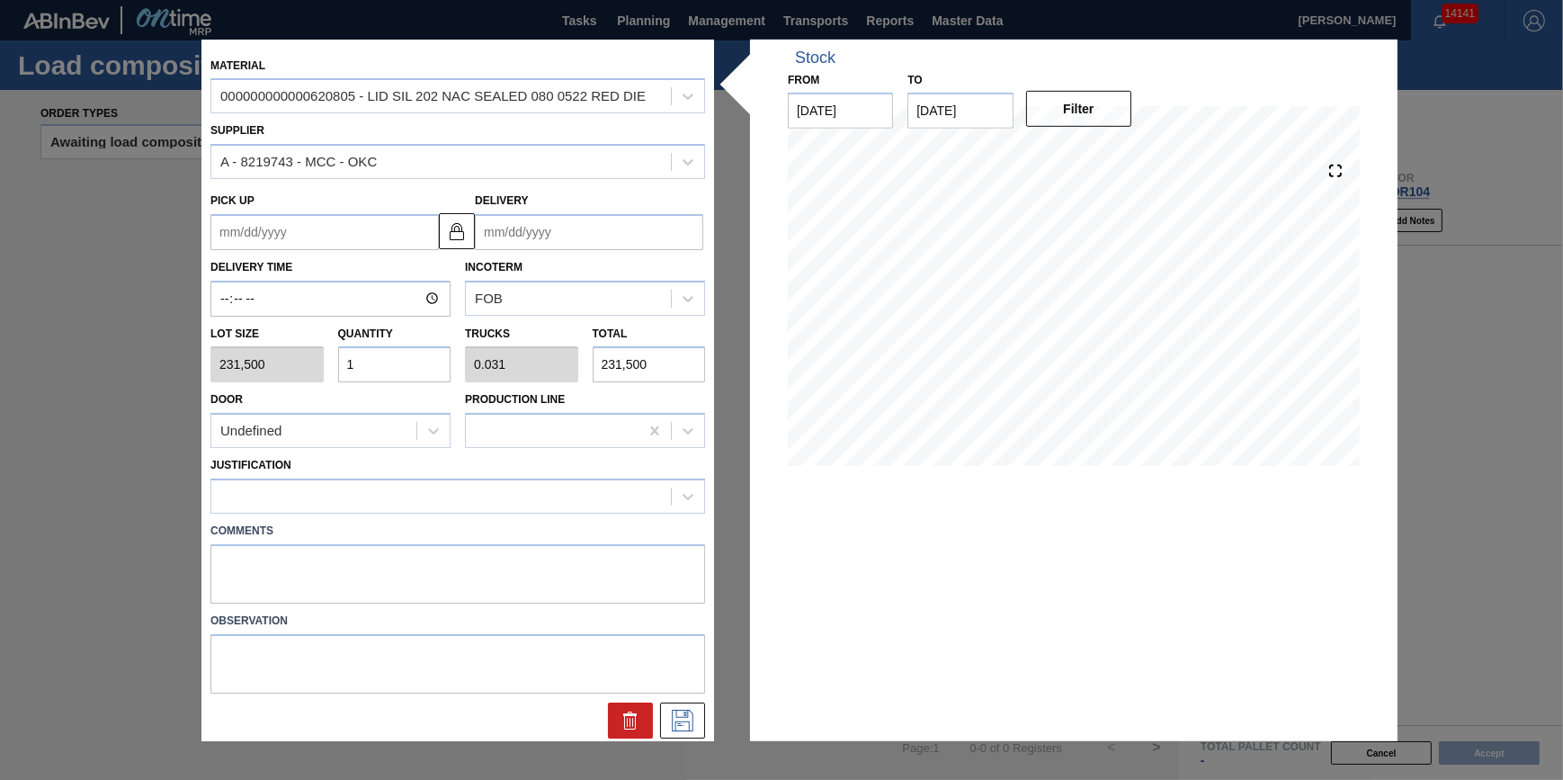
type input "0.438"
type input "3,241,000"
type input "14"
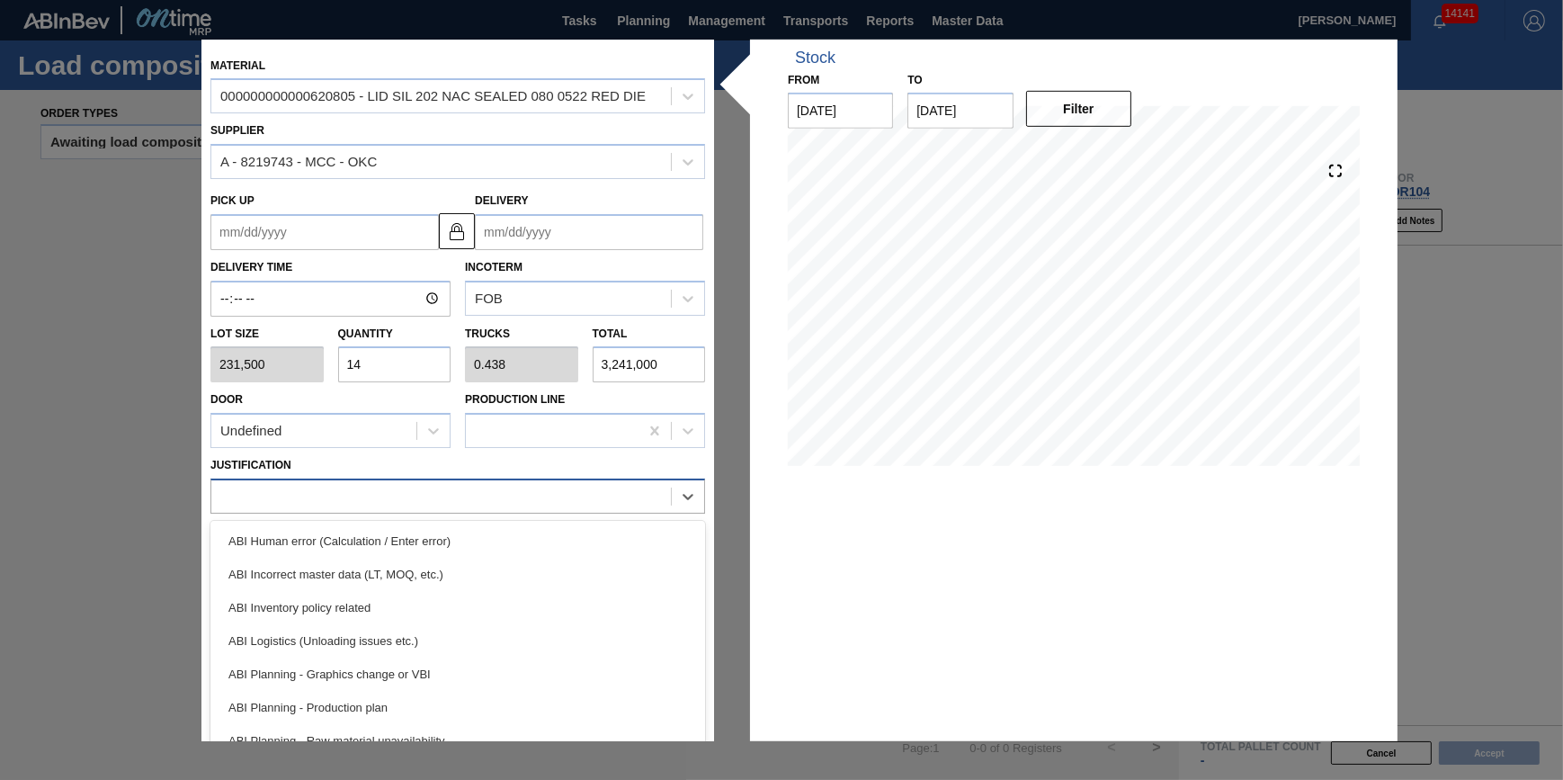
click at [518, 499] on div at bounding box center [441, 496] width 460 height 26
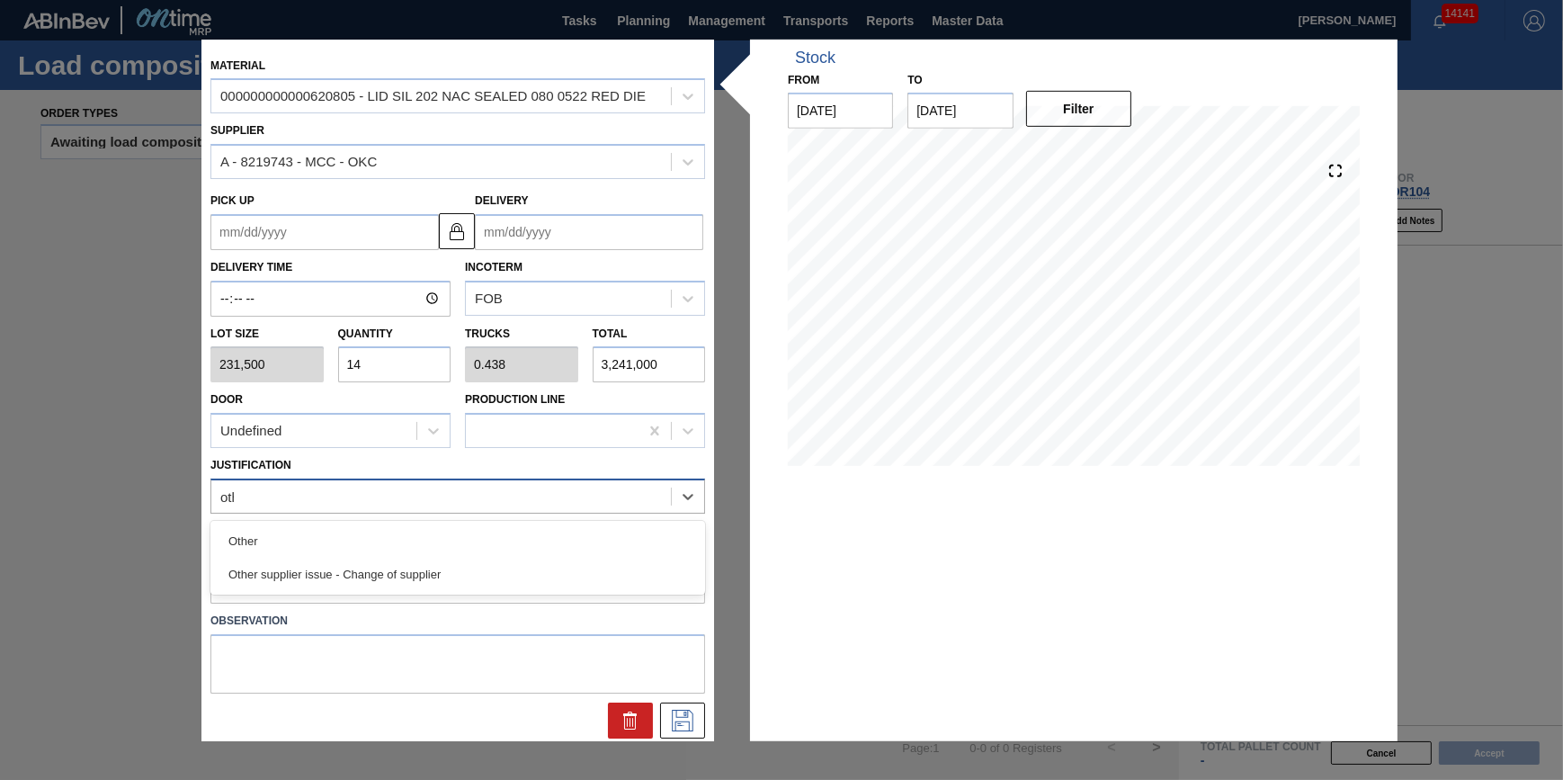
type input "other"
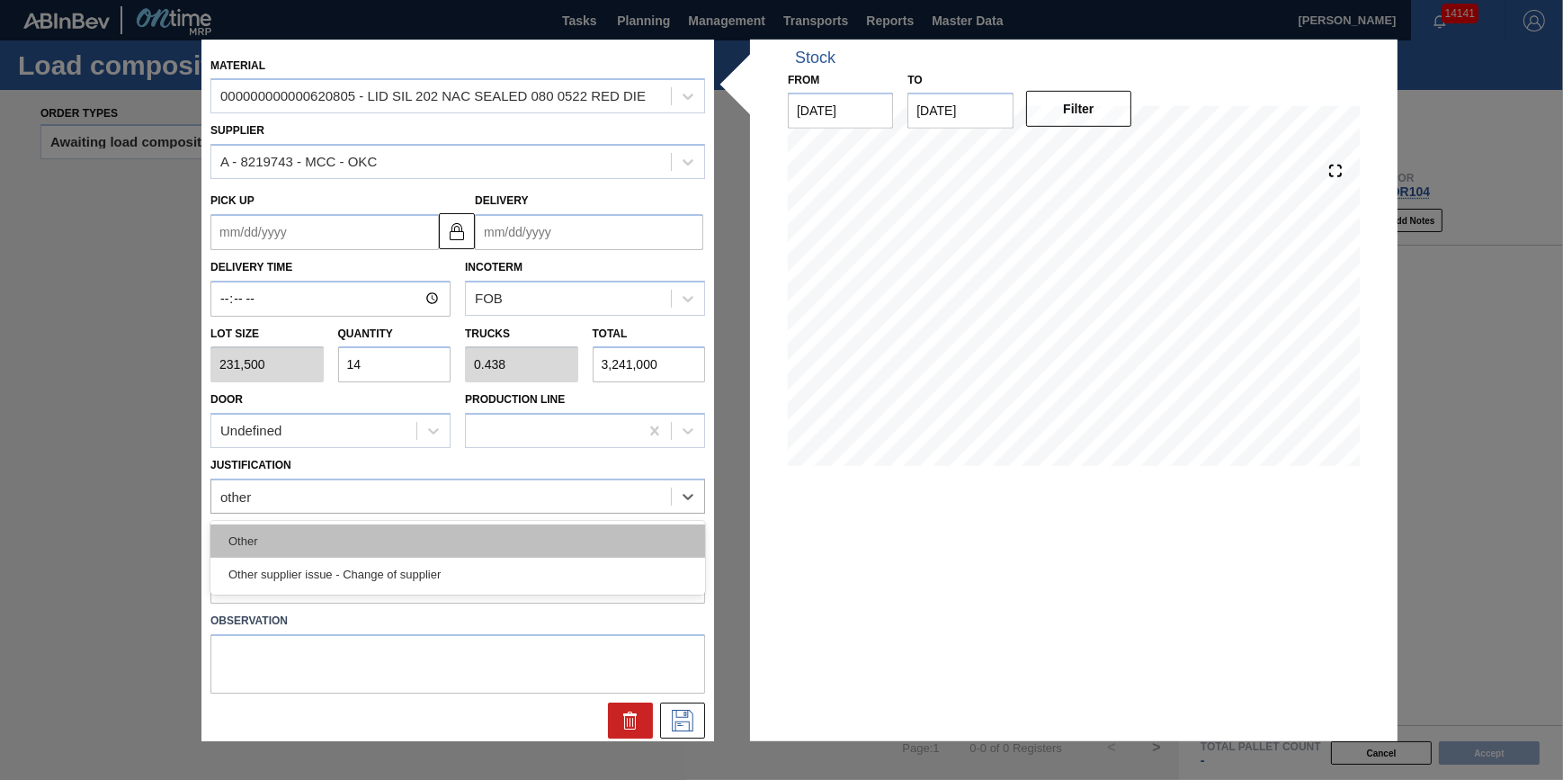
click at [524, 534] on div "Other" at bounding box center [457, 540] width 495 height 33
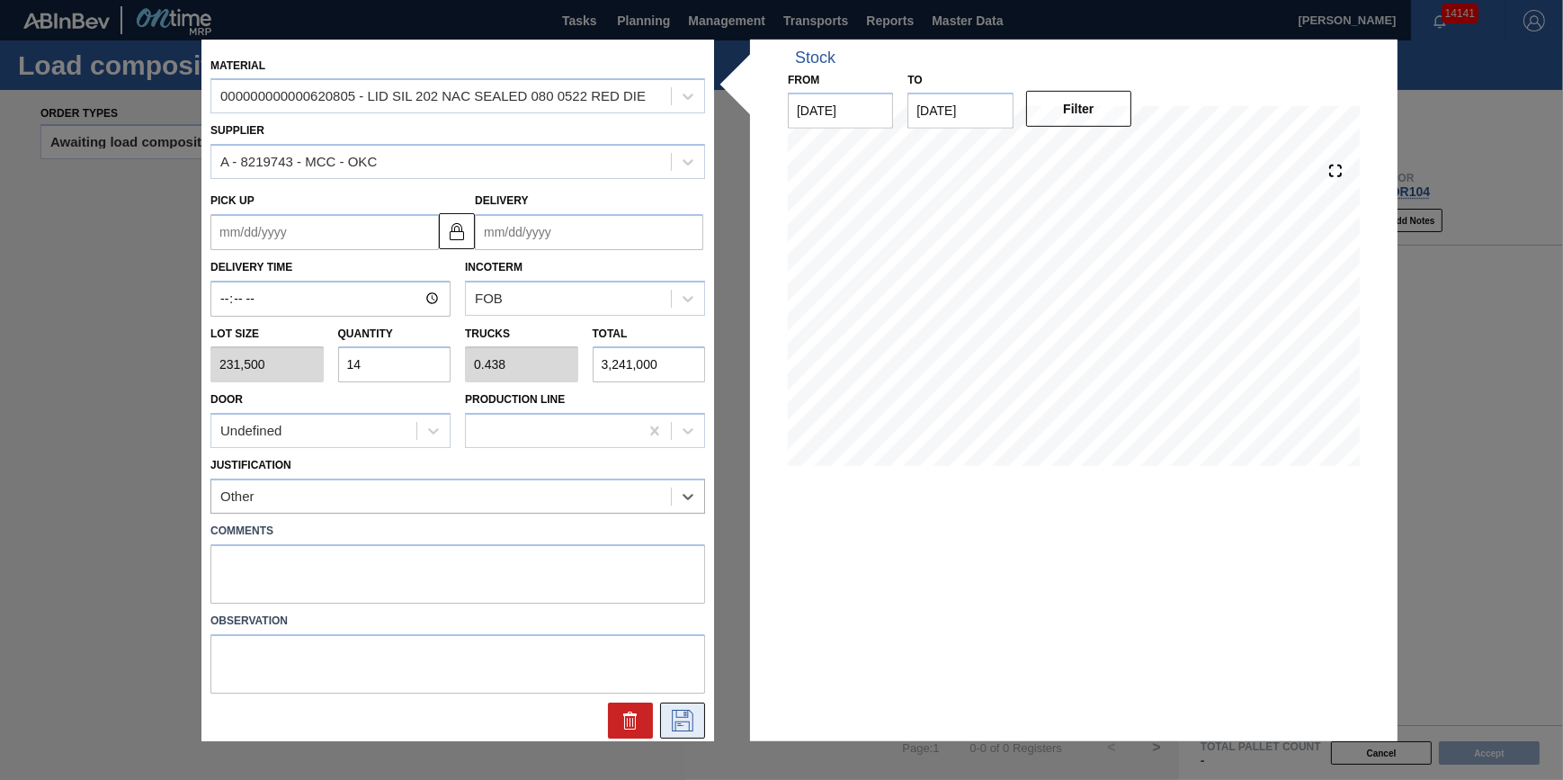
click at [675, 710] on icon at bounding box center [682, 720] width 29 height 22
click at [660, 236] on input "Delivery" at bounding box center [589, 232] width 228 height 36
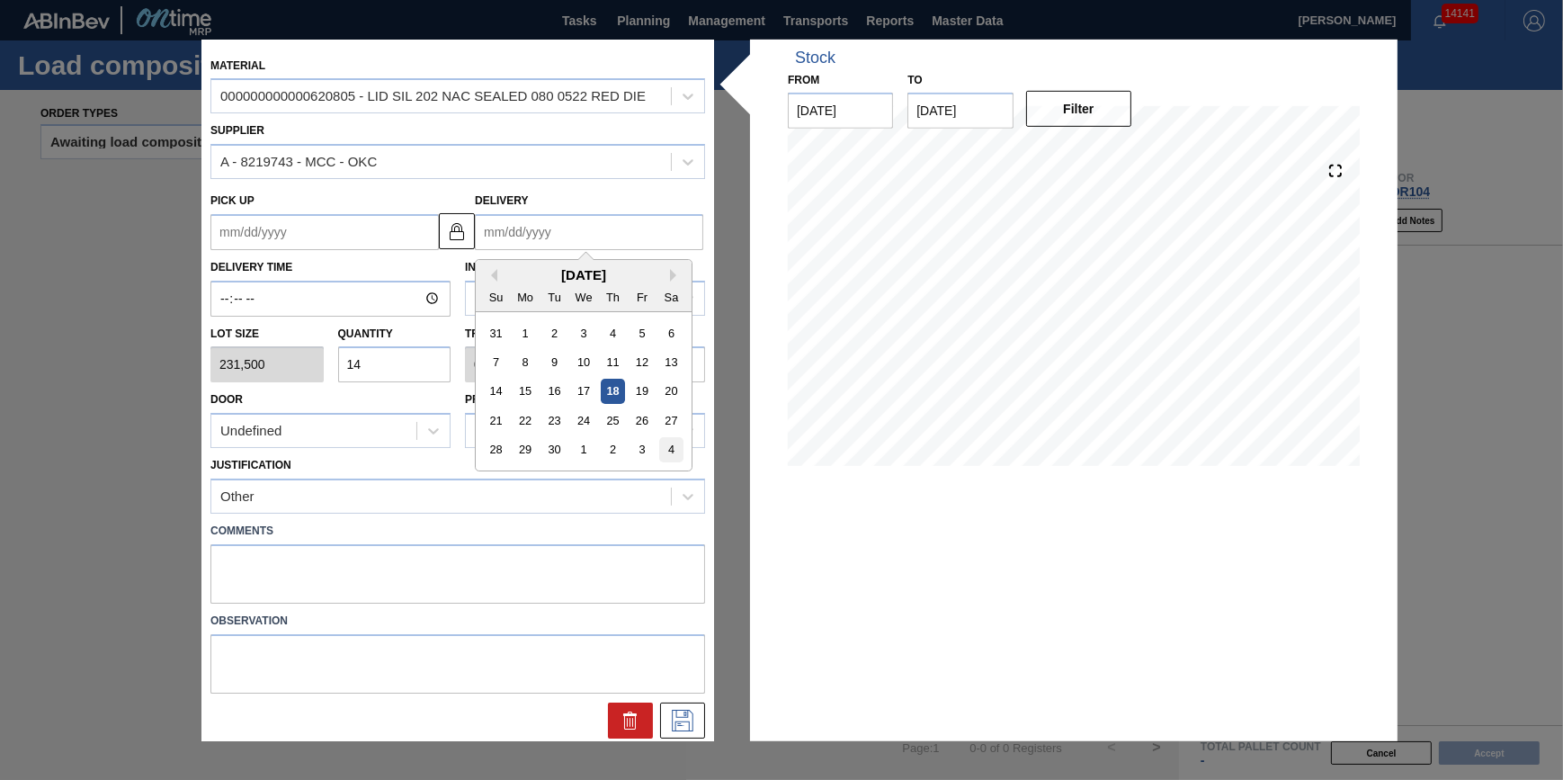
click at [676, 457] on div "4" at bounding box center [671, 449] width 24 height 24
type up "10/03/2025"
type input "10/04/2025"
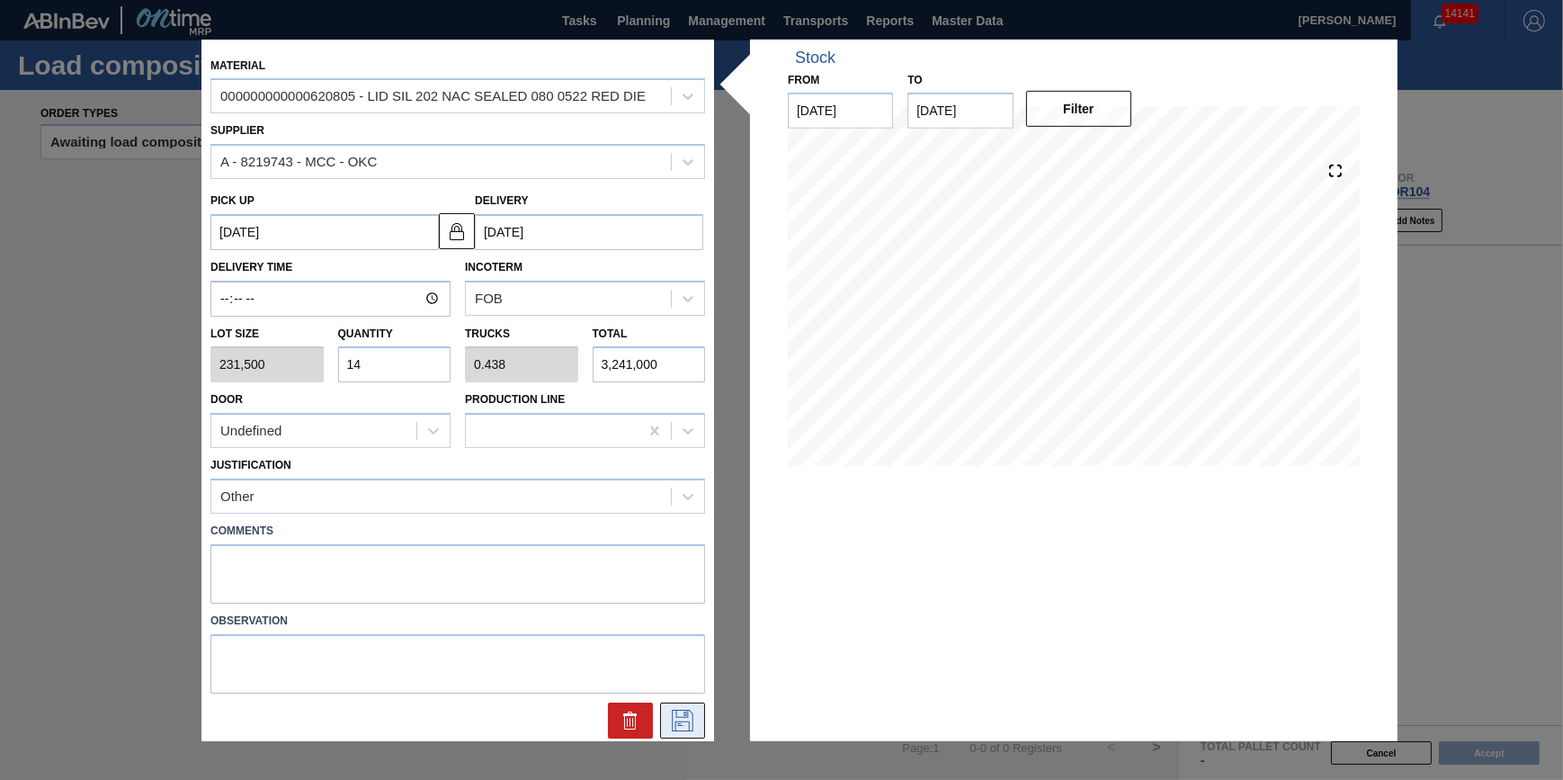
click at [683, 719] on icon at bounding box center [682, 720] width 29 height 22
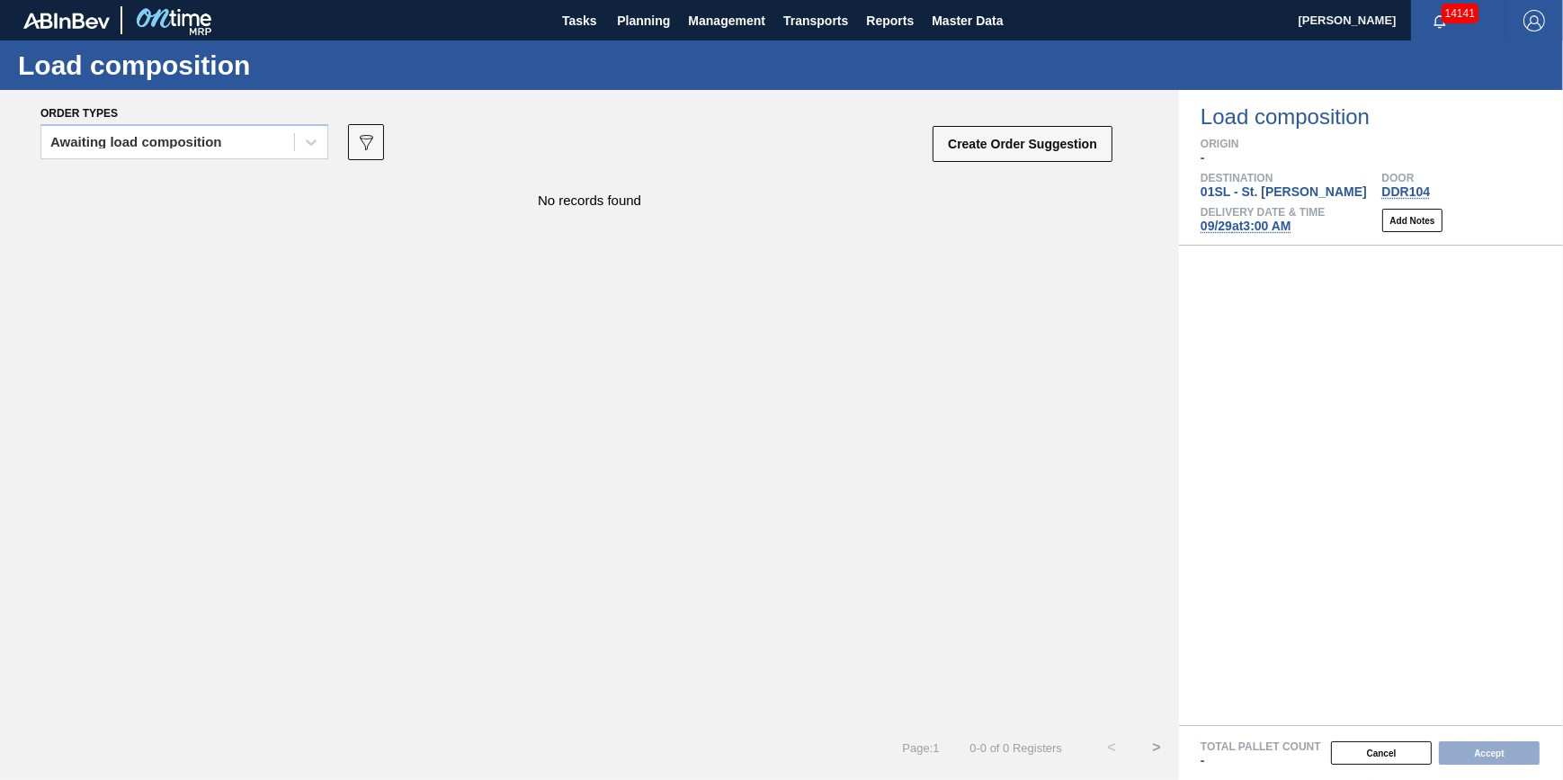
click at [250, 122] on div "Awaiting load composition 089F7B8B-B2A5-4AFE-B5C0-19BA573D28AC Create Order Sug…" at bounding box center [577, 147] width 1074 height 54
click at [262, 146] on div "Awaiting load composition" at bounding box center [167, 142] width 253 height 26
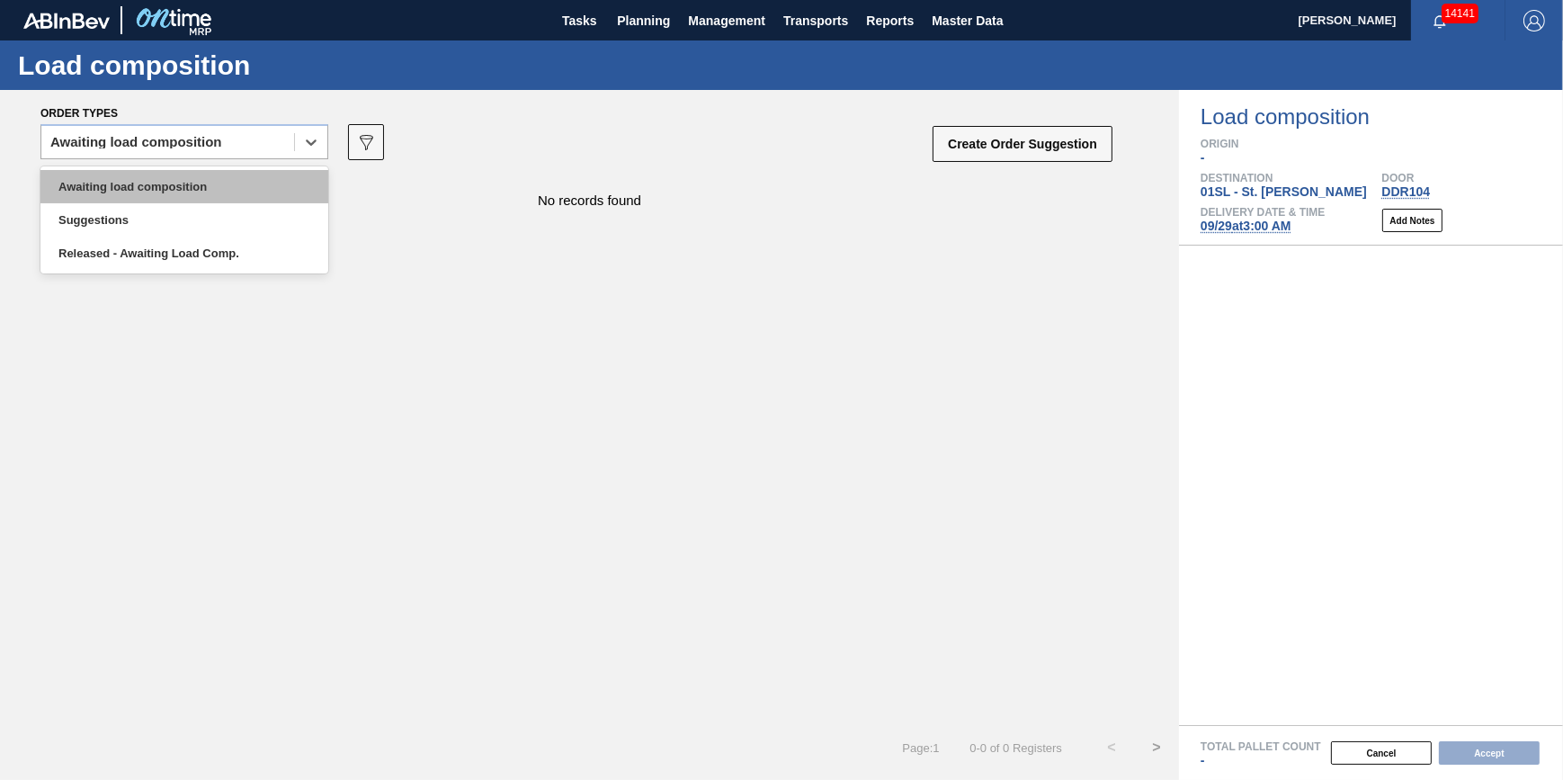
click at [258, 178] on div "Awaiting load composition" at bounding box center [184, 186] width 288 height 33
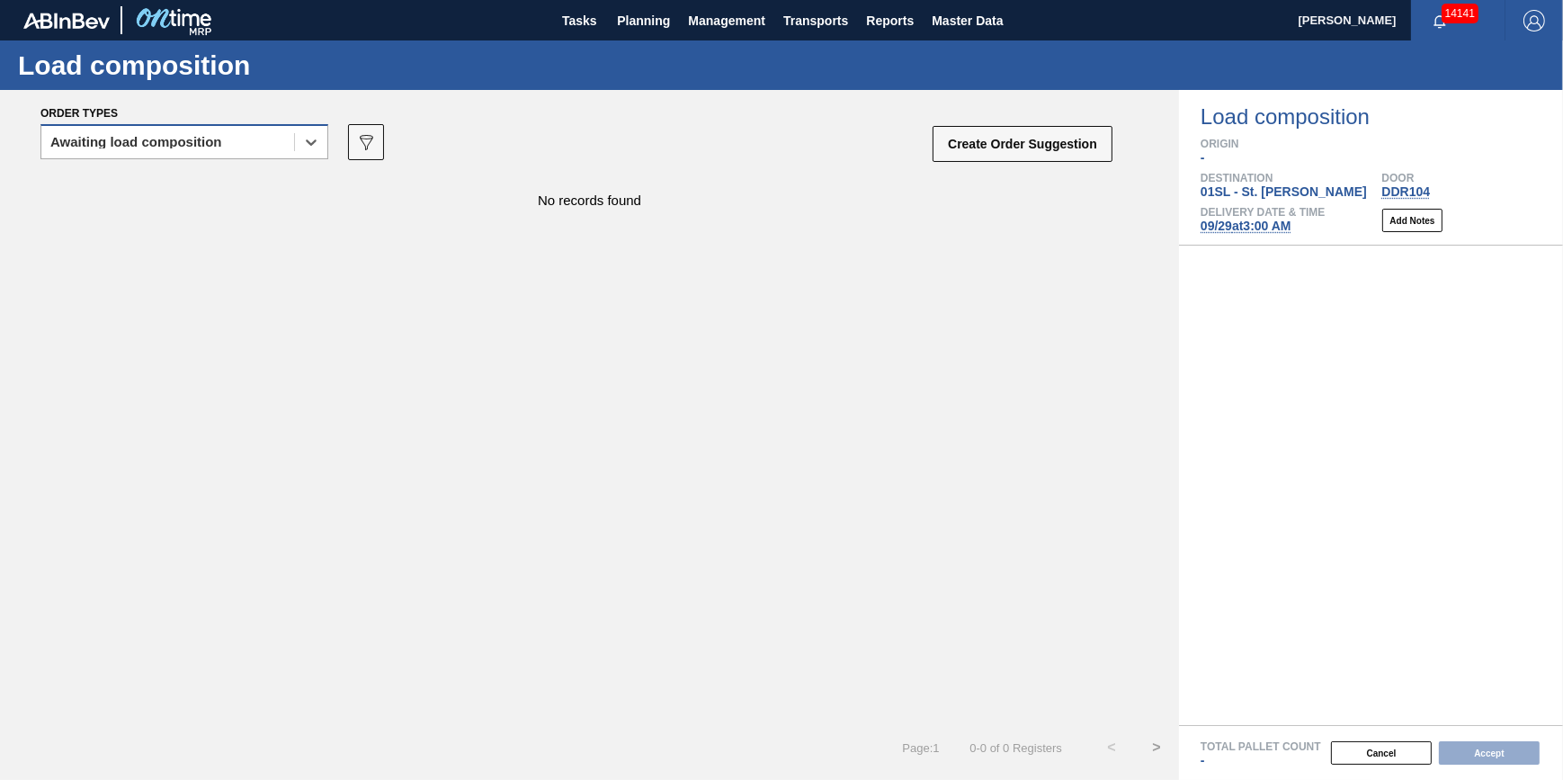
click at [224, 137] on div "Awaiting load composition" at bounding box center [167, 142] width 253 height 26
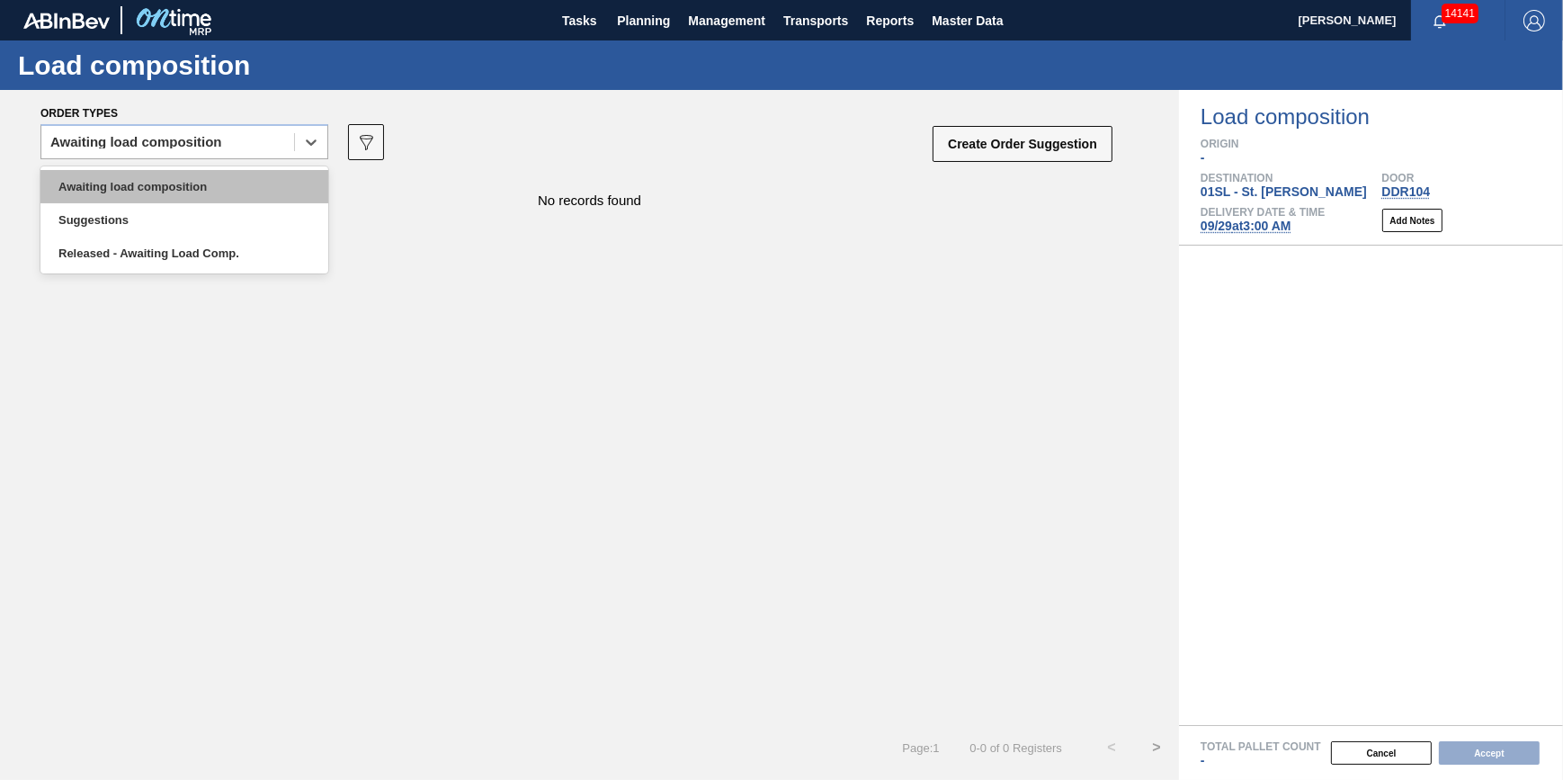
click at [229, 179] on div "Awaiting load composition" at bounding box center [184, 186] width 288 height 33
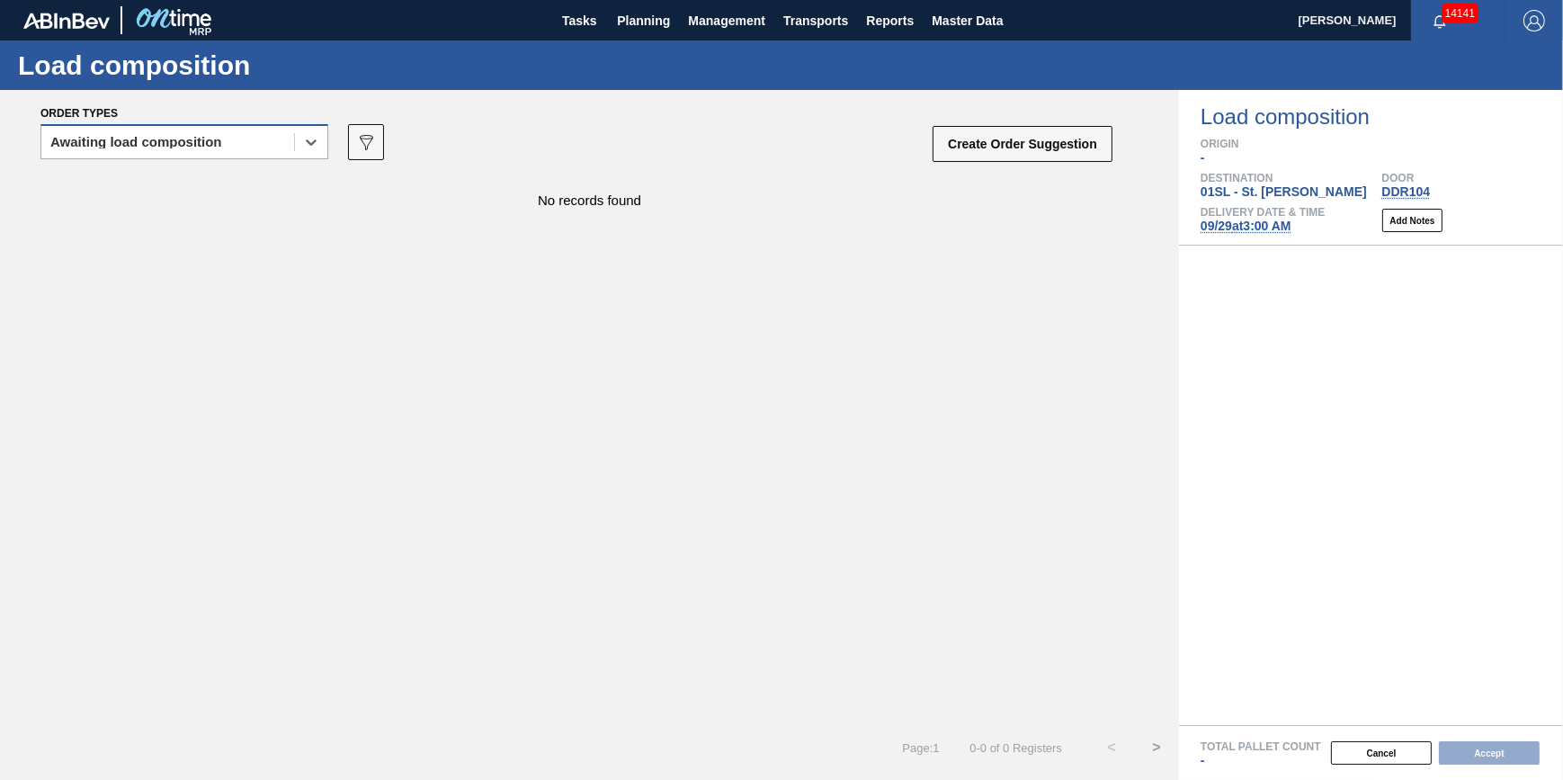
click at [210, 150] on div "Awaiting load composition" at bounding box center [167, 142] width 253 height 26
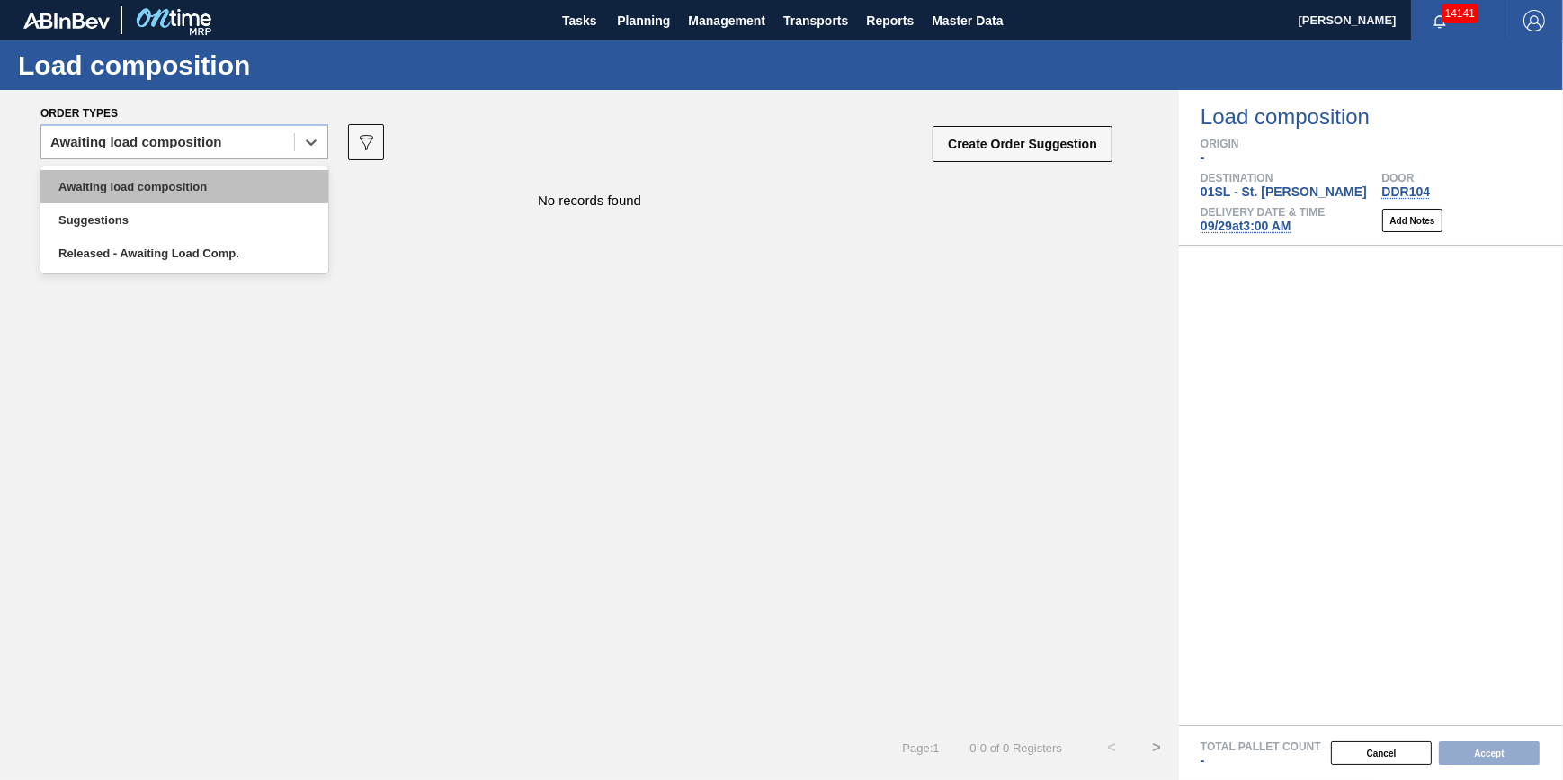
click at [212, 180] on div "Awaiting load composition" at bounding box center [184, 186] width 288 height 33
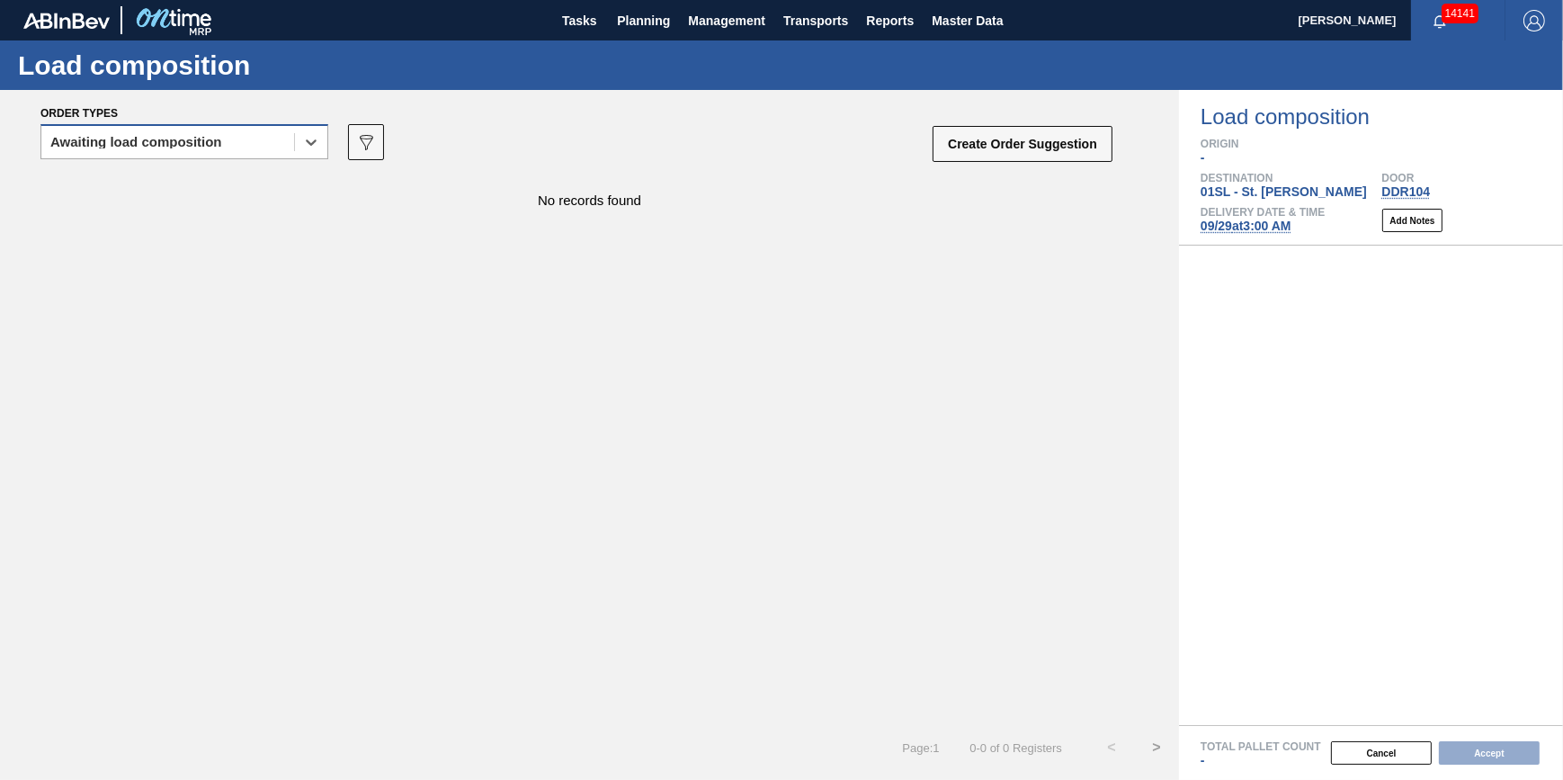
click at [243, 138] on div "Awaiting load composition" at bounding box center [167, 142] width 253 height 26
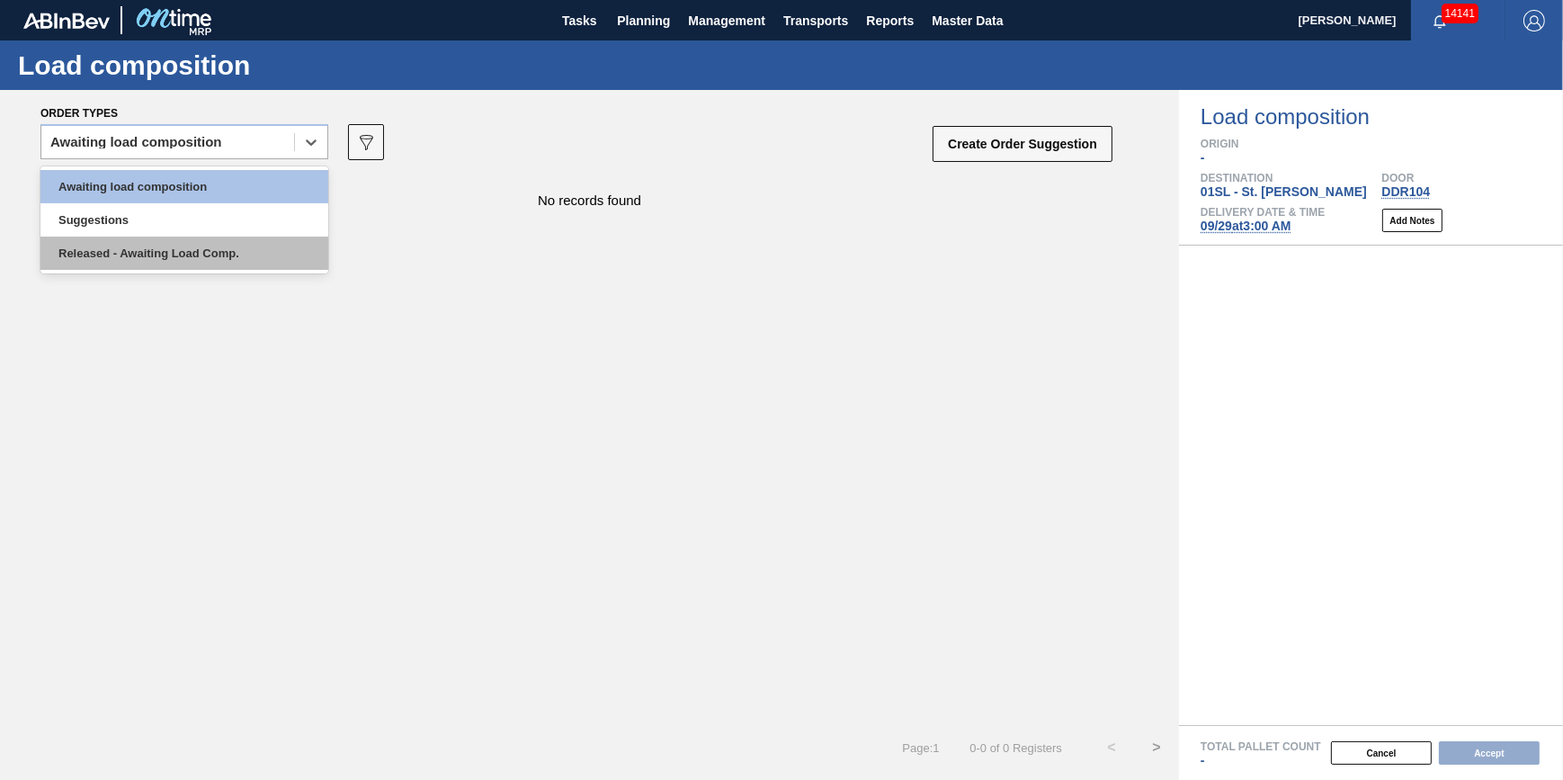
click at [236, 250] on div "Released - Awaiting Load Comp." at bounding box center [184, 252] width 288 height 33
